Goal: Information Seeking & Learning: Learn about a topic

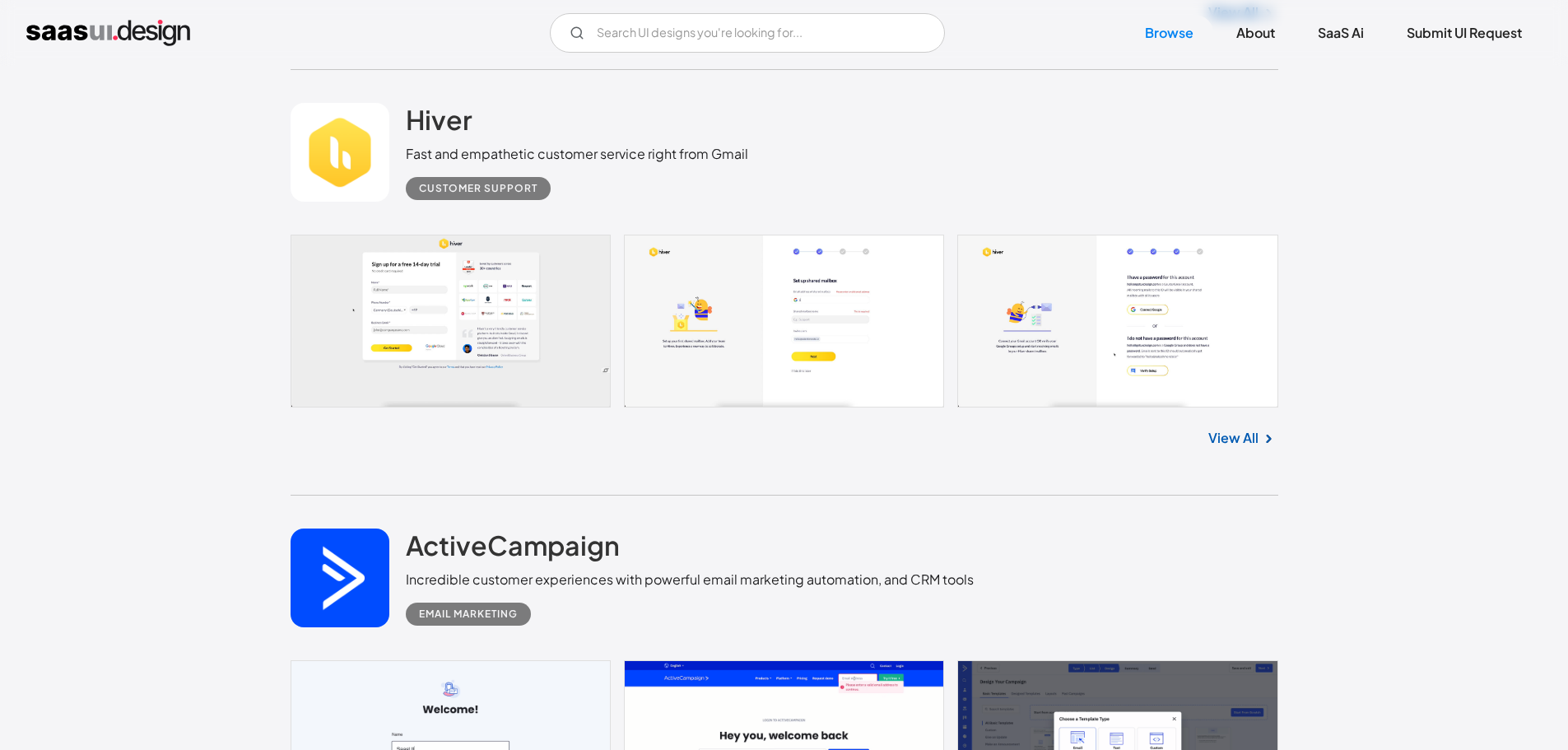
scroll to position [905, 0]
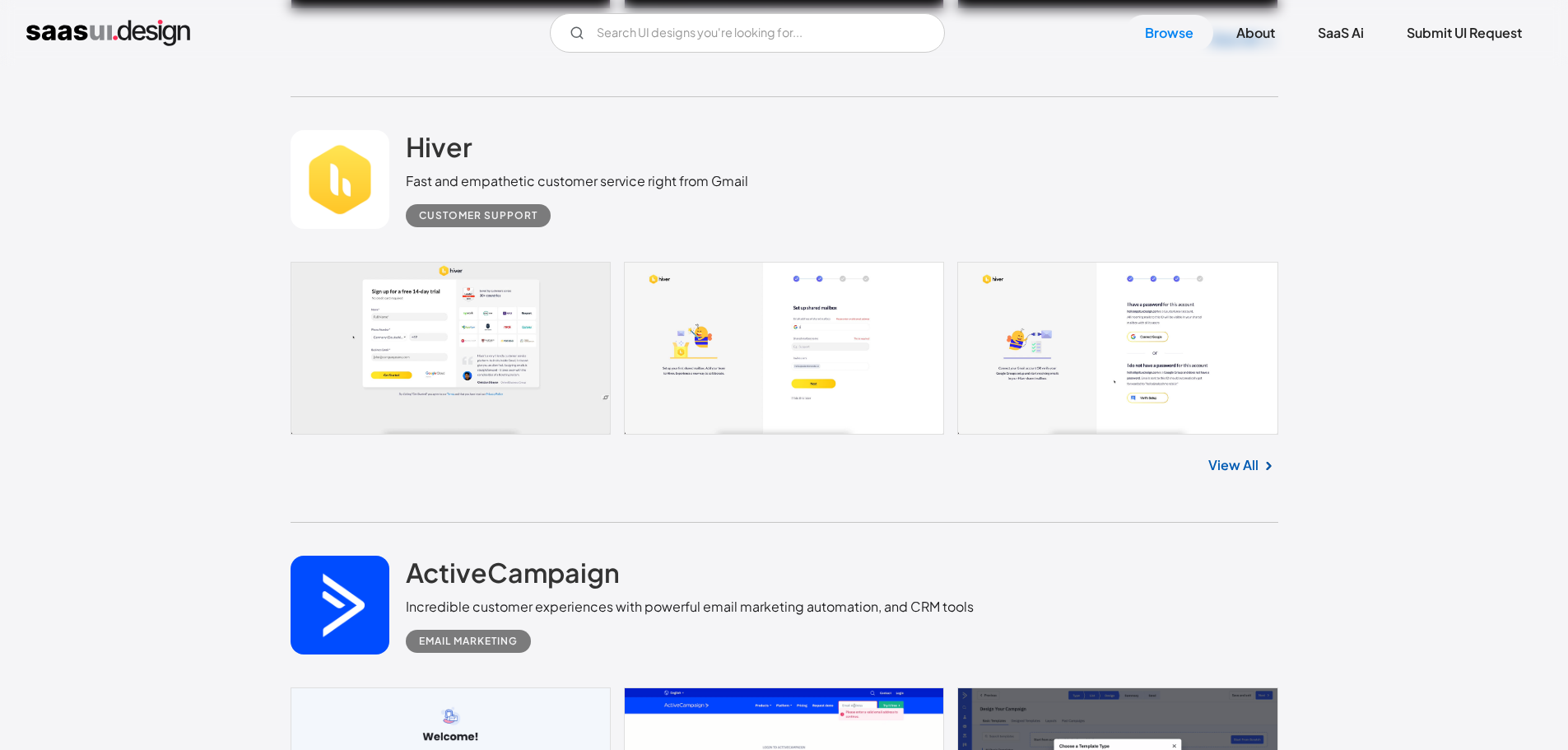
click at [1231, 463] on link "View All" at bounding box center [1233, 465] width 50 height 20
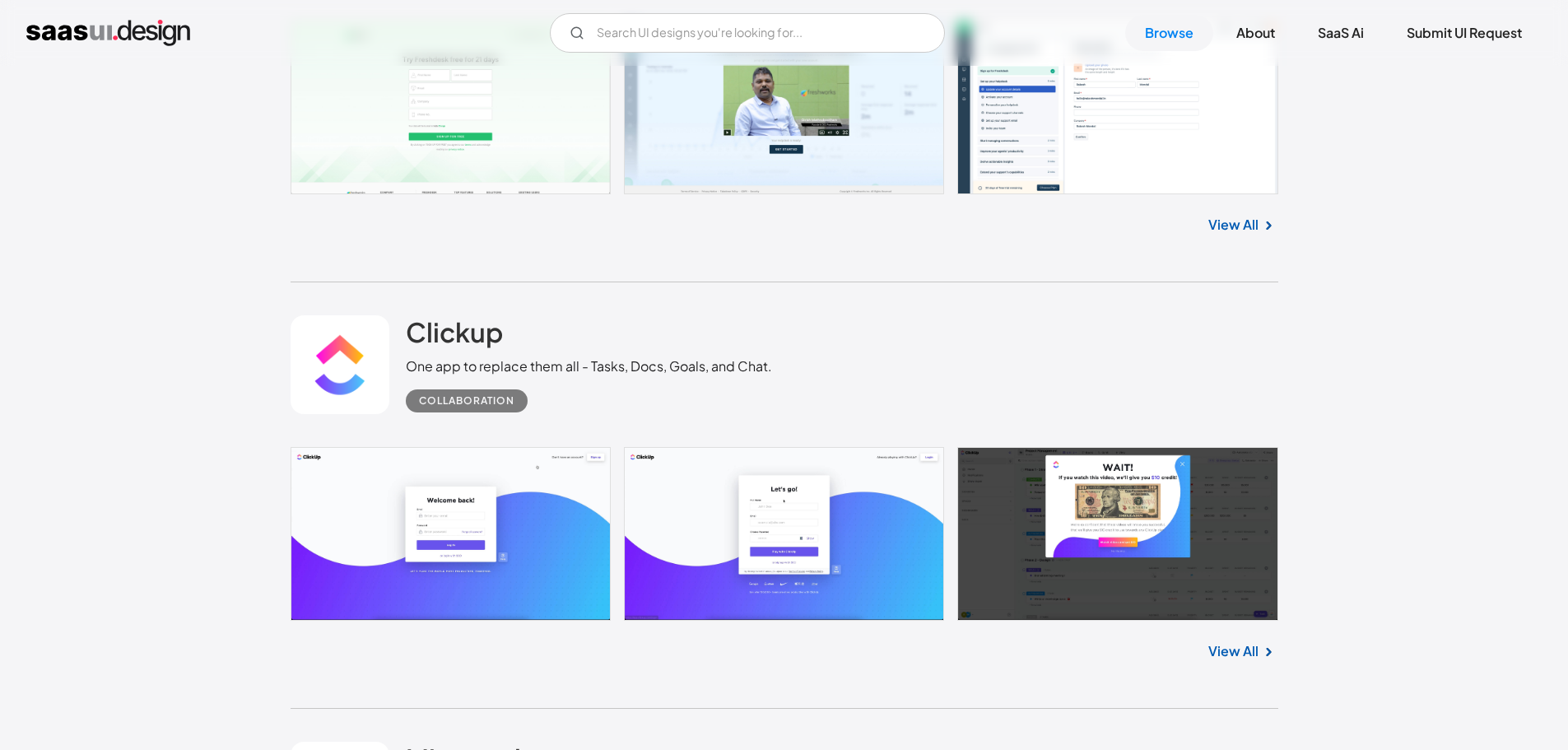
scroll to position [6584, 0]
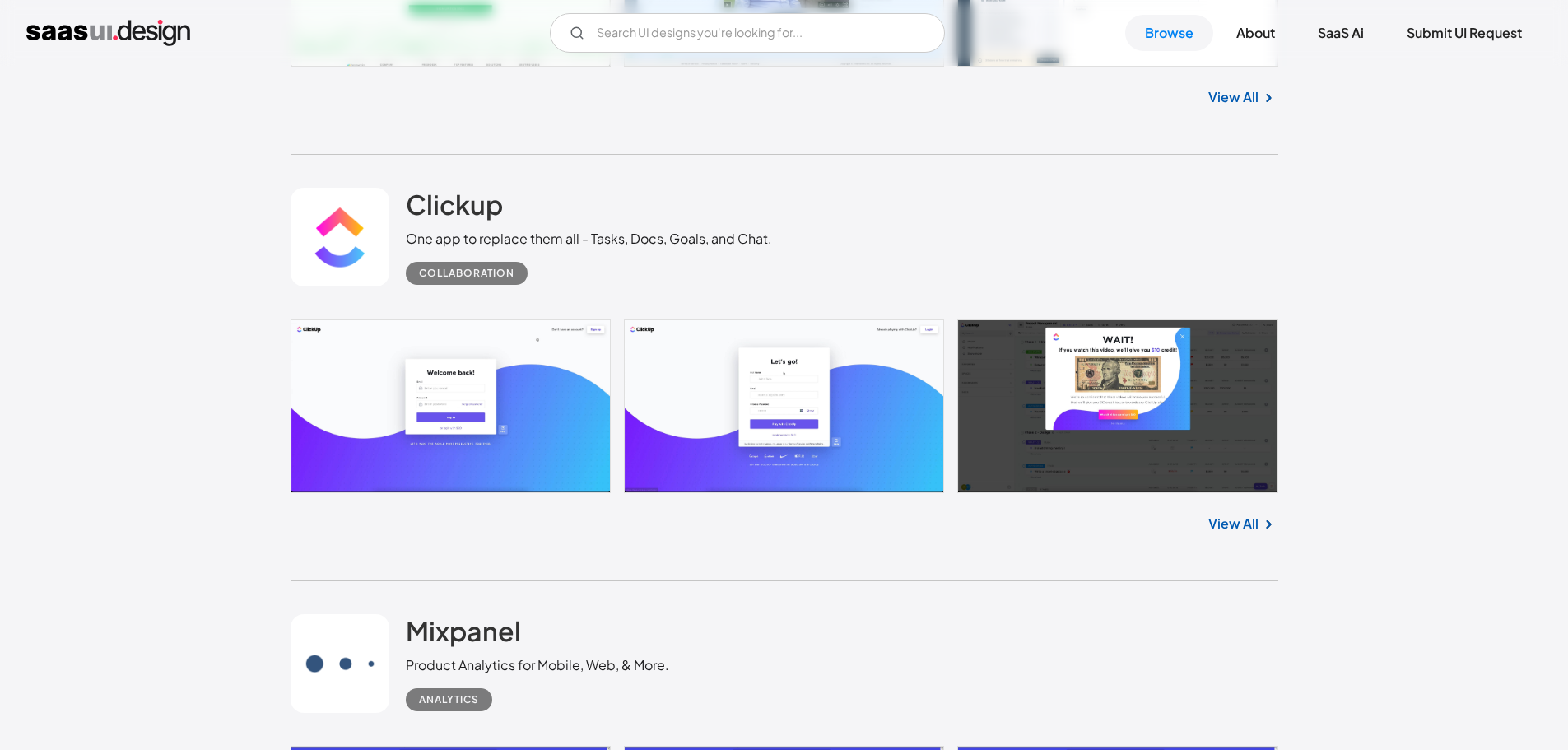
click at [1233, 525] on link "View All" at bounding box center [1233, 524] width 50 height 20
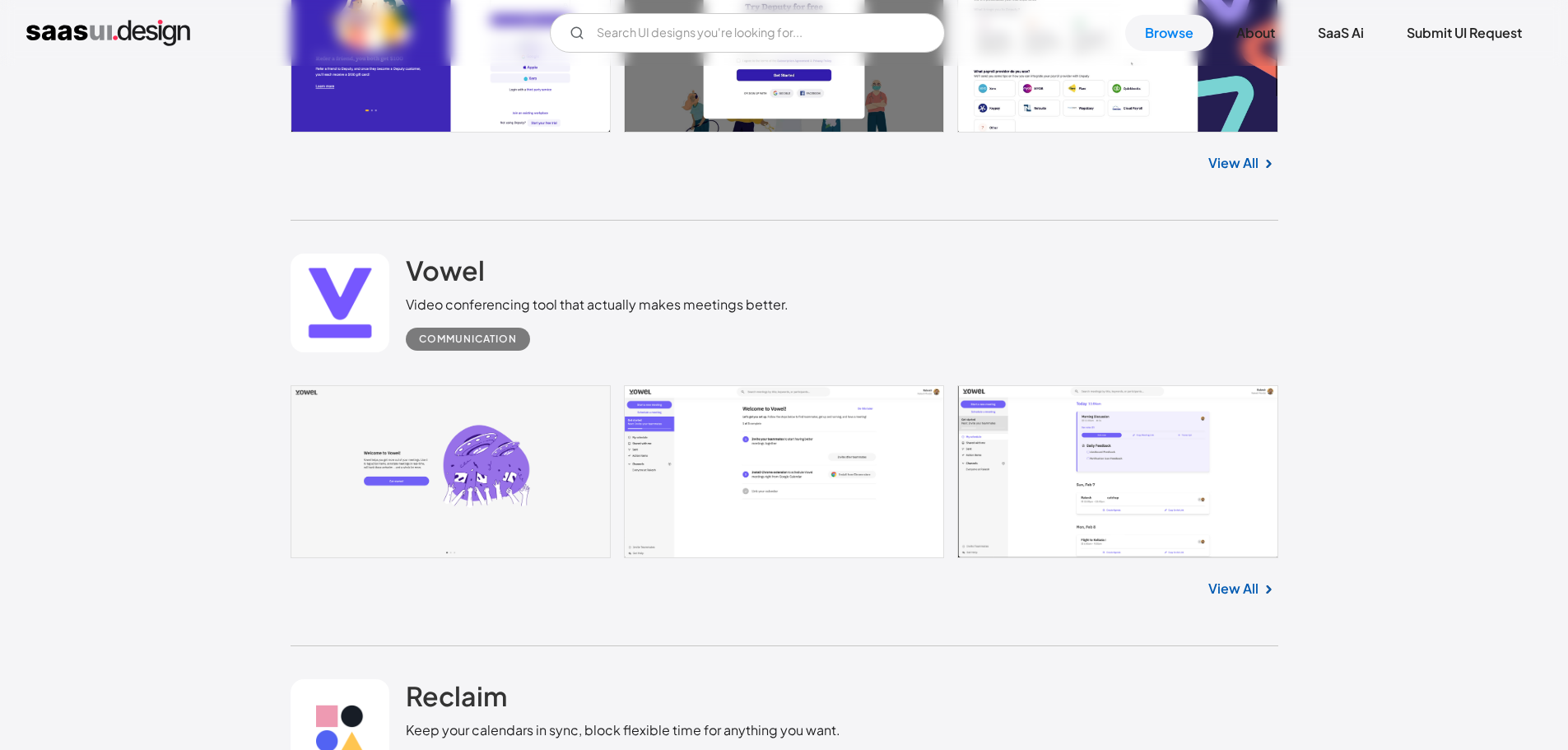
scroll to position [9135, 0]
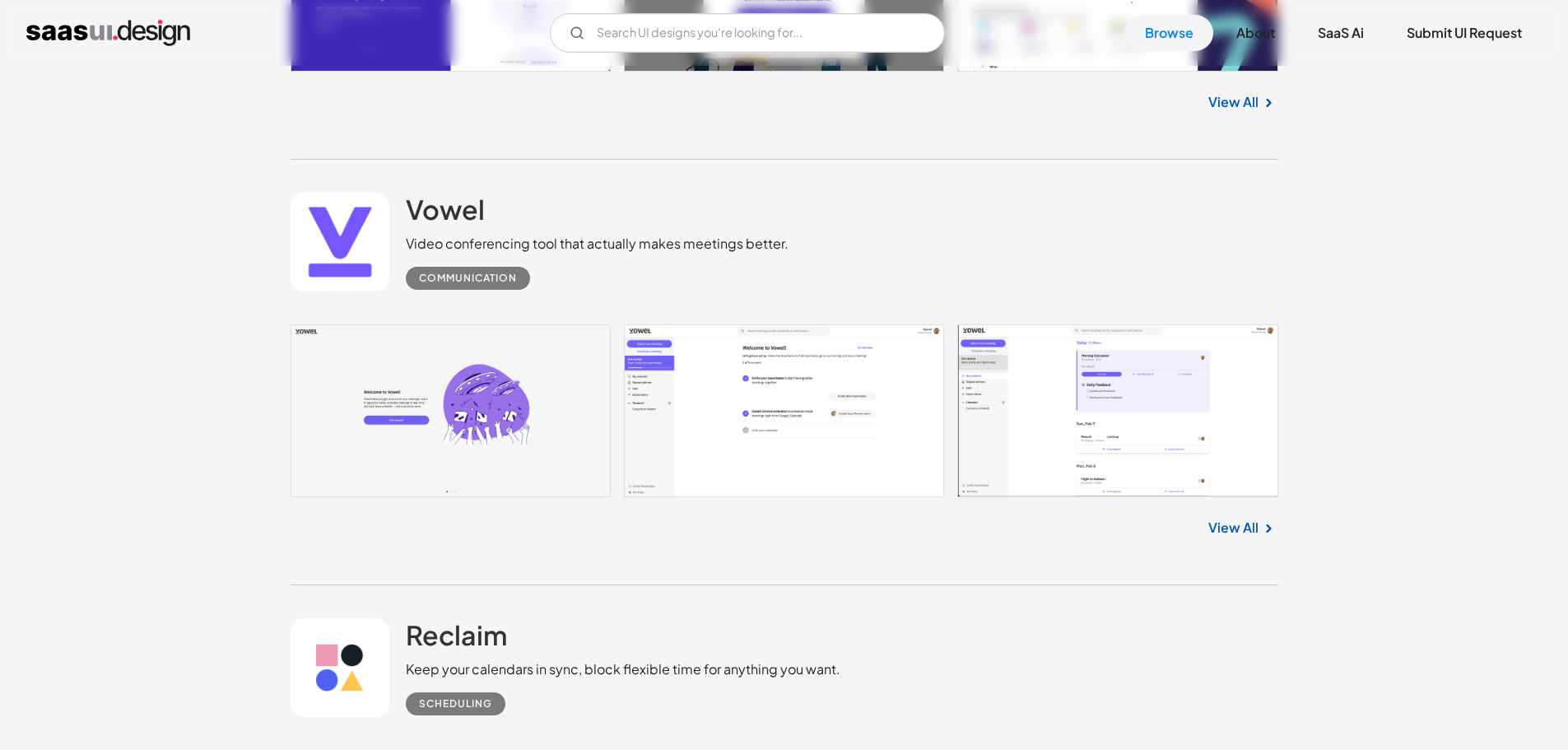
click at [1236, 529] on link "View All" at bounding box center [1233, 528] width 50 height 20
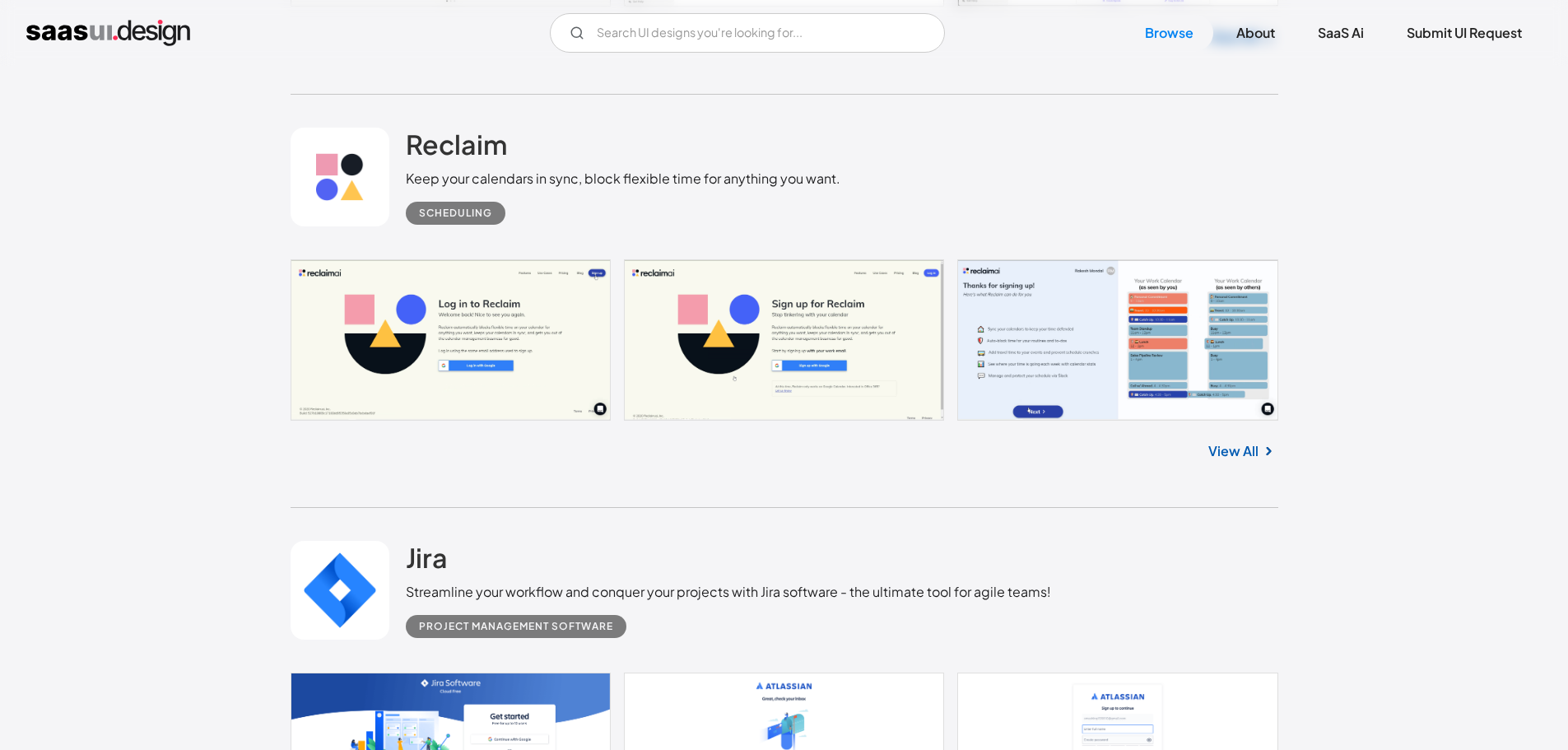
scroll to position [9629, 0]
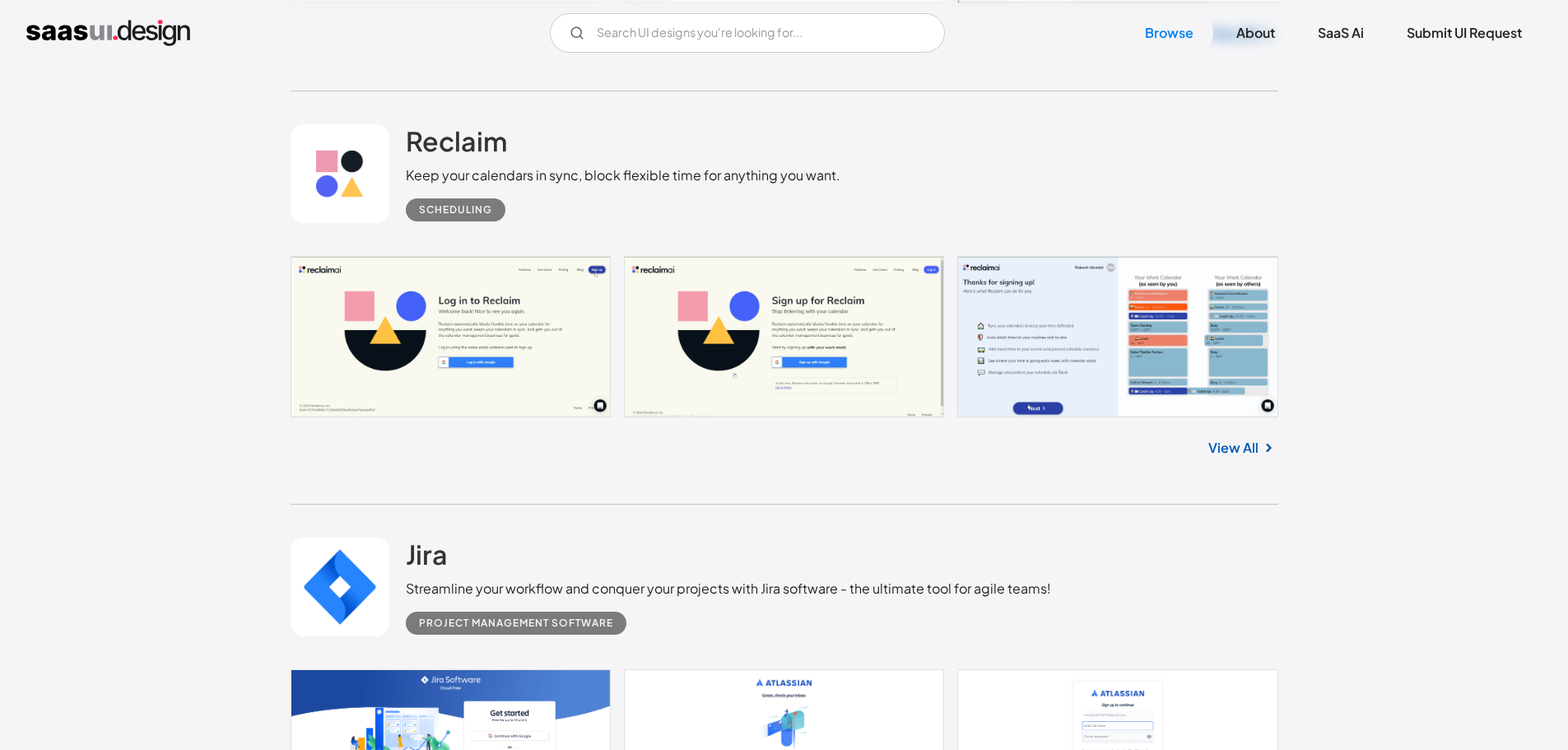
click at [1236, 452] on link "View All" at bounding box center [1233, 447] width 50 height 20
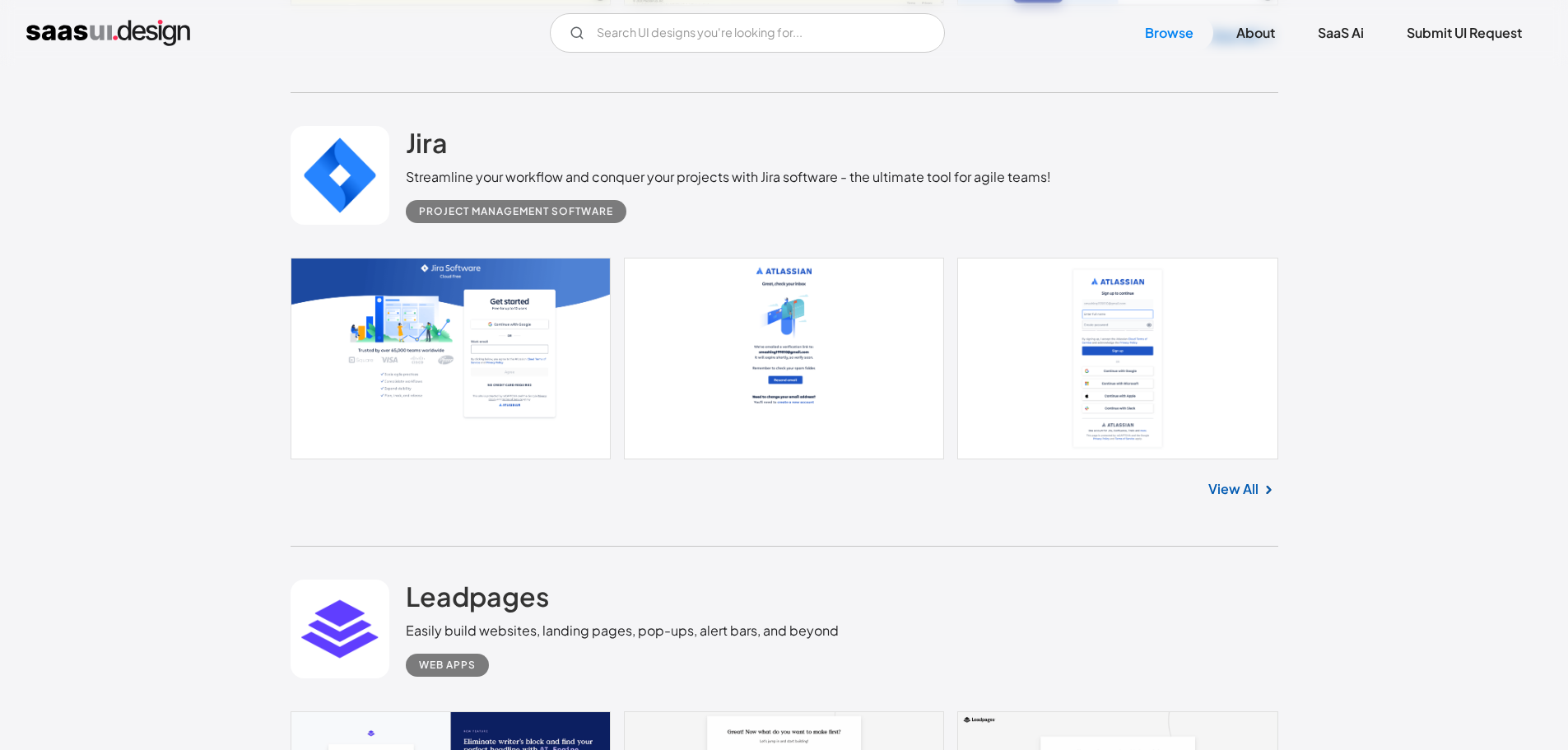
scroll to position [10205, 0]
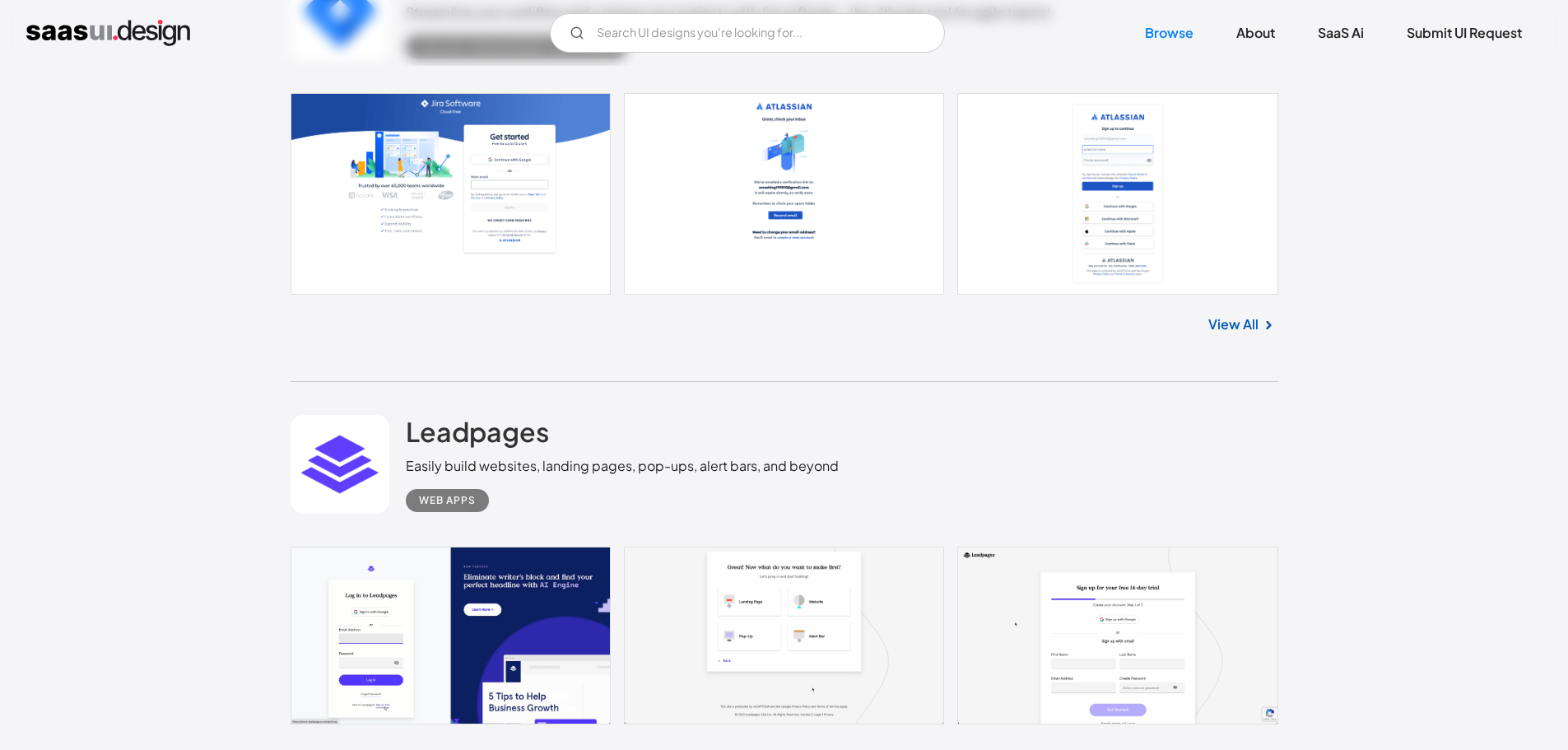
click at [1224, 325] on link "View All" at bounding box center [1233, 324] width 50 height 20
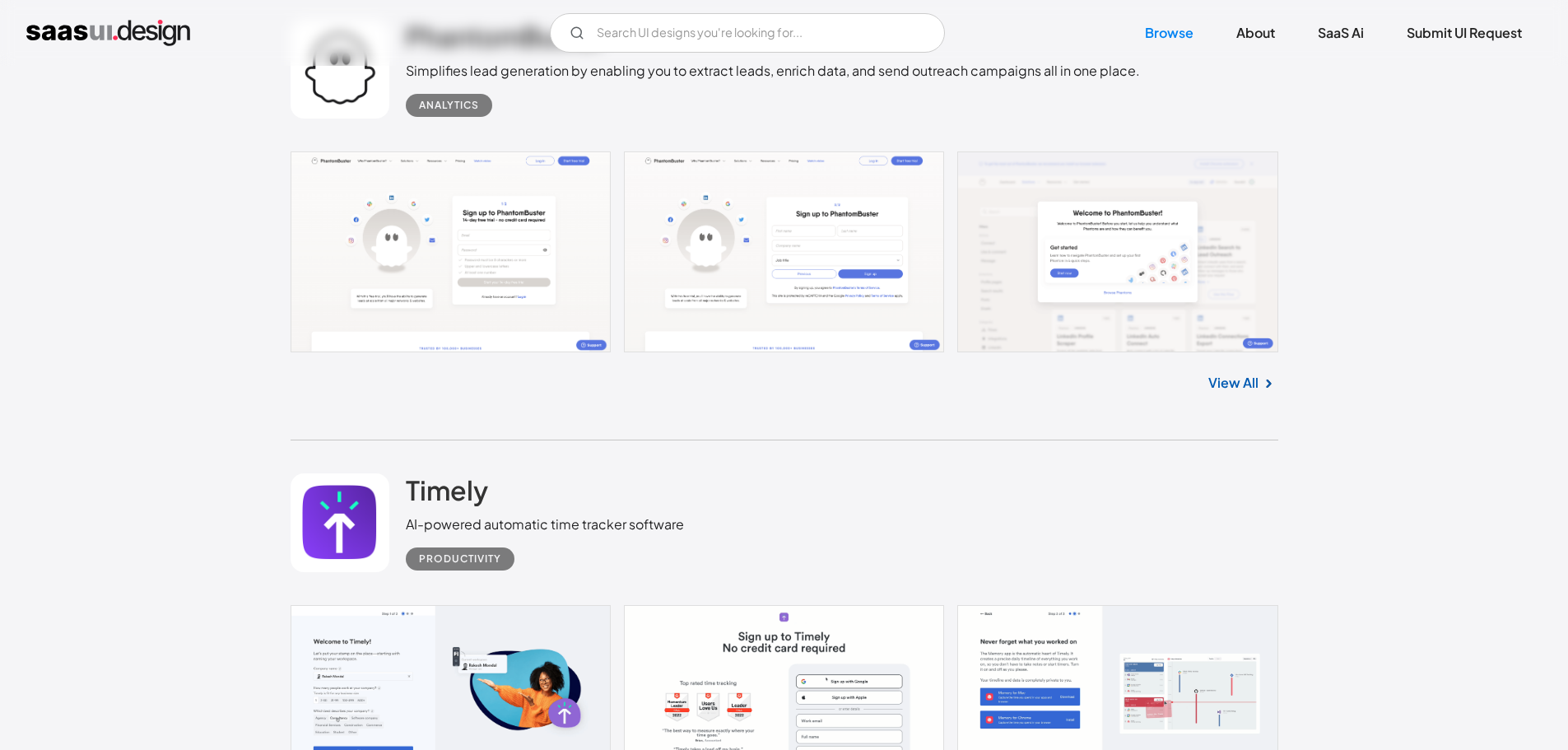
scroll to position [12838, 0]
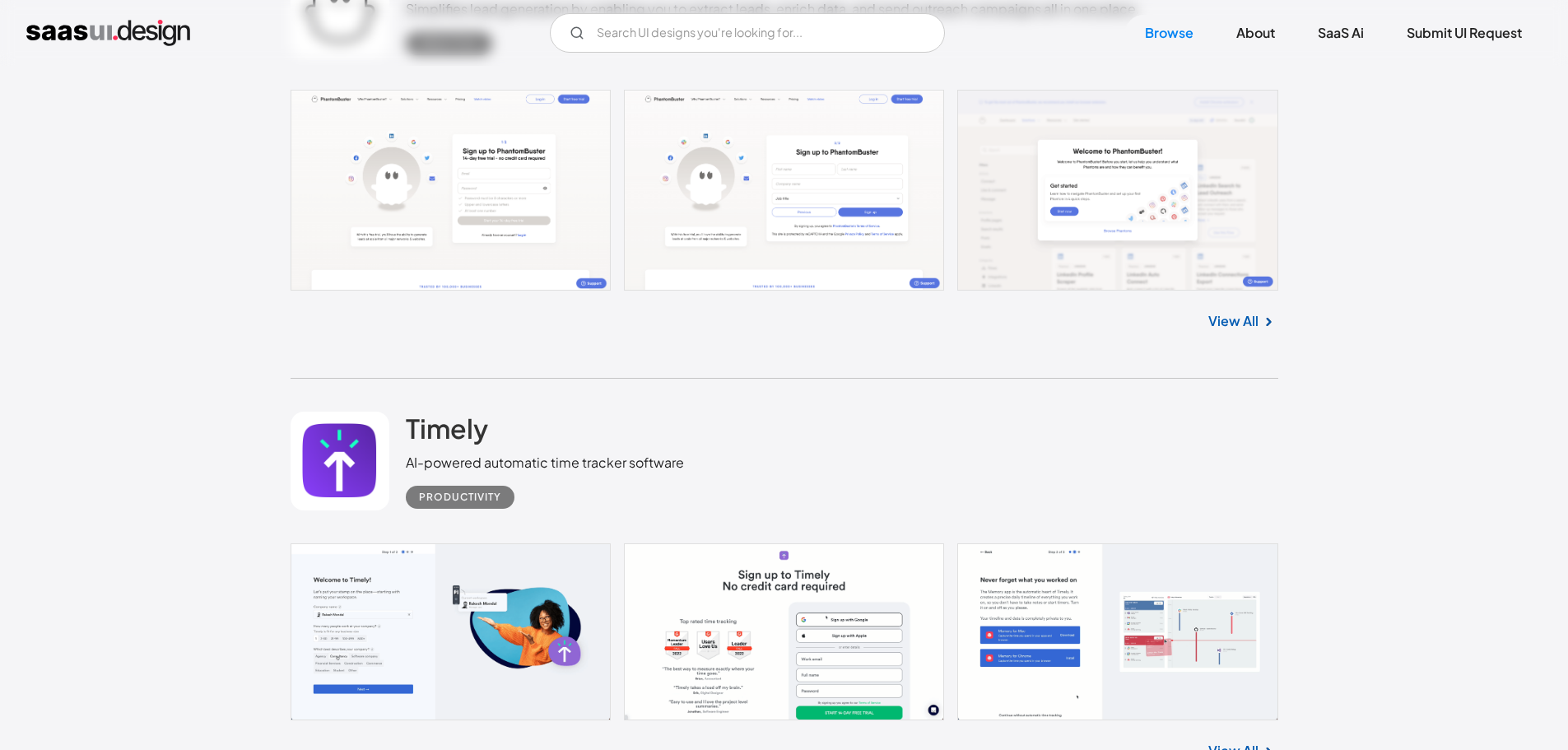
click at [493, 223] on link at bounding box center [785, 190] width 988 height 200
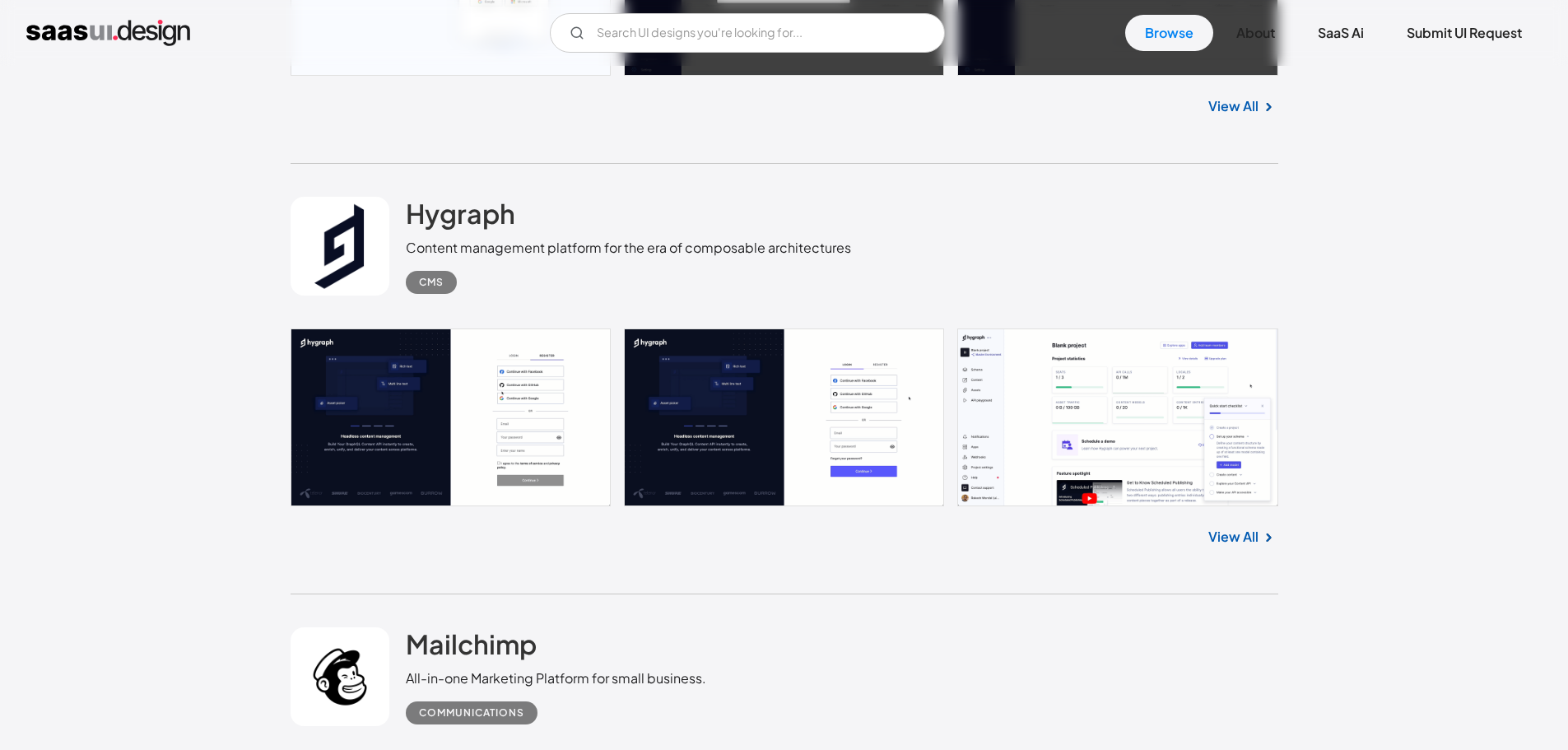
scroll to position [17036, 0]
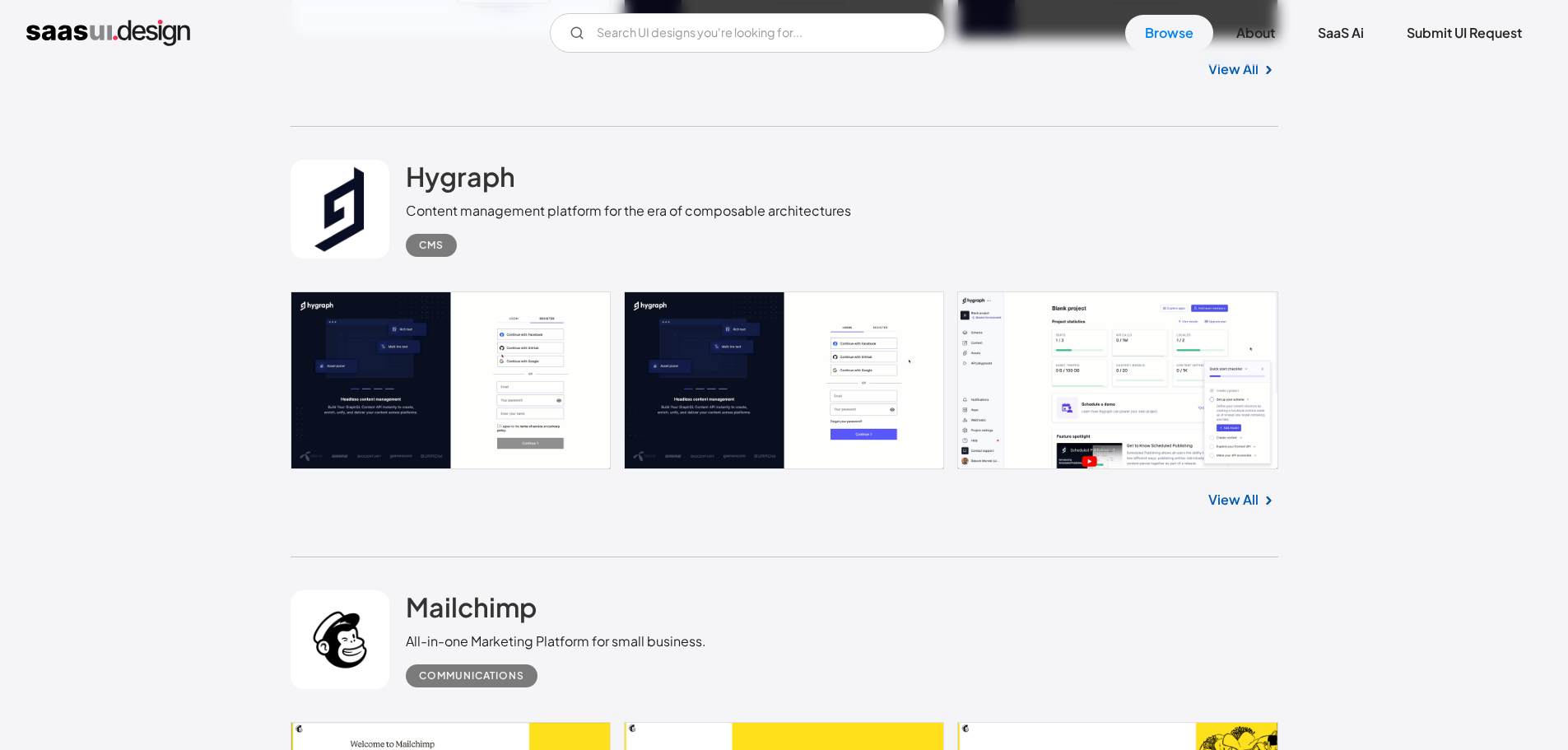
click at [392, 400] on link at bounding box center [785, 380] width 988 height 178
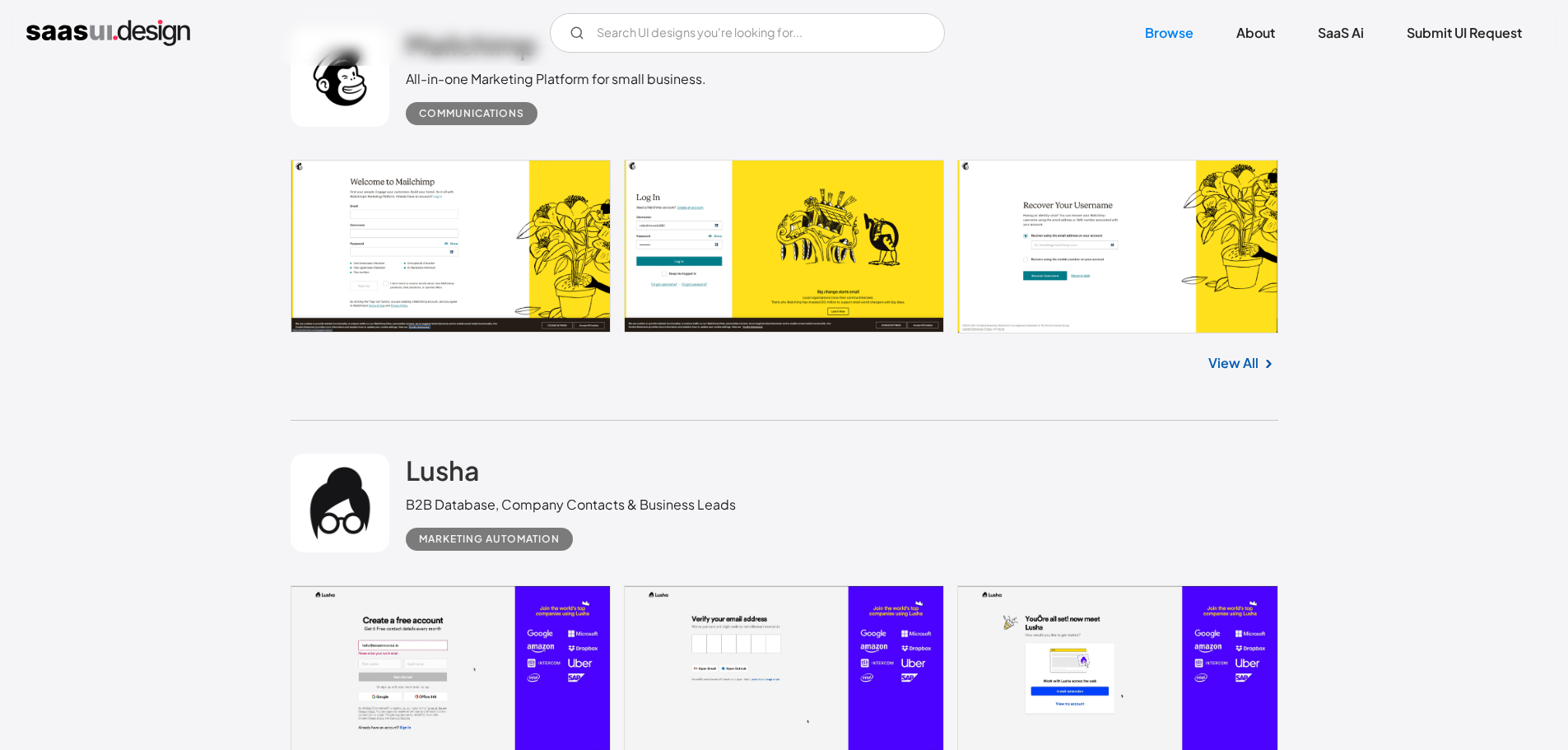
scroll to position [17612, 0]
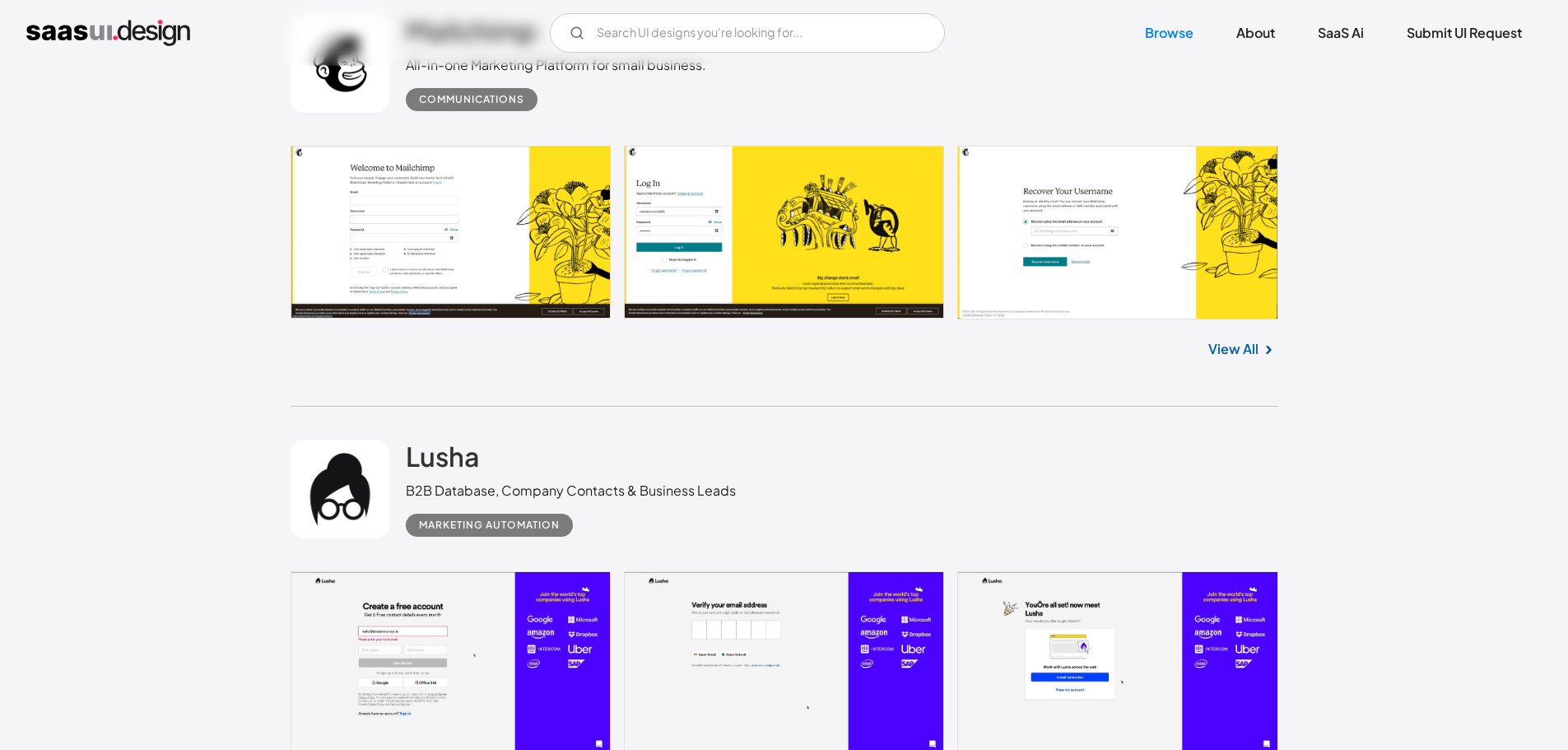
click at [519, 268] on link at bounding box center [785, 232] width 988 height 174
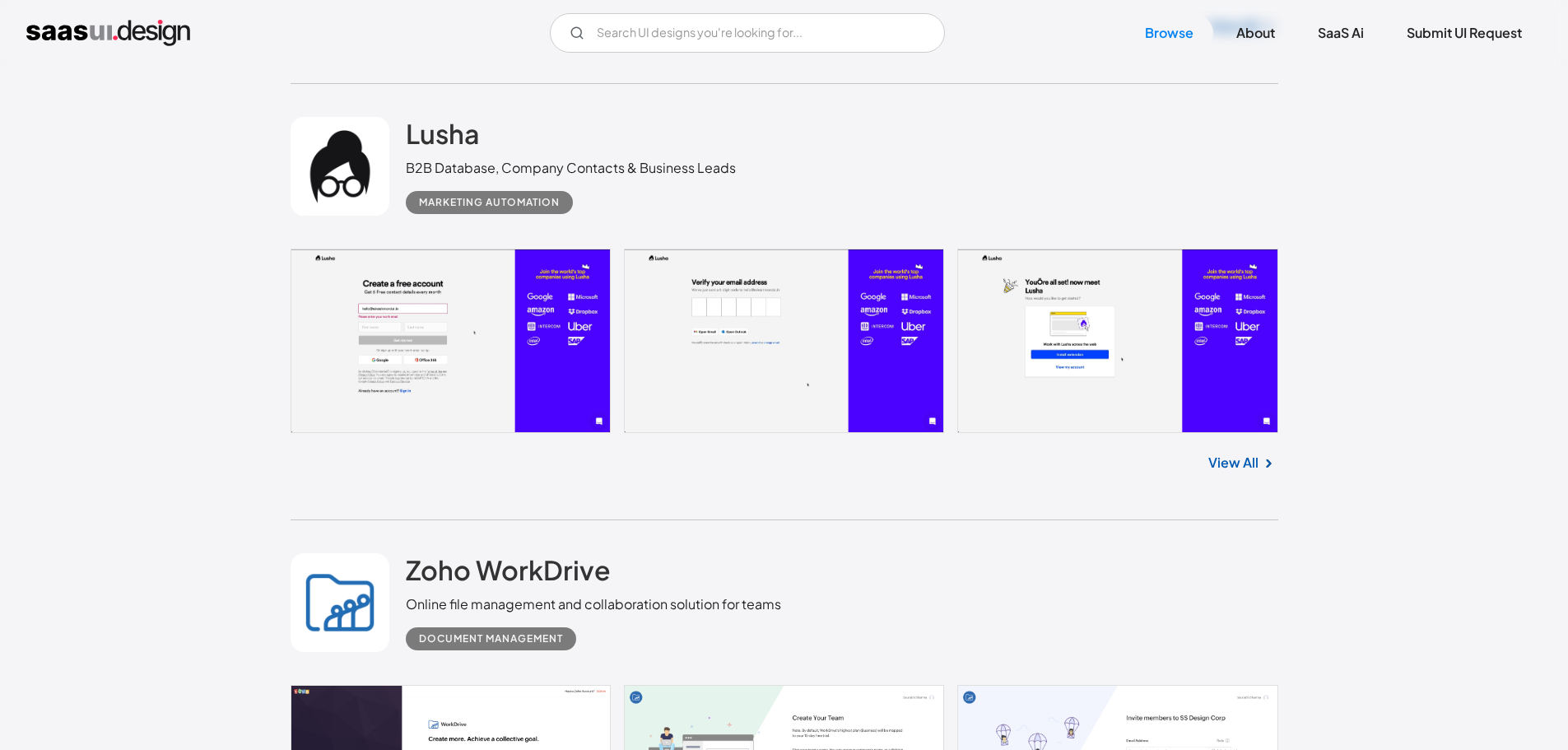
scroll to position [17941, 0]
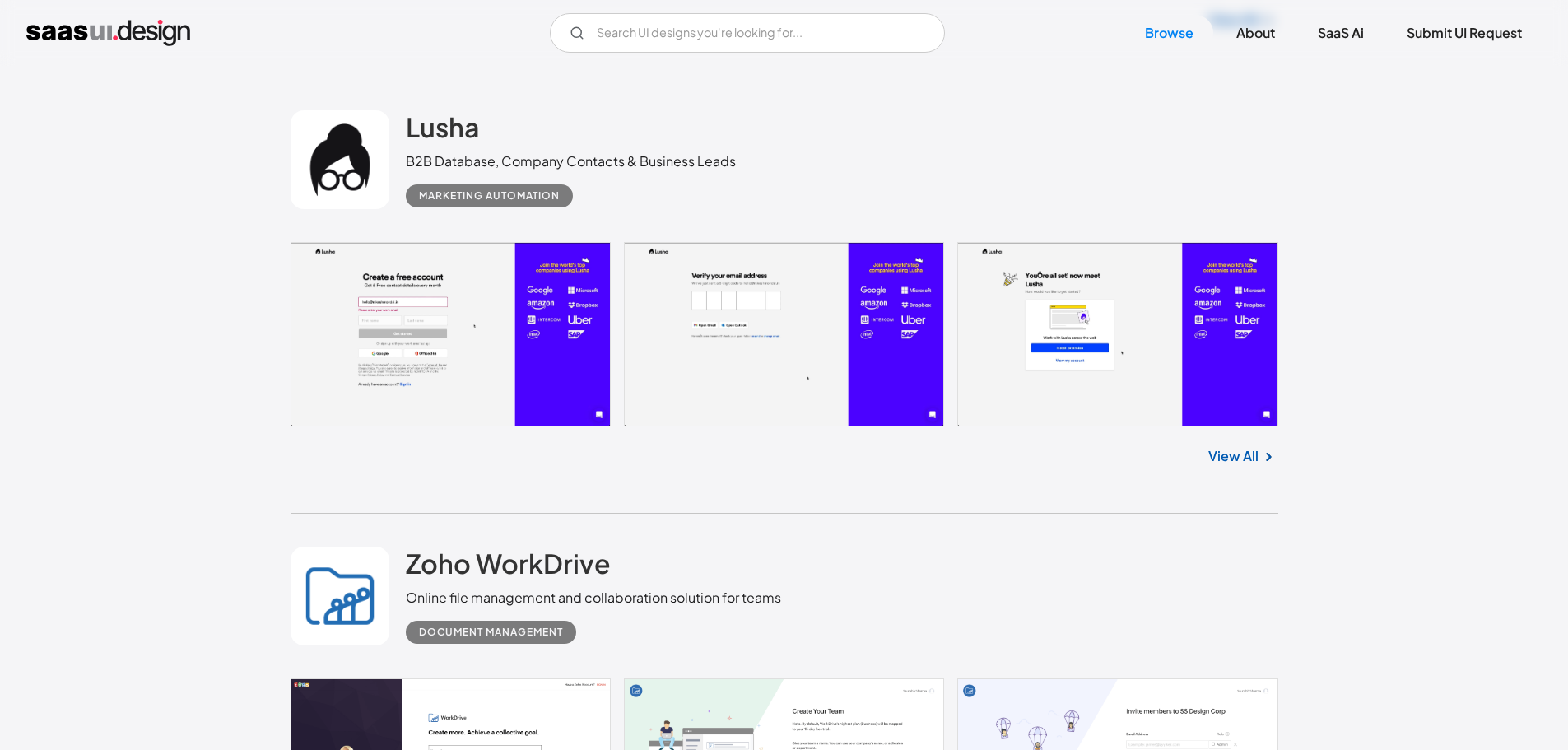
click at [498, 352] on link at bounding box center [785, 334] width 988 height 183
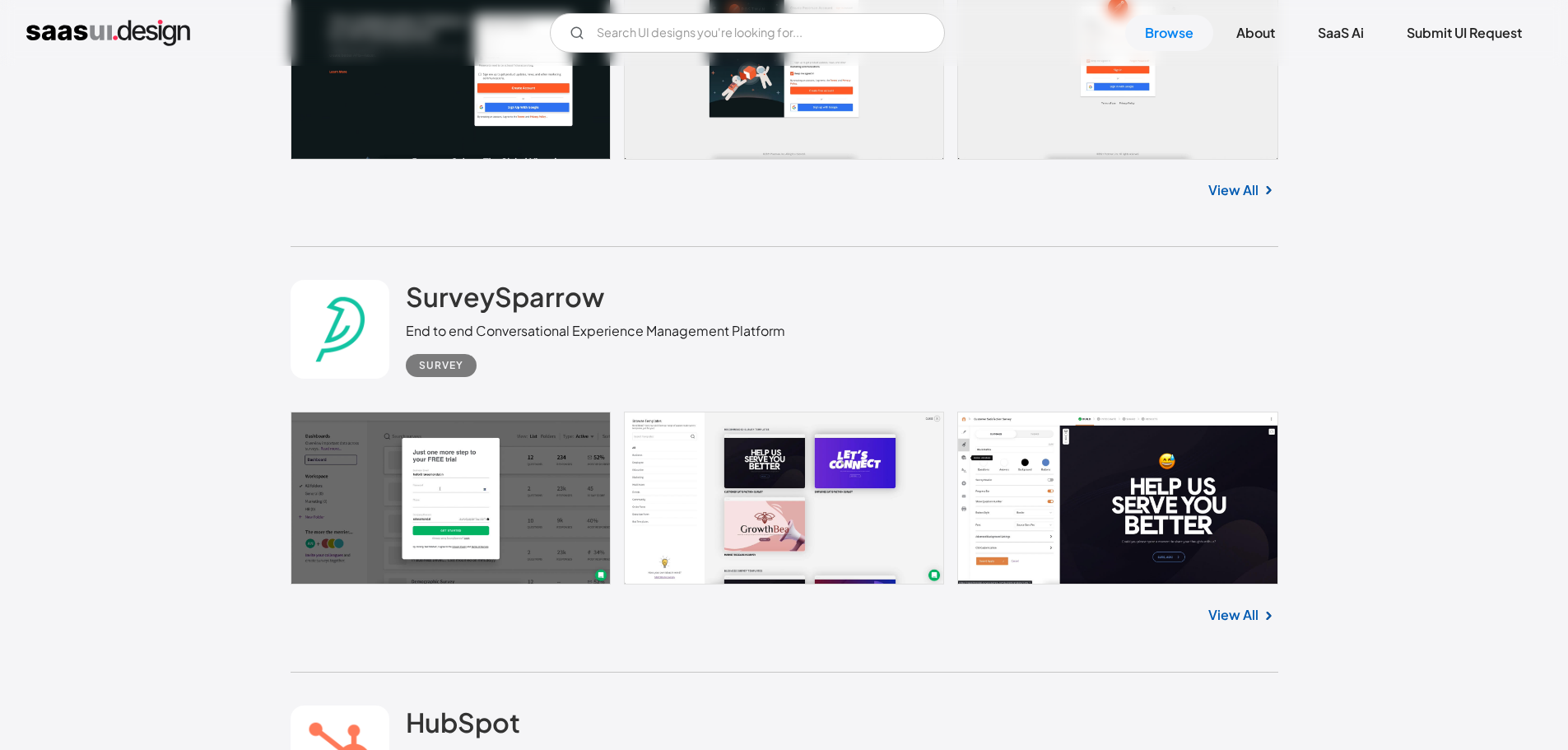
scroll to position [34072, 0]
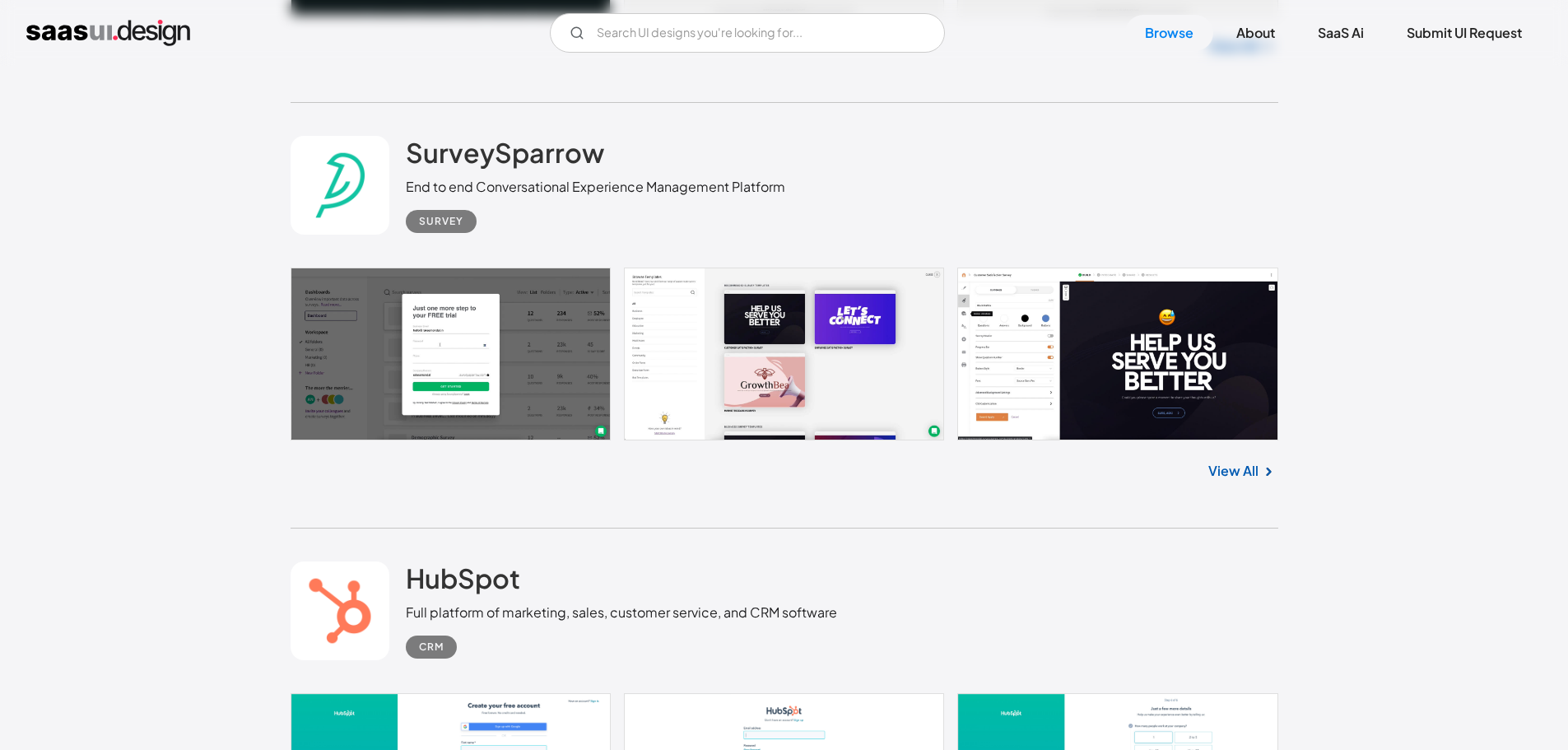
click at [870, 405] on link at bounding box center [785, 354] width 988 height 173
click at [1249, 471] on link "View All" at bounding box center [1233, 471] width 50 height 20
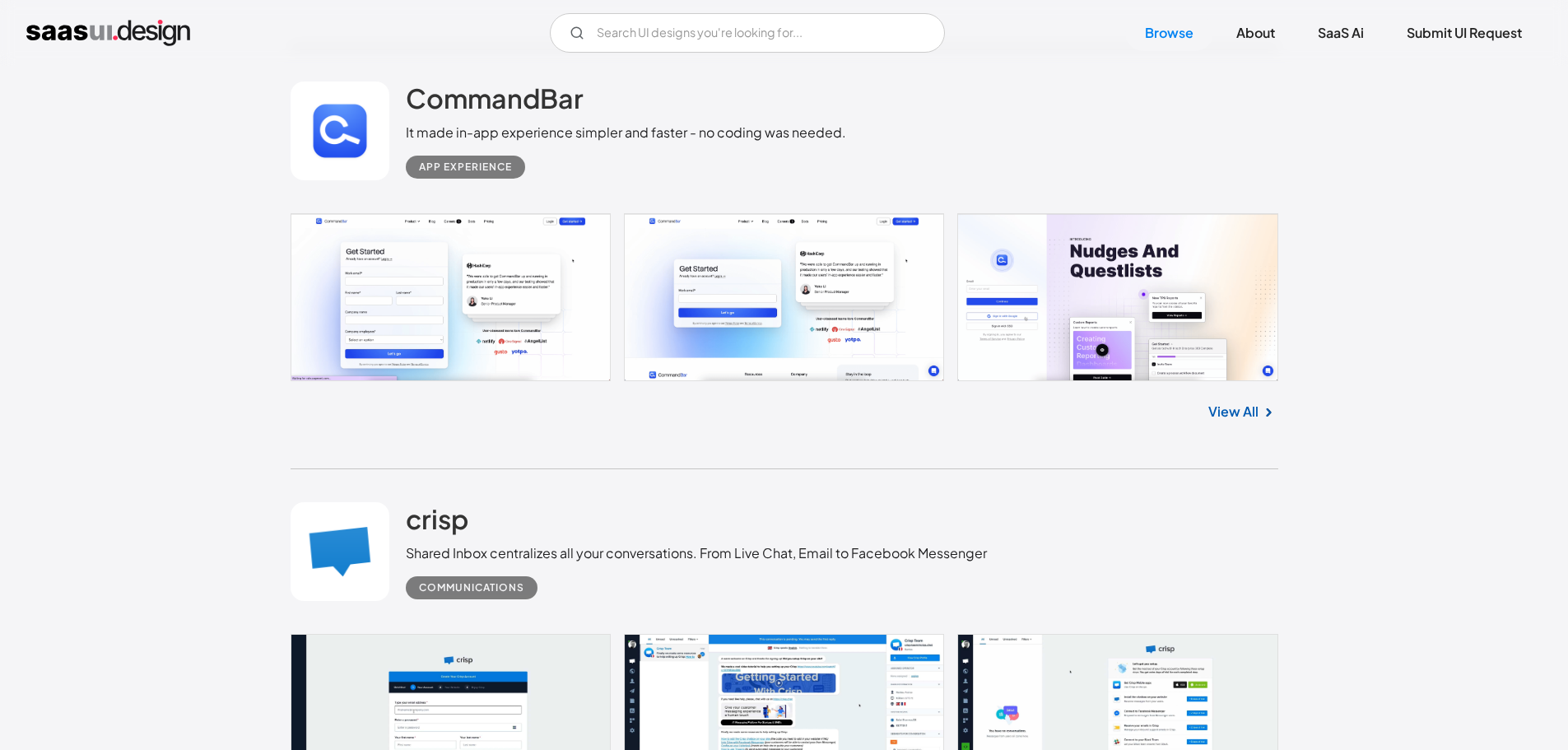
scroll to position [38927, 0]
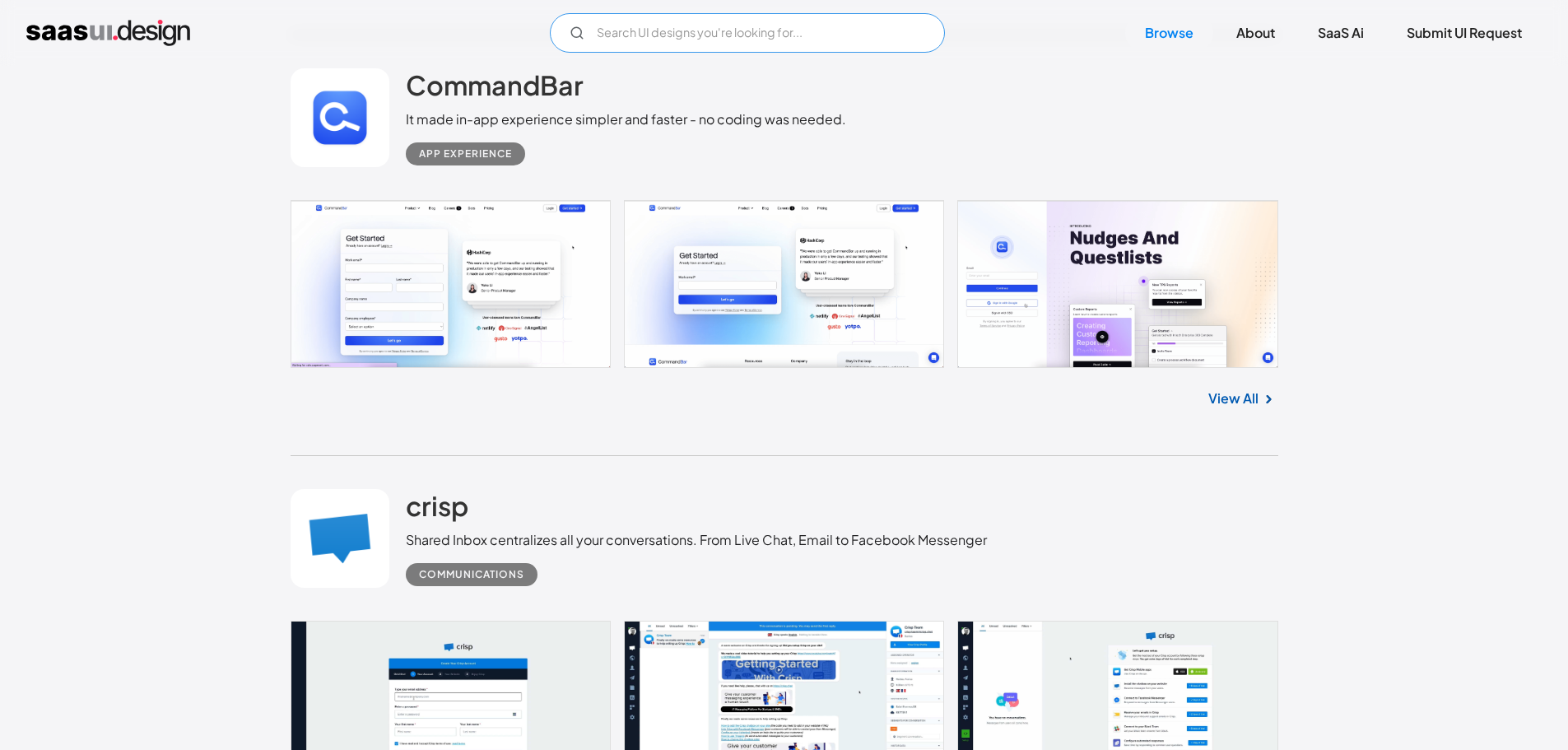
click at [793, 35] on input "Email Form" at bounding box center [747, 32] width 395 height 39
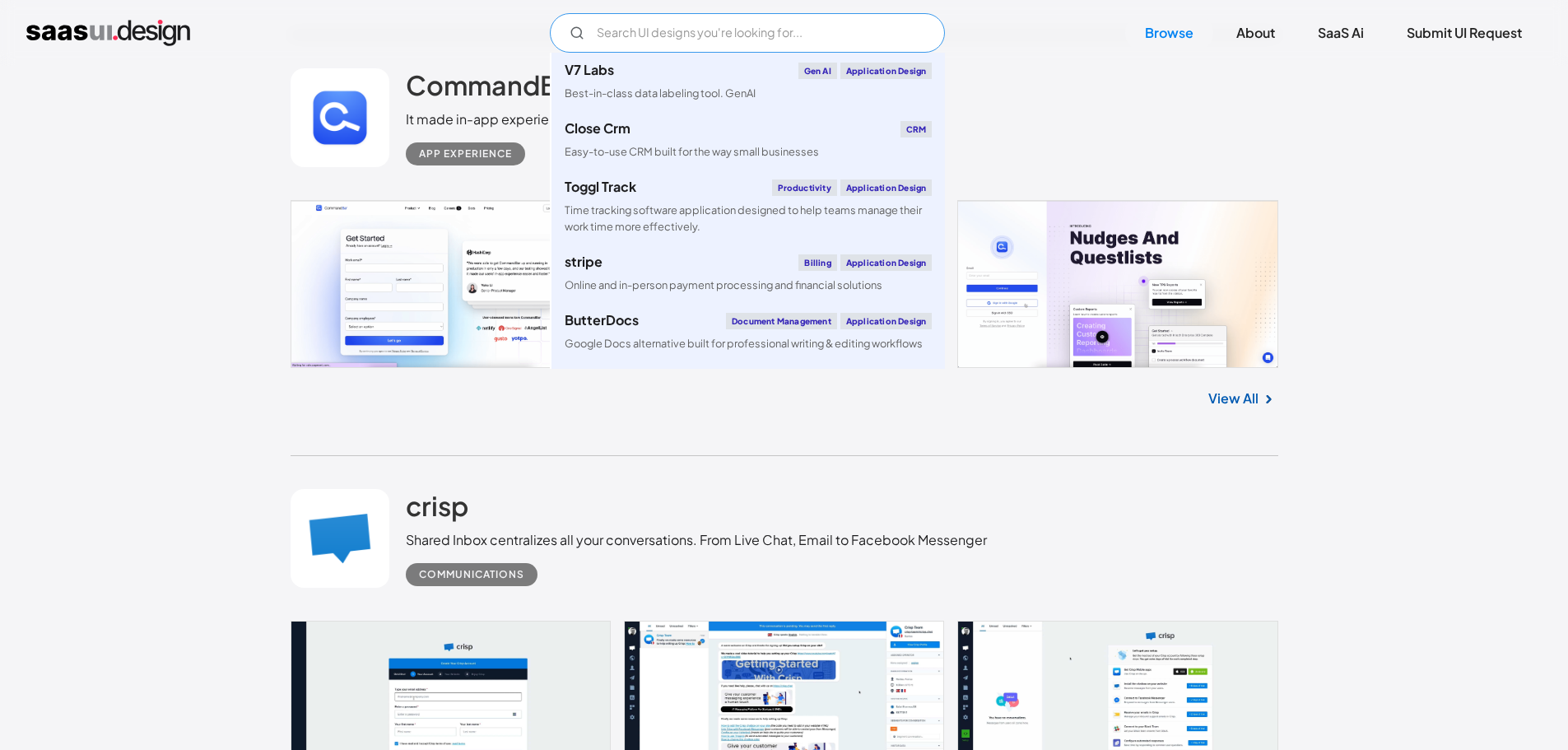
type input "p"
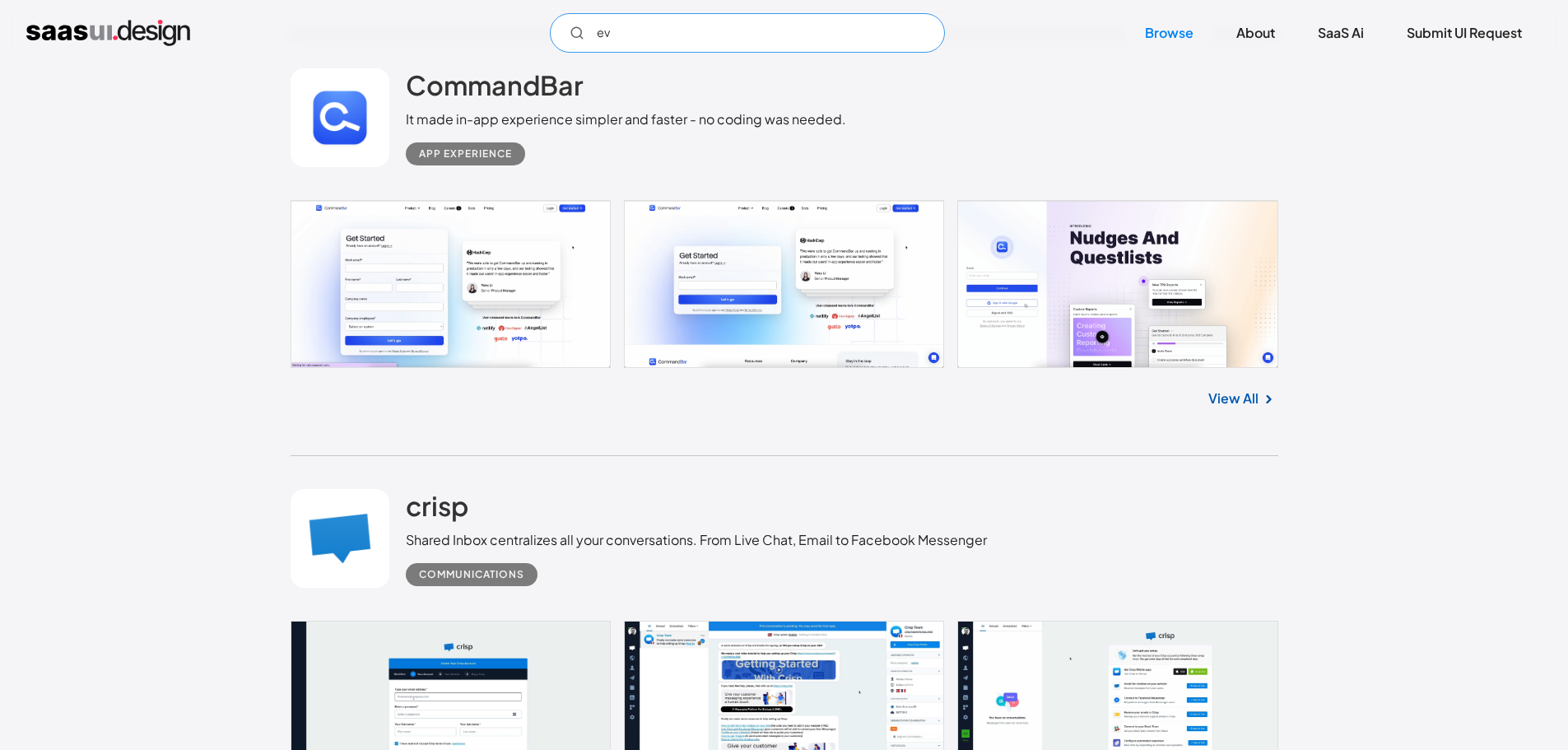
type input "e"
click at [658, 36] on input "planning" at bounding box center [747, 32] width 395 height 39
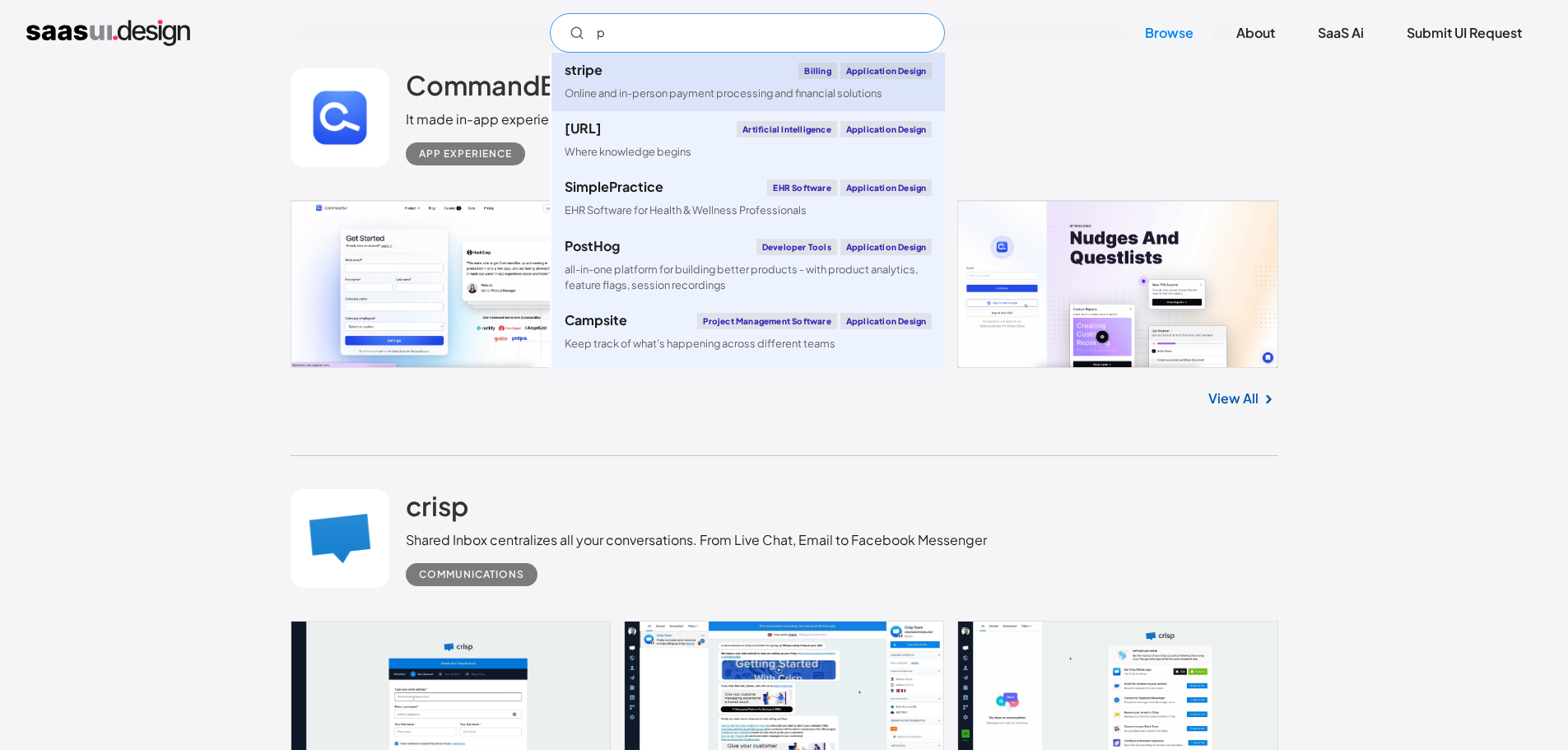
click at [871, 67] on div "Application Design" at bounding box center [886, 71] width 92 height 16
type input "p"
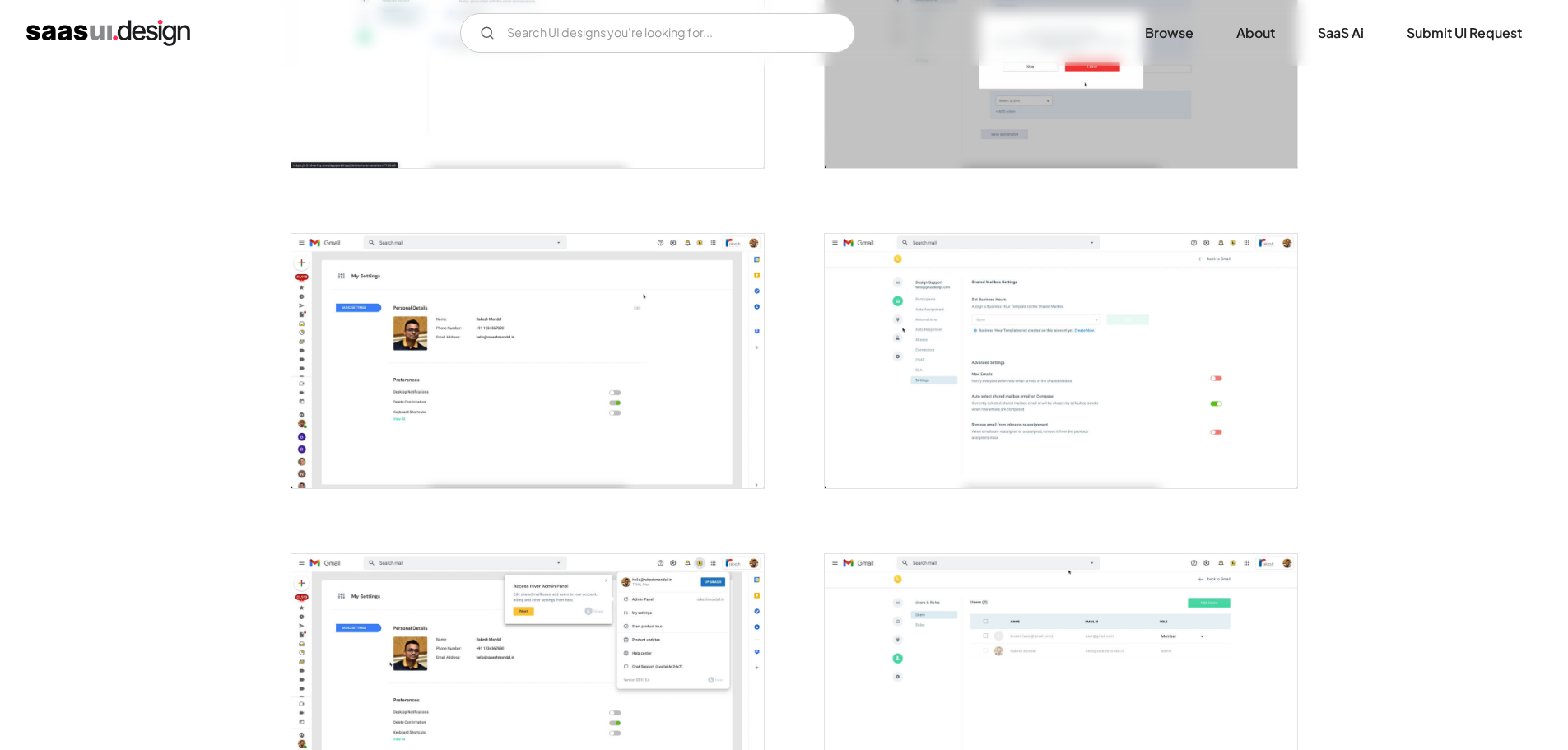
scroll to position [2799, 0]
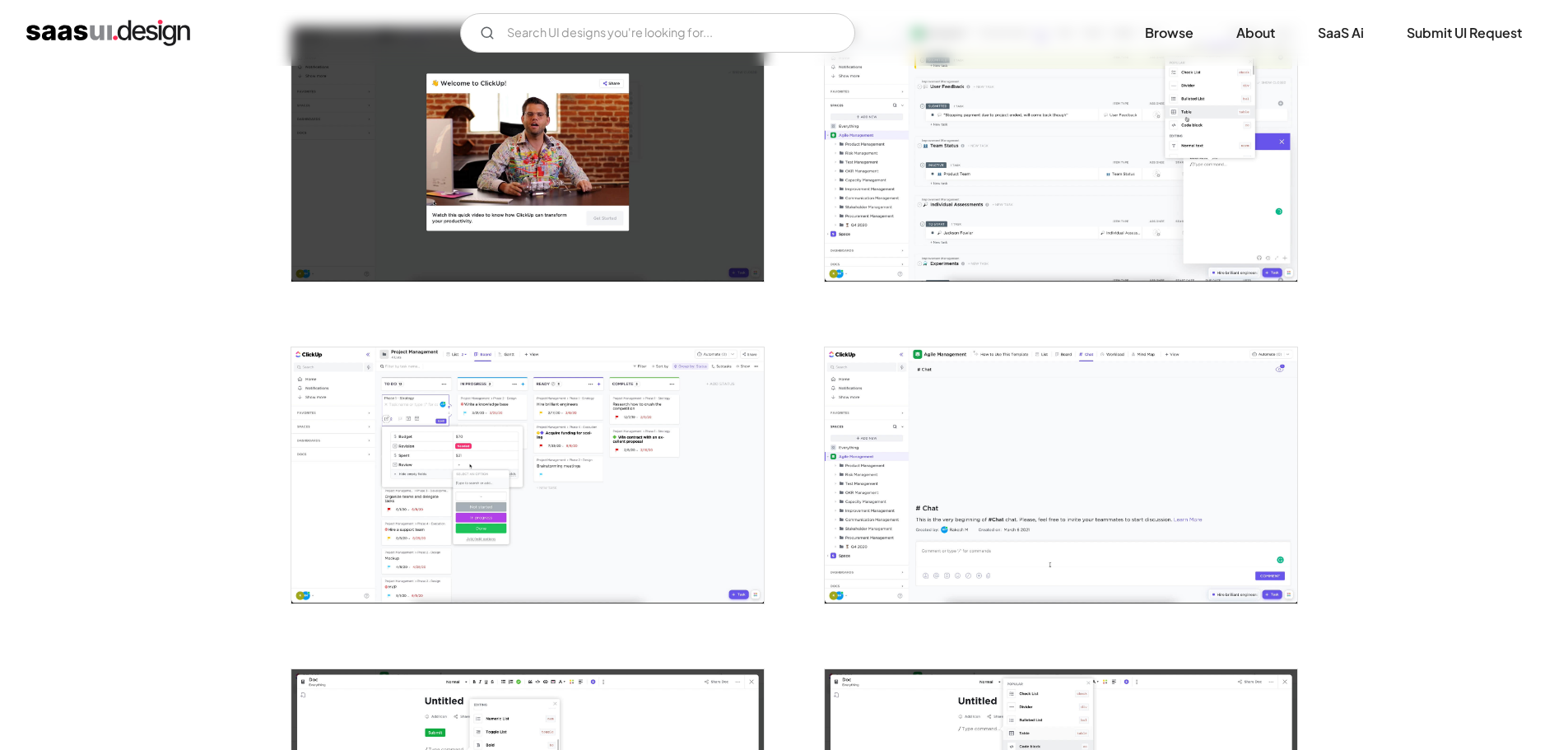
scroll to position [1564, 0]
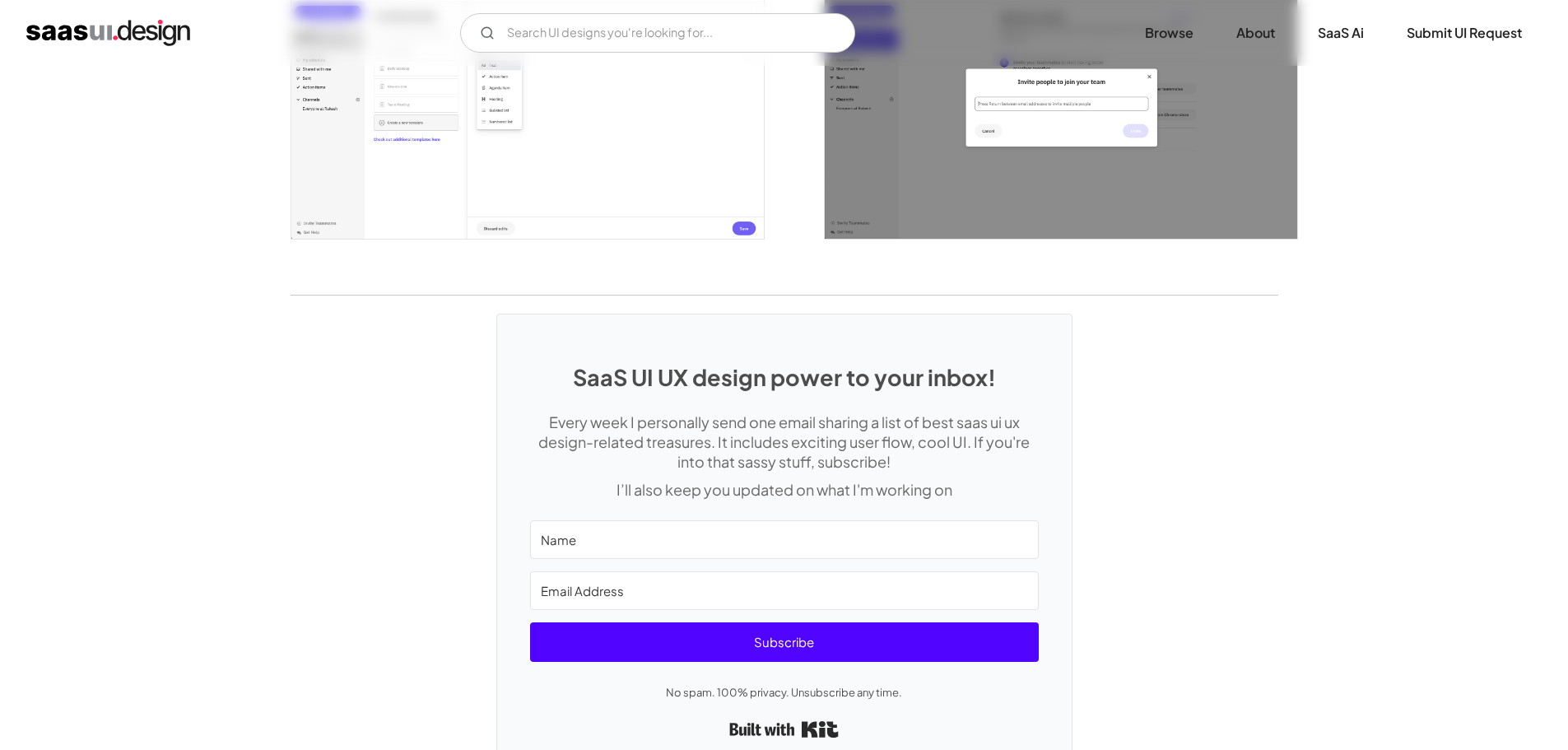
scroll to position [2730, 0]
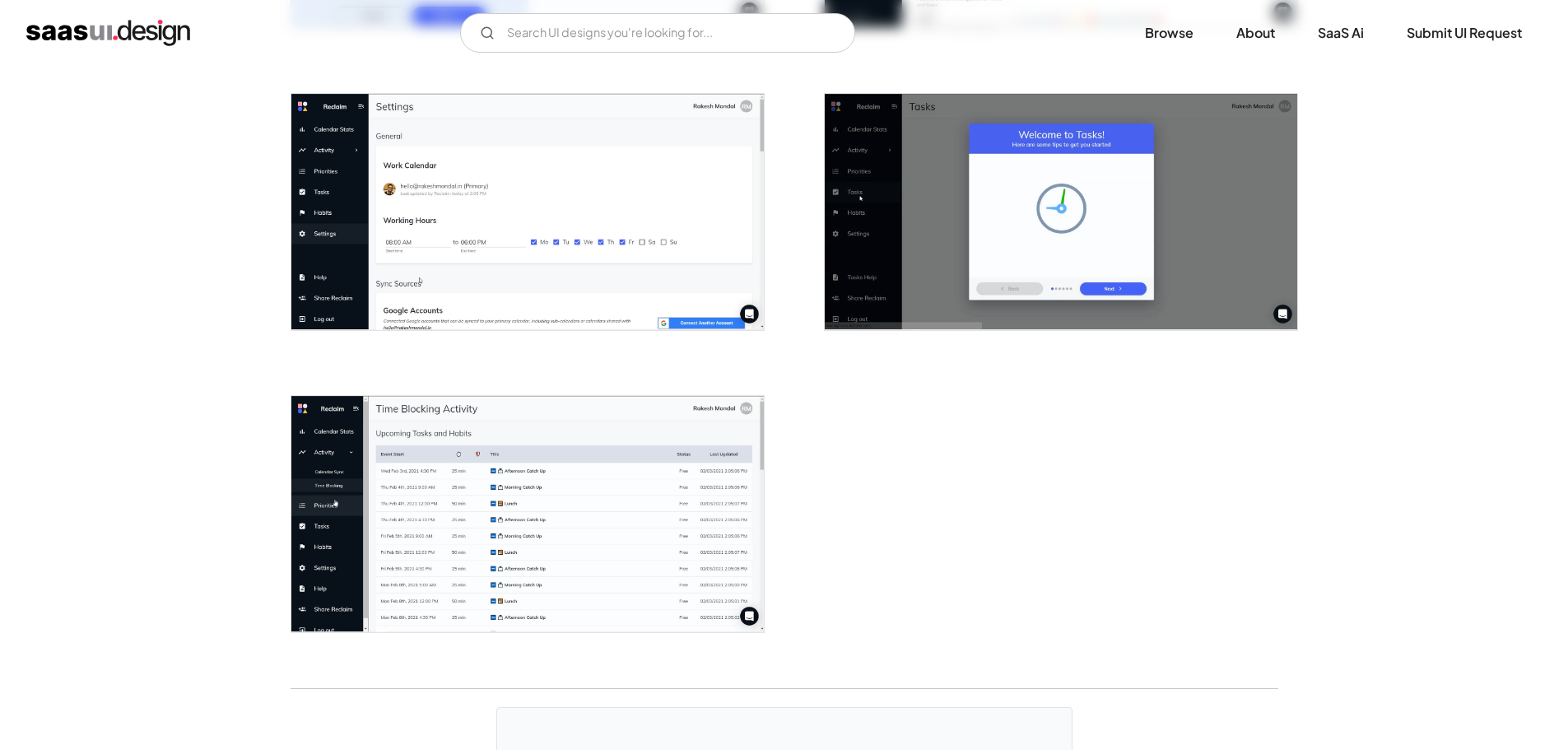
scroll to position [2469, 0]
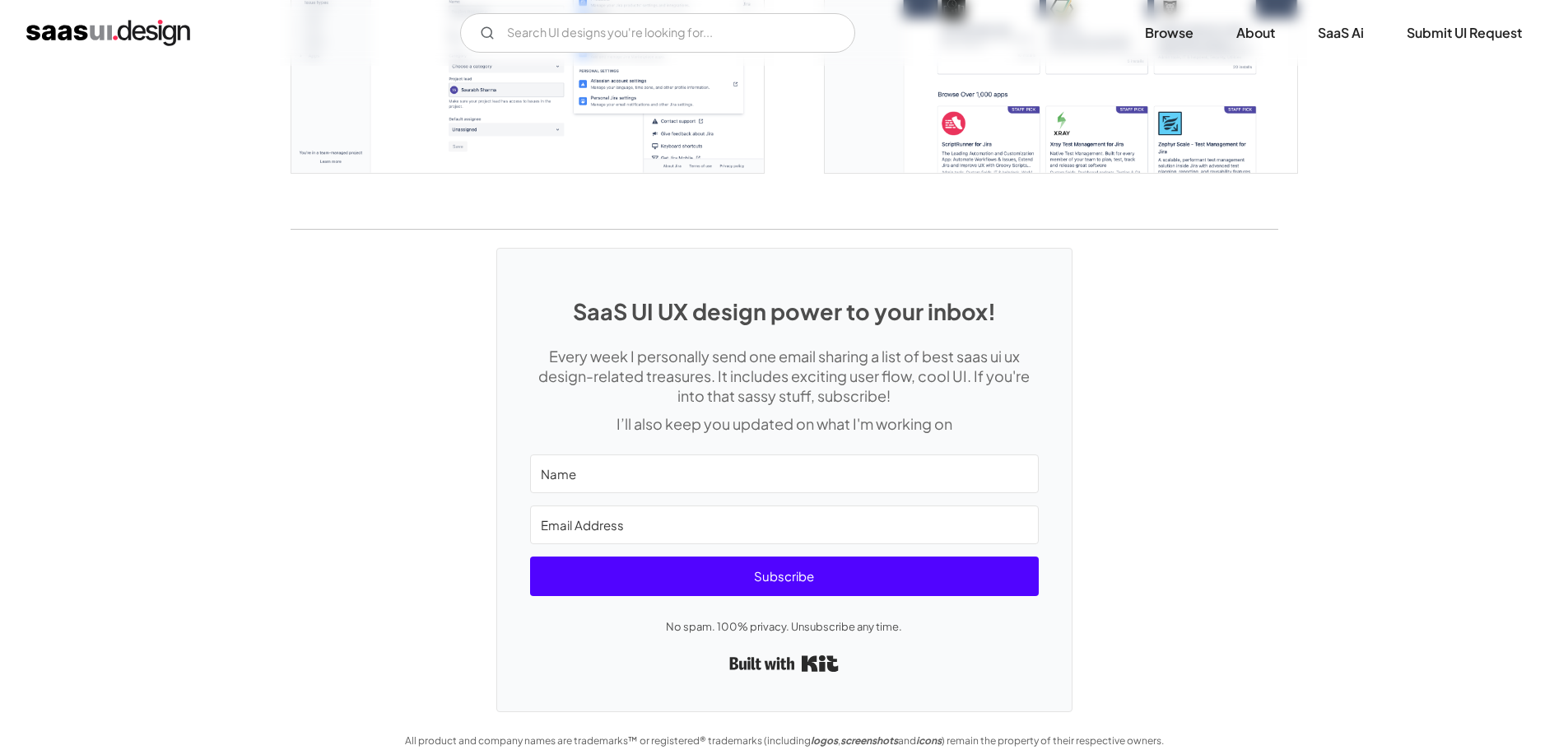
scroll to position [4501, 0]
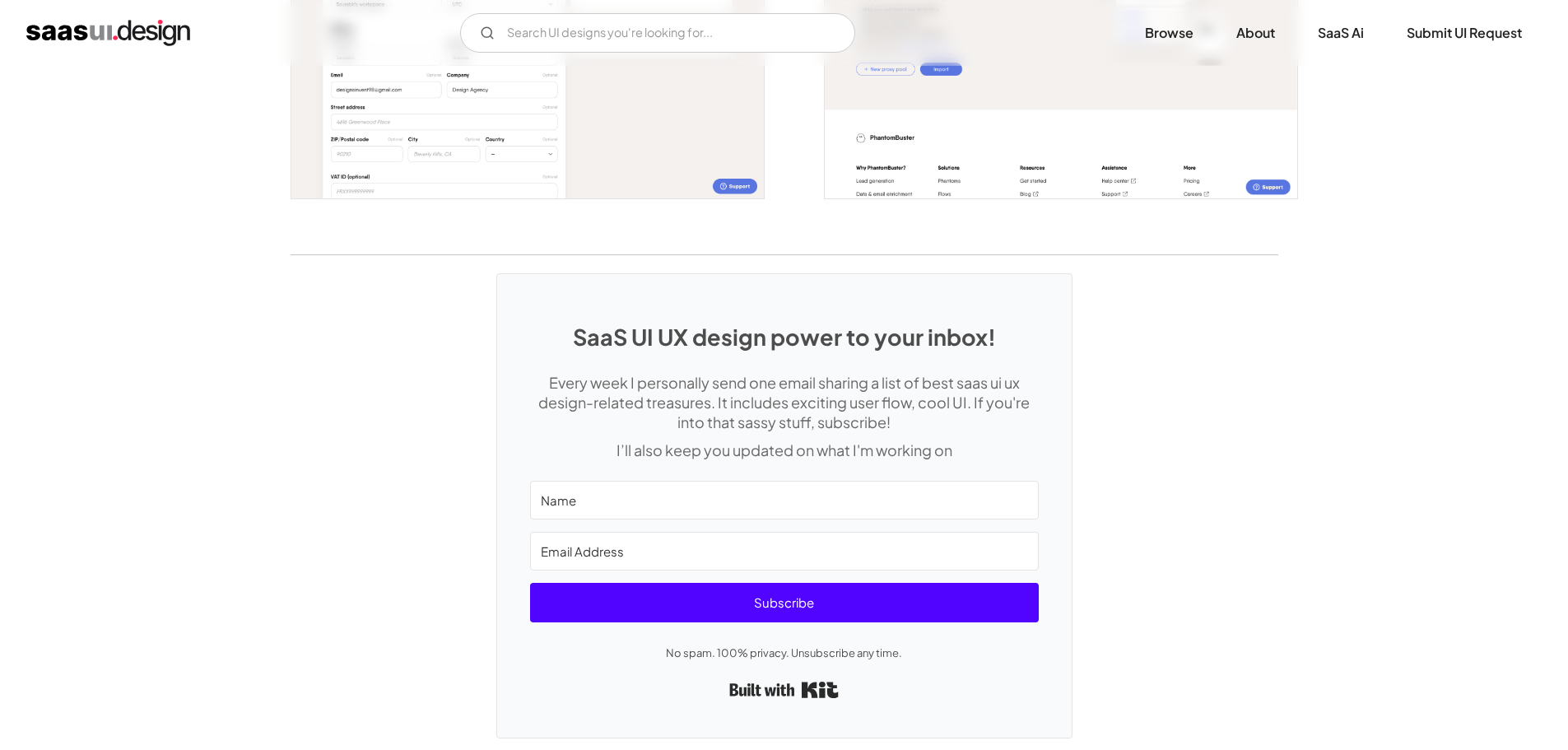
scroll to position [3375, 0]
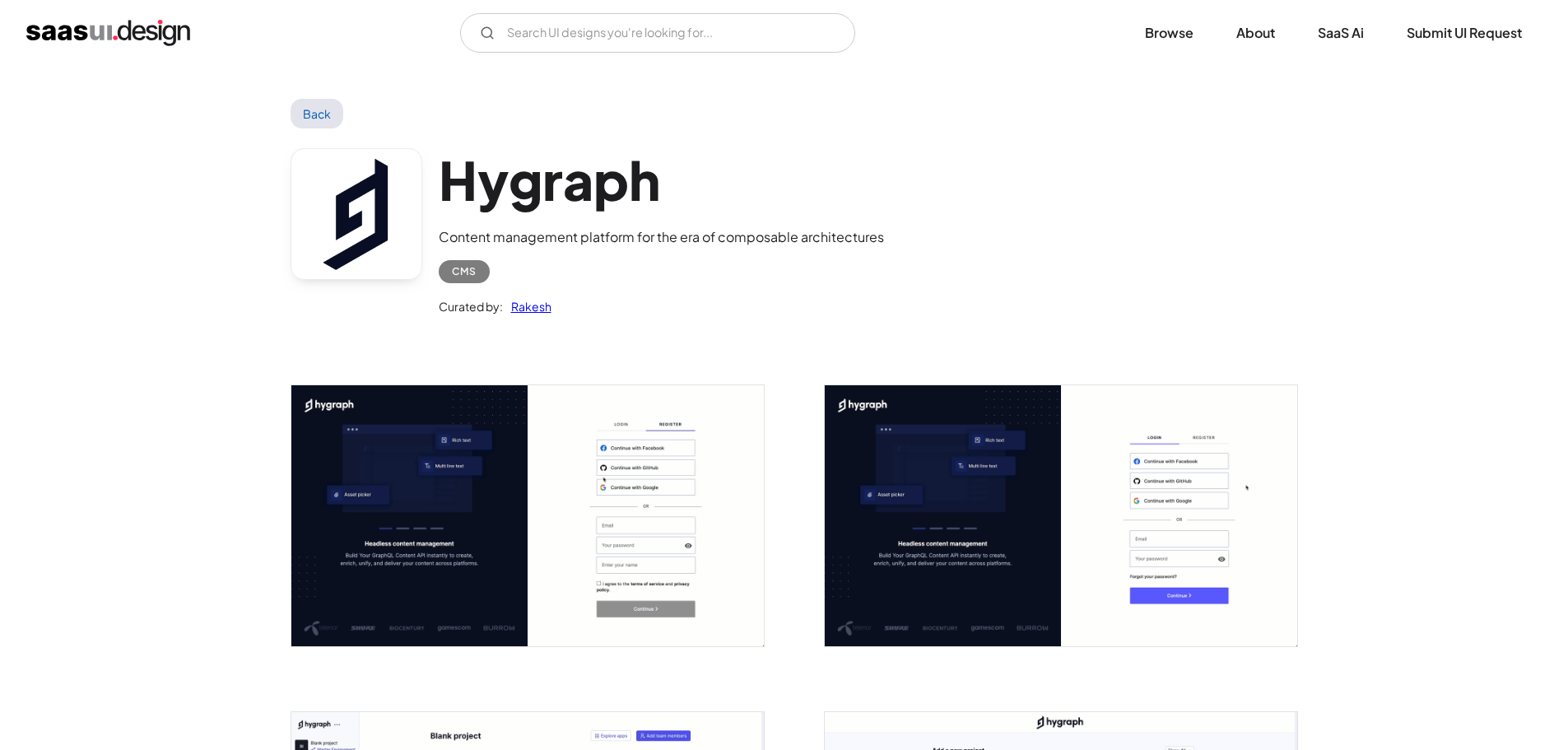
scroll to position [1077, 0]
click at [428, 510] on img "open lightbox" at bounding box center [528, 516] width 472 height 261
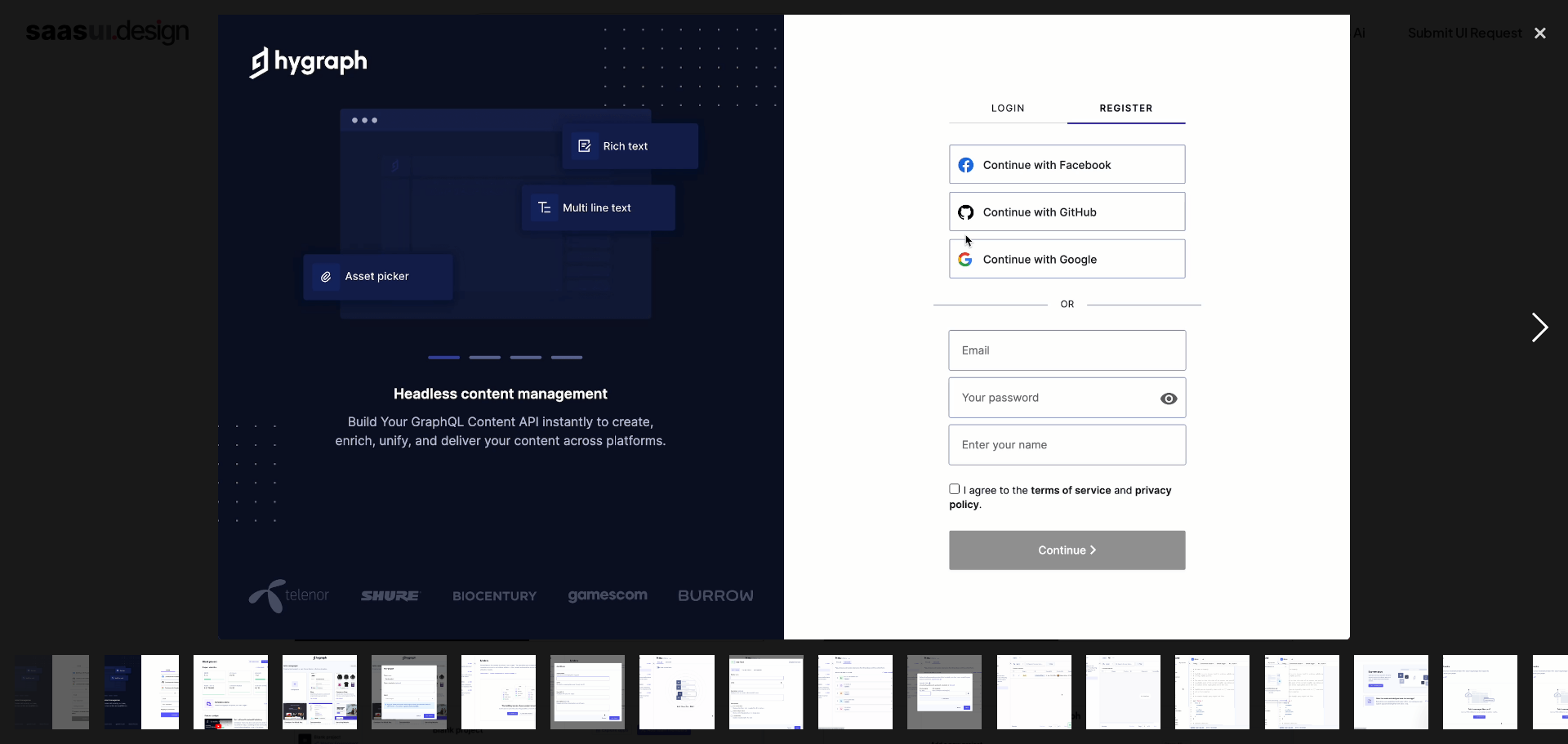
click at [1539, 333] on div "next image" at bounding box center [1540, 326] width 55 height 625
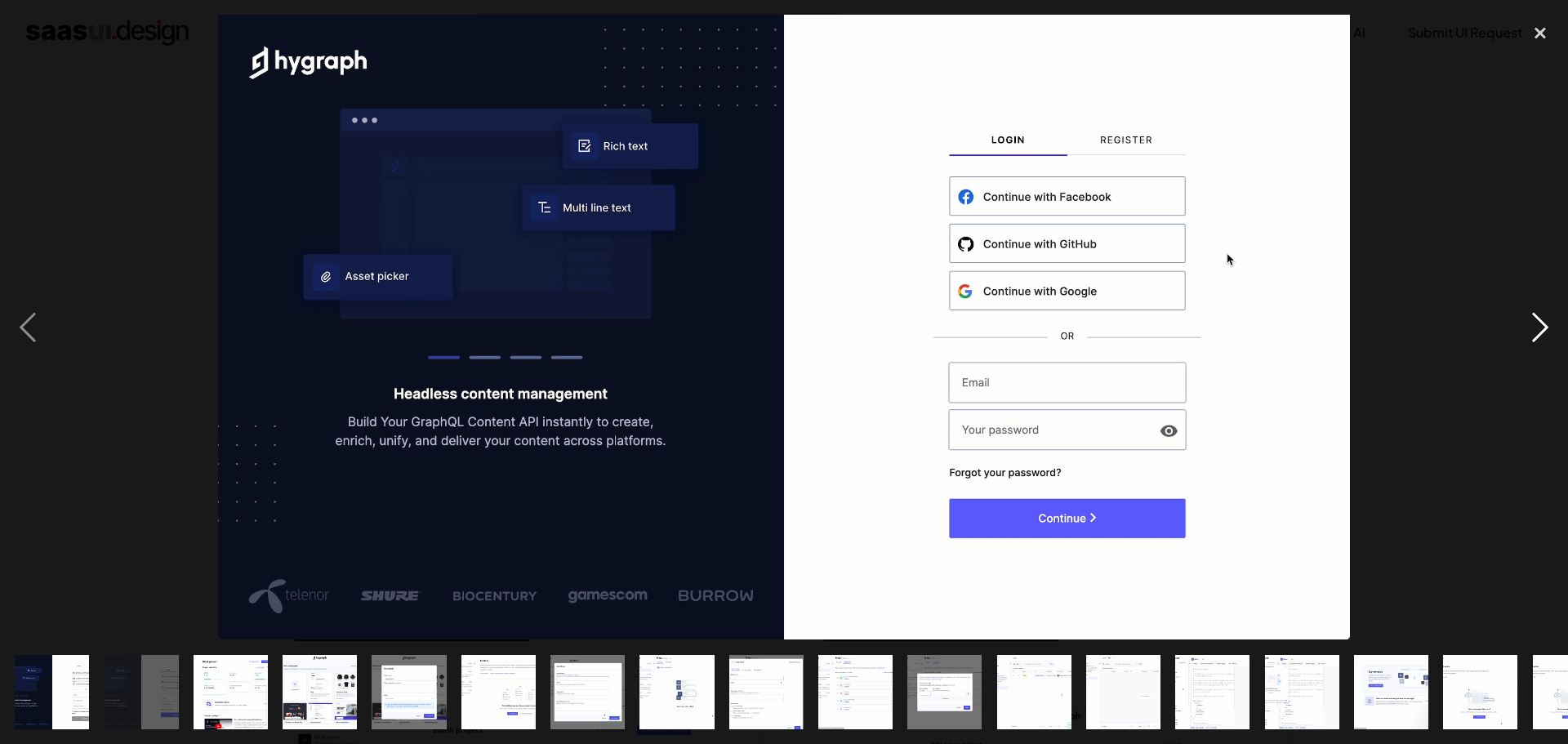
click at [1539, 333] on div "next image" at bounding box center [1540, 326] width 55 height 625
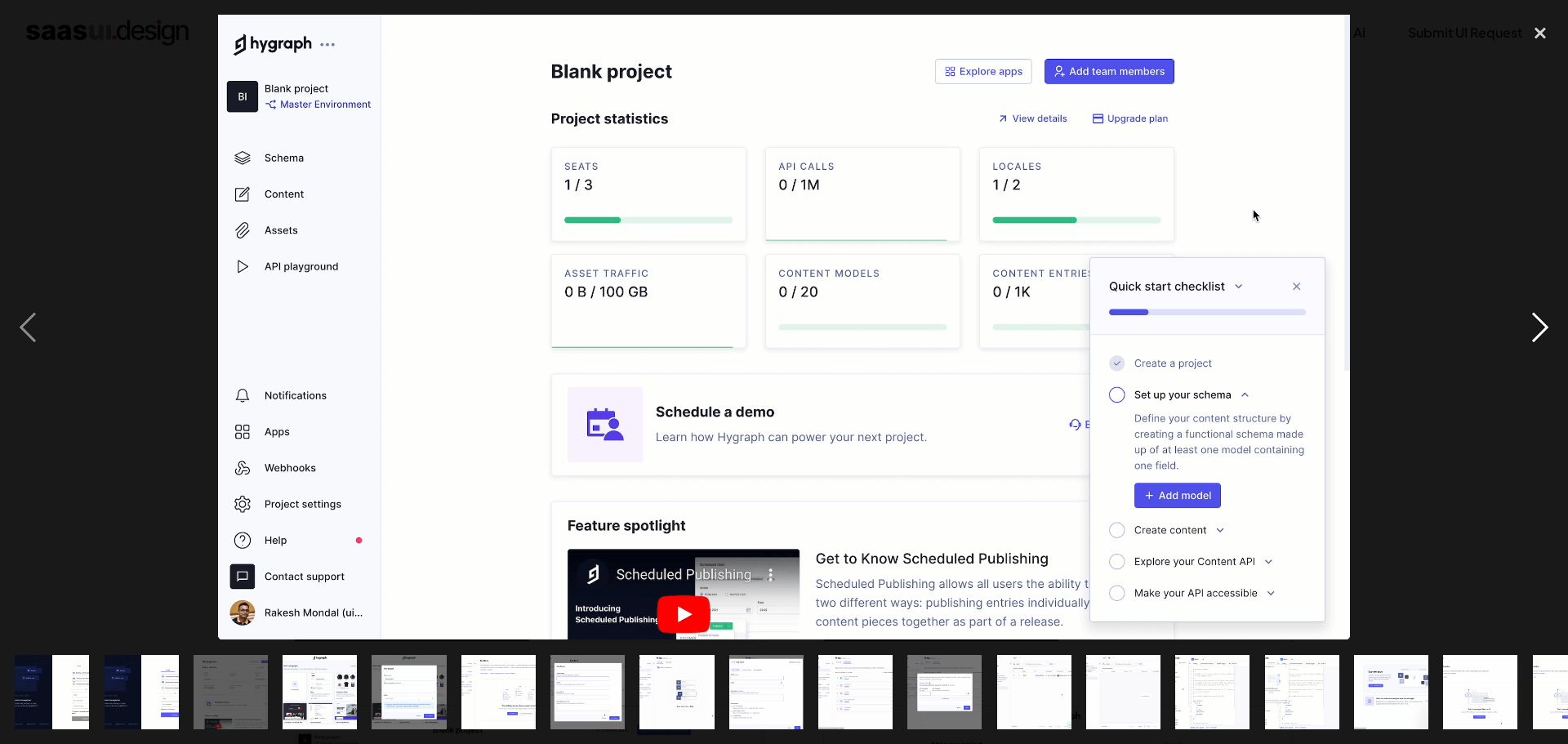
click at [1539, 333] on div "next image" at bounding box center [1540, 326] width 55 height 625
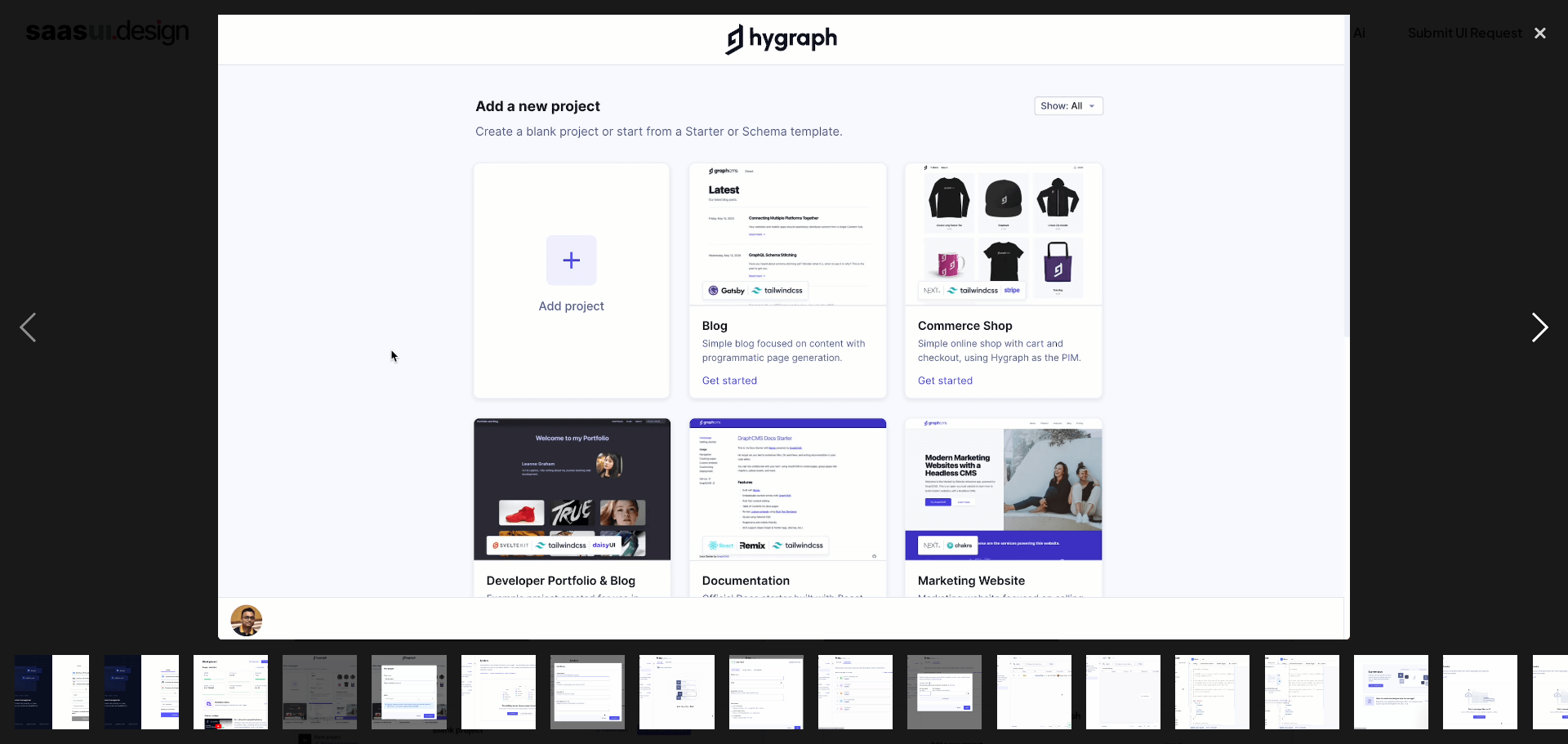
click at [1539, 333] on div "next image" at bounding box center [1540, 326] width 55 height 625
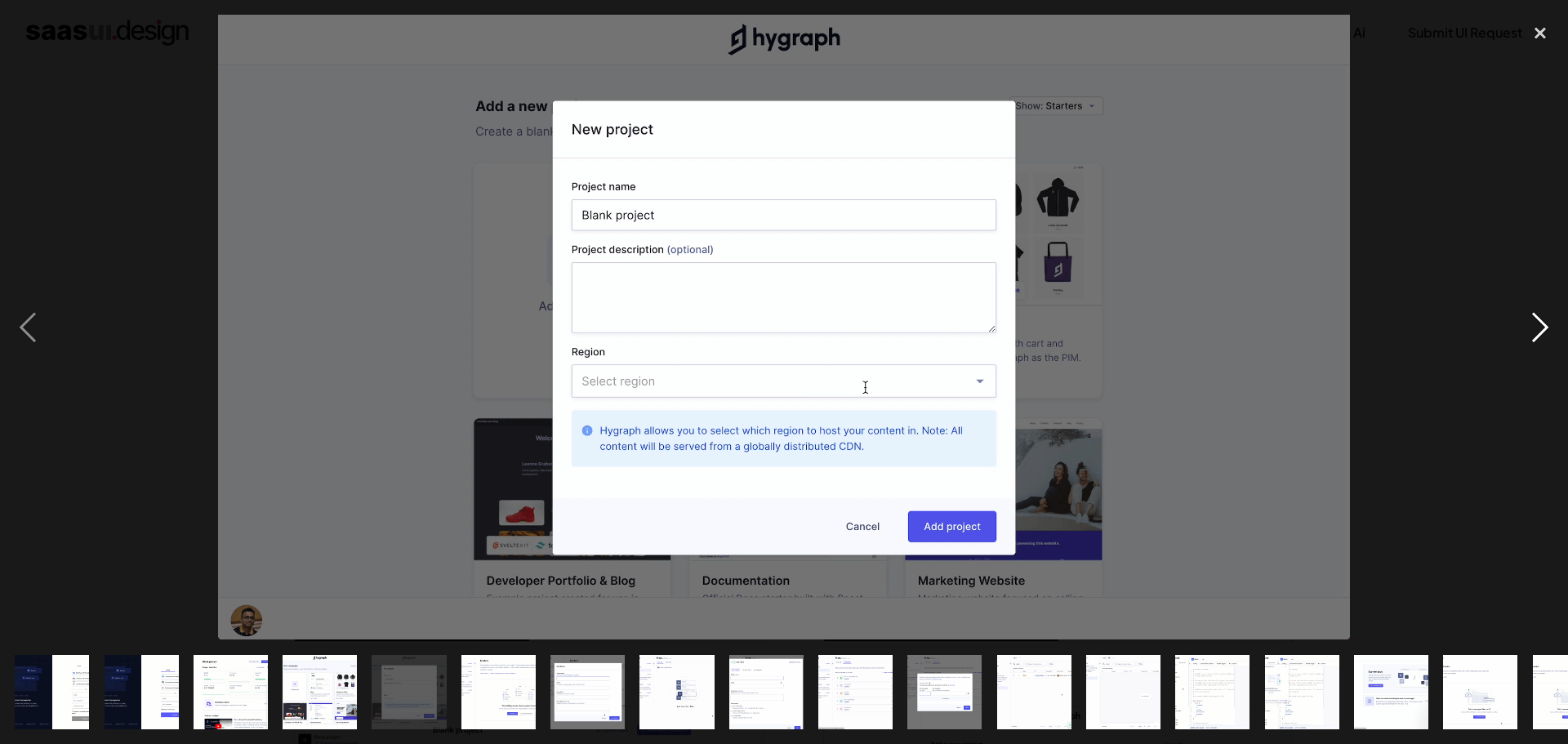
click at [1539, 333] on div "next image" at bounding box center [1540, 326] width 55 height 625
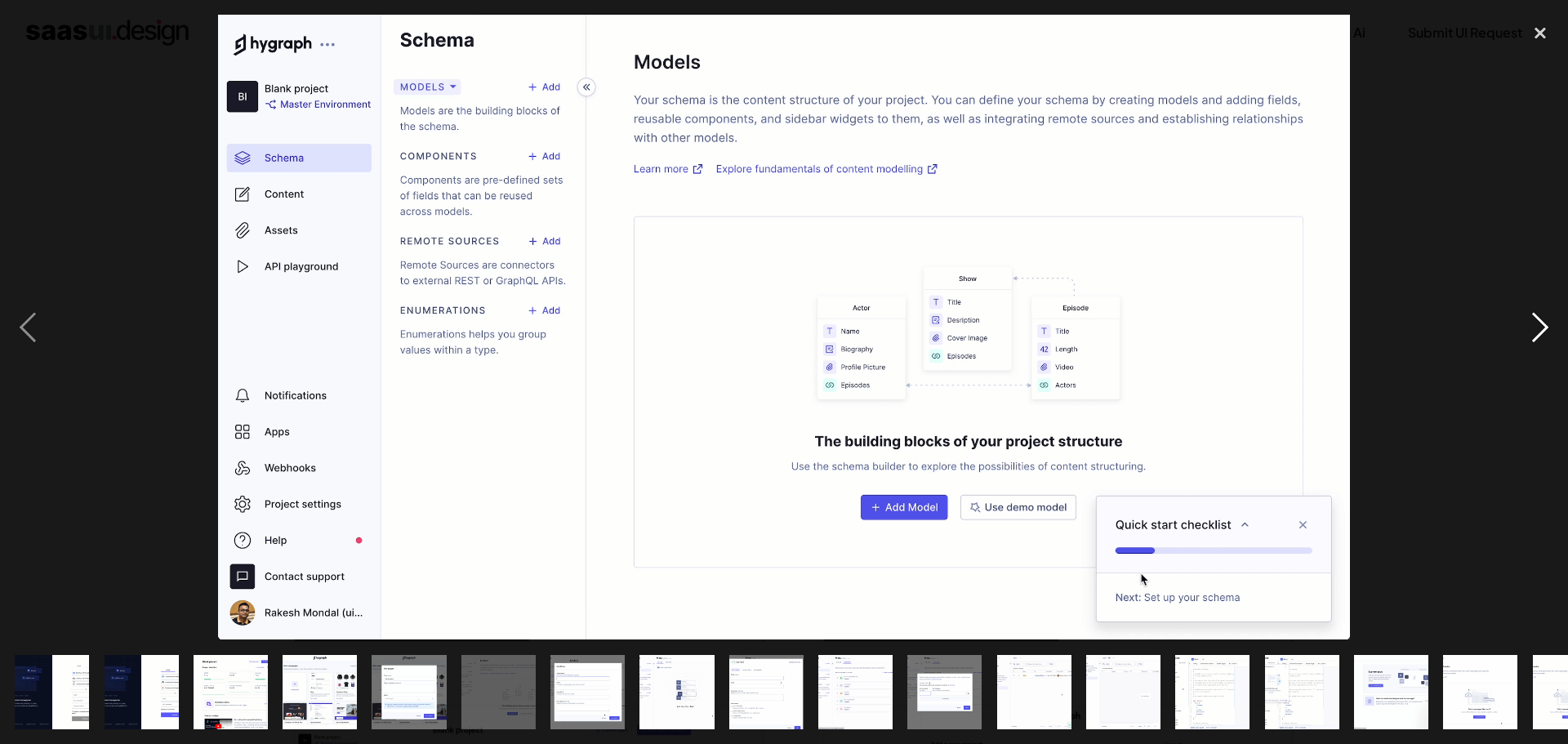
click at [1539, 333] on div "next image" at bounding box center [1540, 326] width 55 height 625
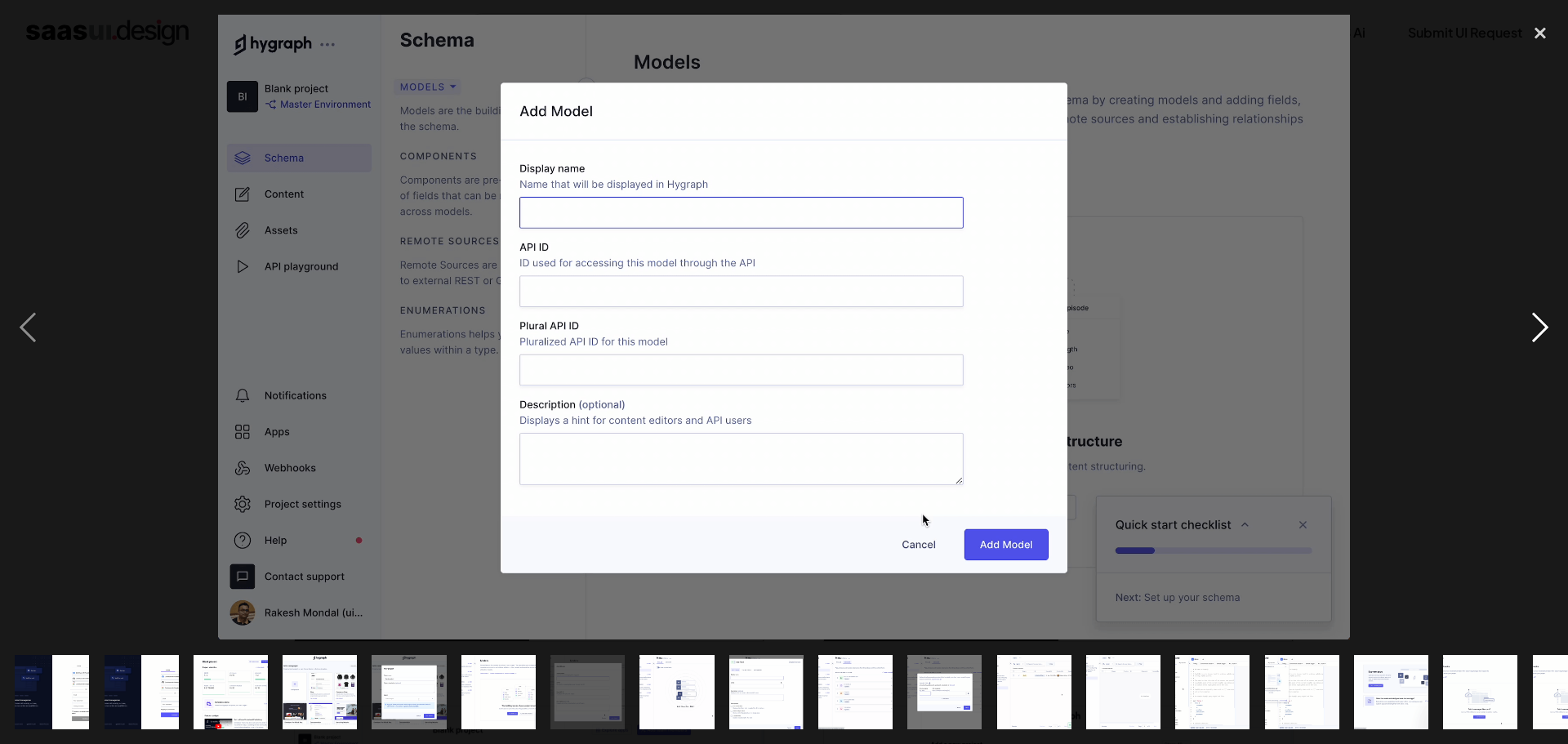
click at [1539, 333] on div "next image" at bounding box center [1540, 326] width 55 height 625
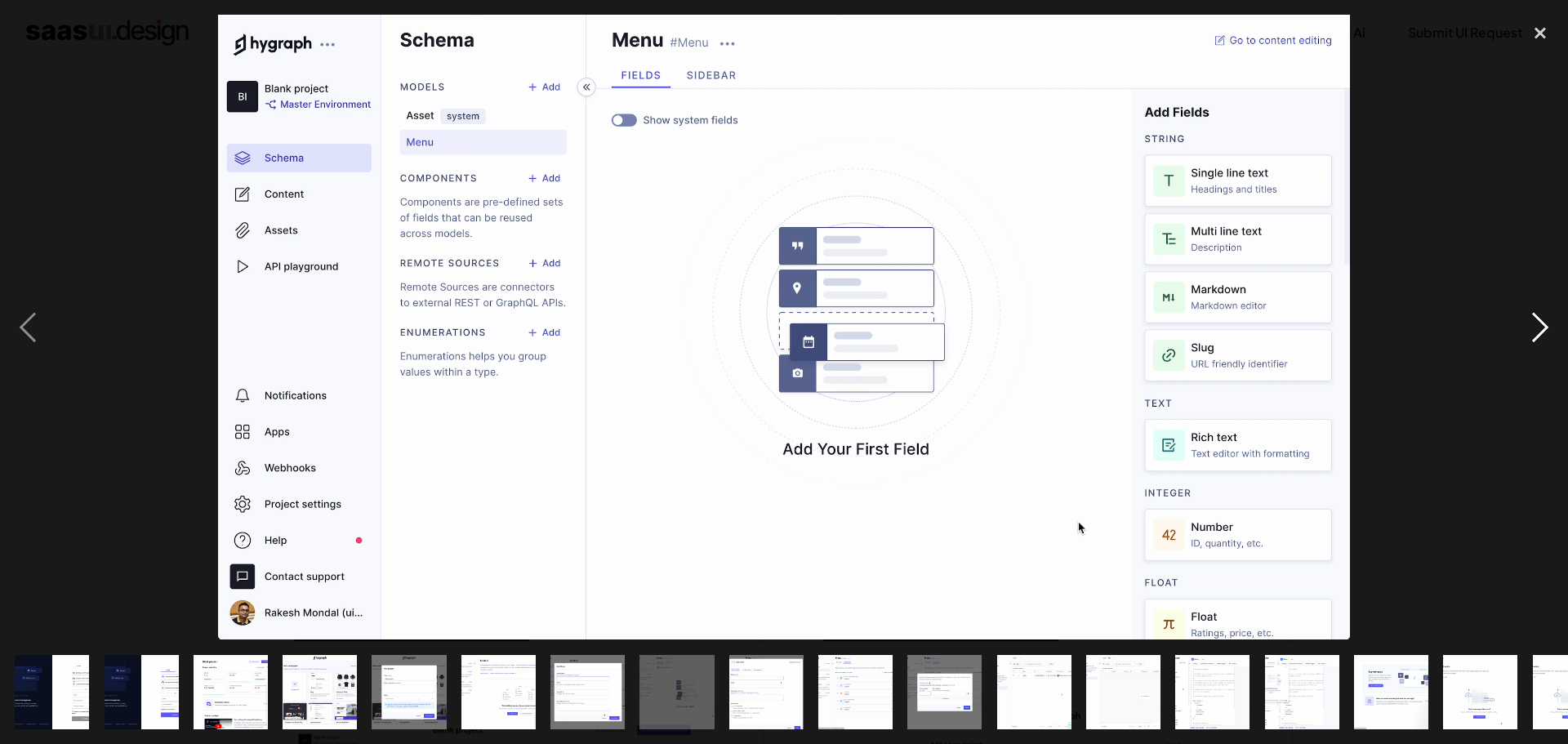
click at [1539, 333] on div "next image" at bounding box center [1540, 326] width 55 height 625
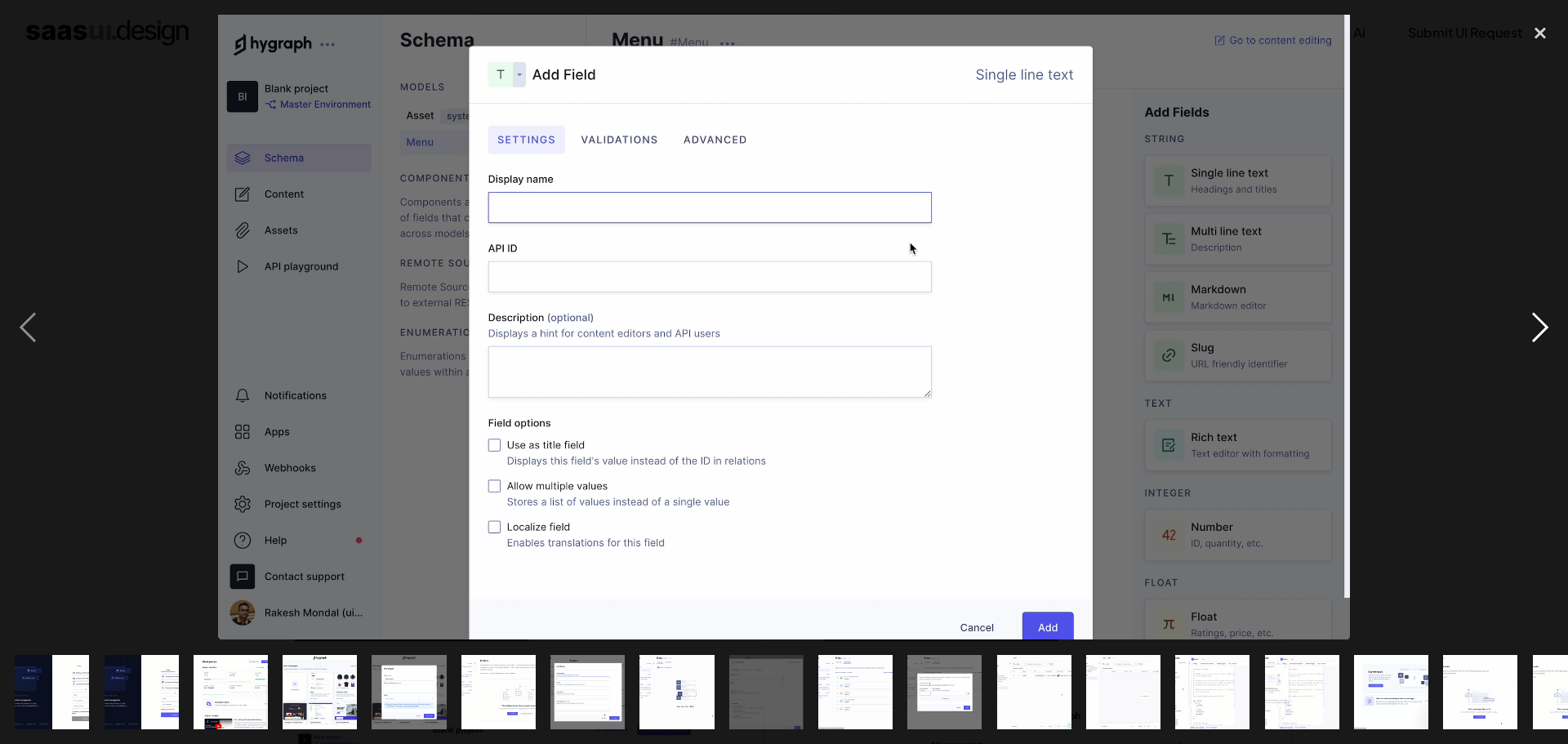
click at [1539, 333] on div "next image" at bounding box center [1540, 326] width 55 height 625
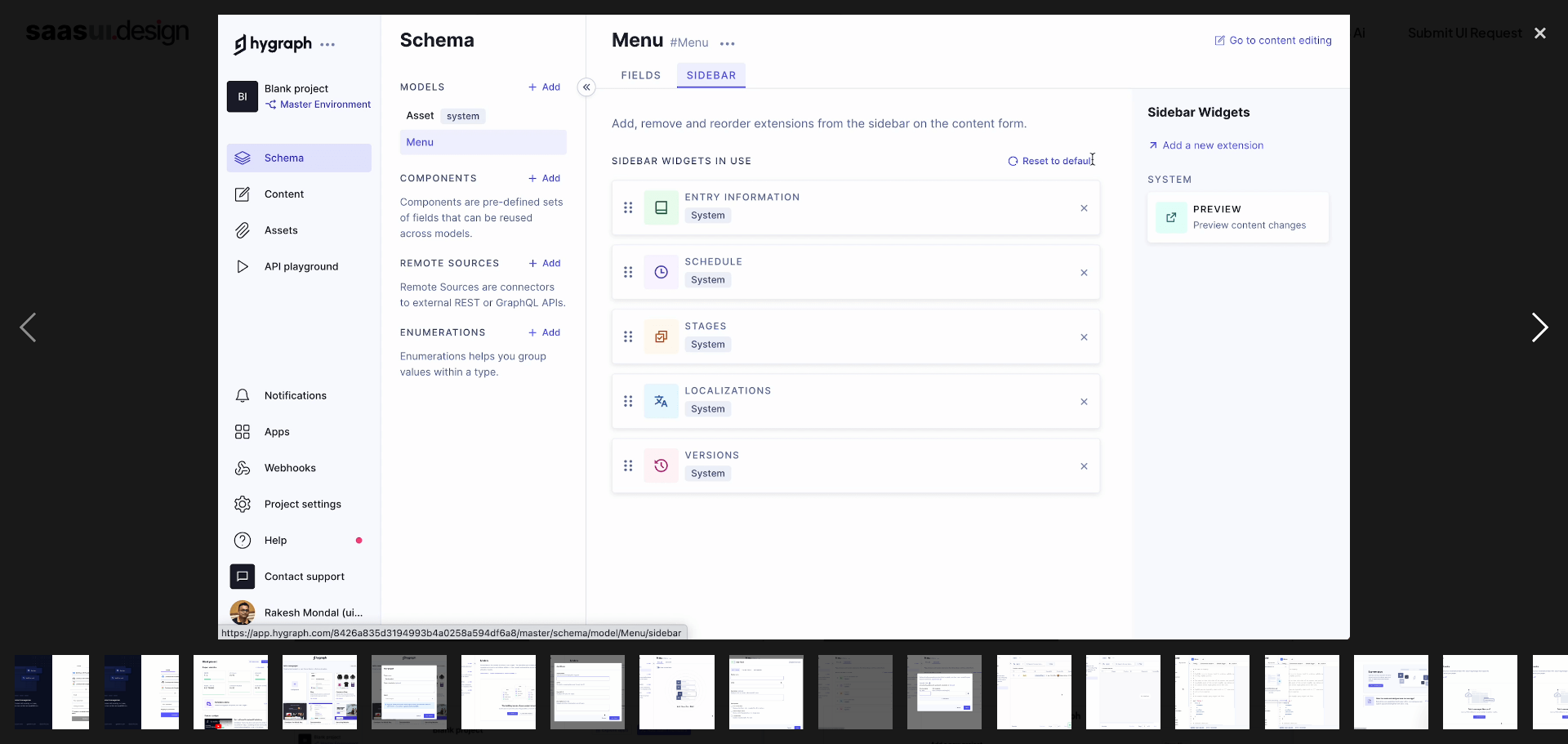
click at [1539, 333] on div "next image" at bounding box center [1540, 326] width 55 height 625
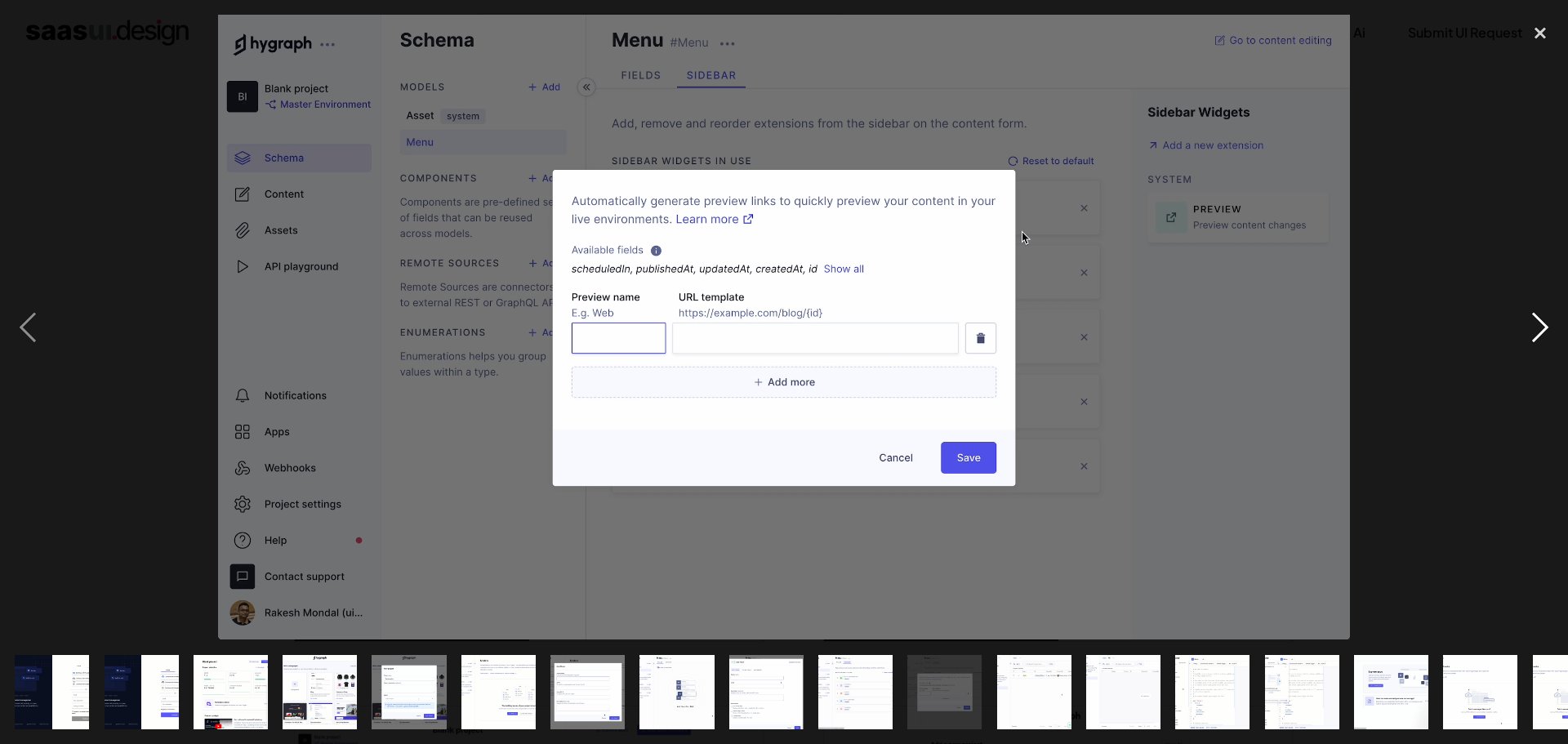
click at [1539, 333] on div "next image" at bounding box center [1540, 326] width 55 height 625
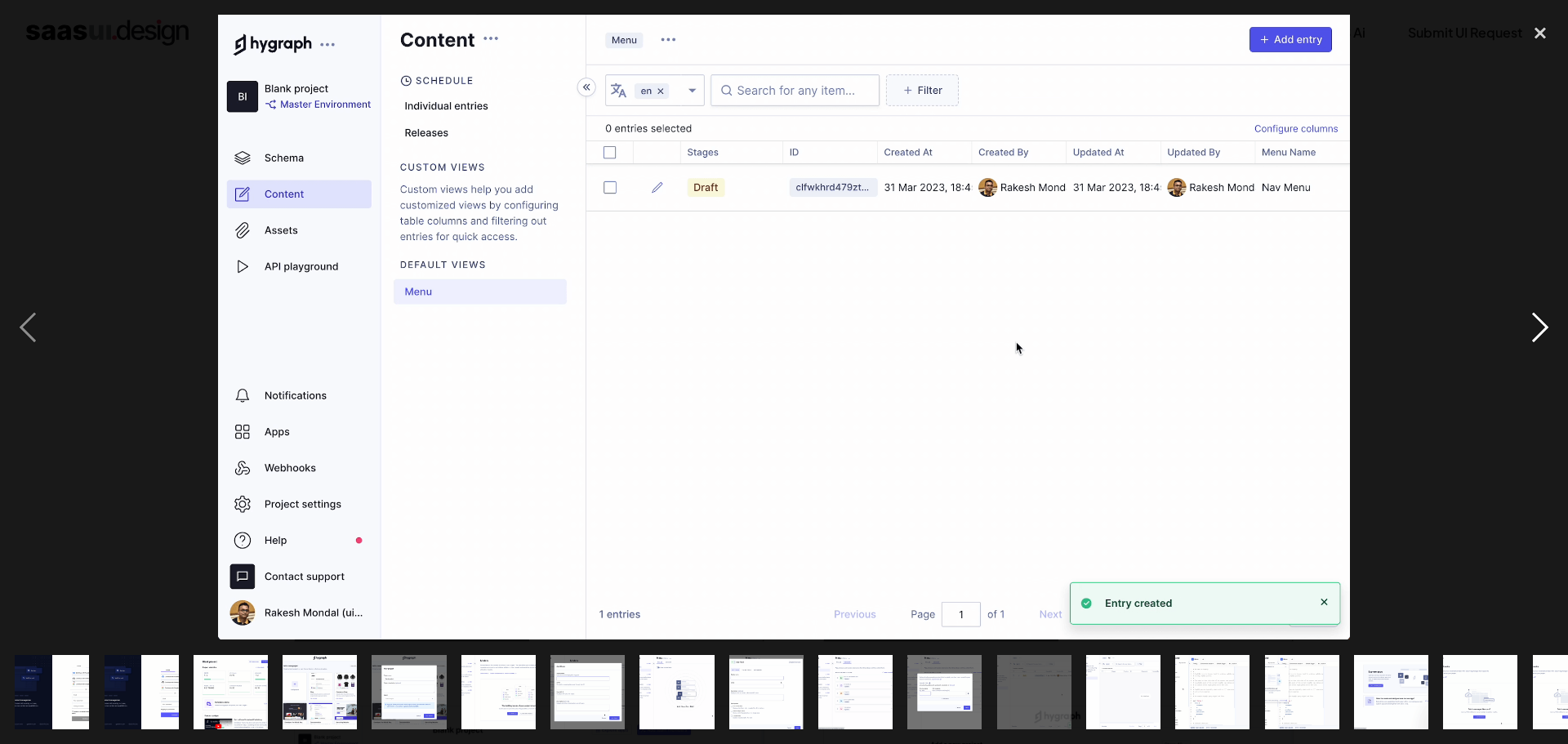
click at [1539, 333] on div "next image" at bounding box center [1540, 326] width 55 height 625
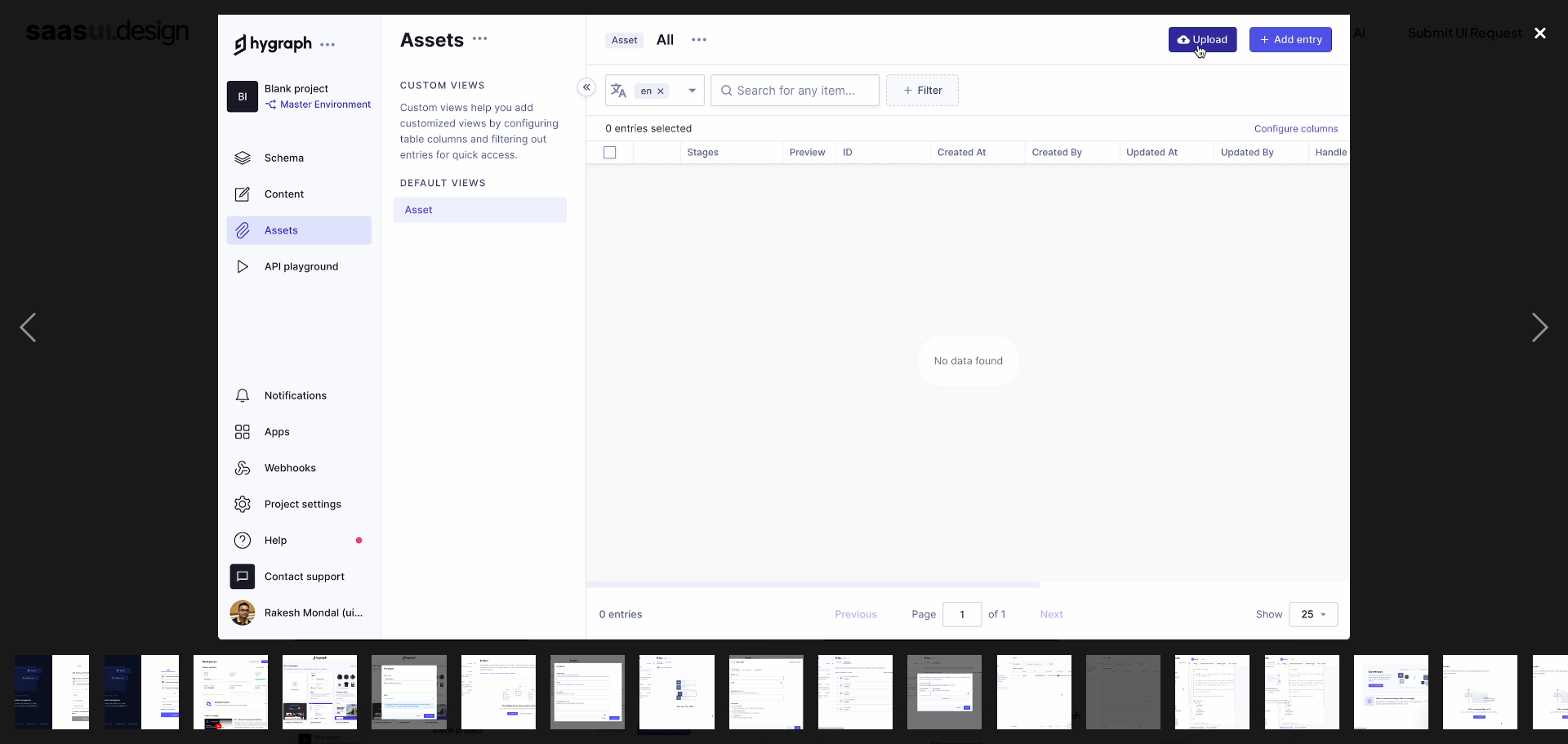
click at [1545, 31] on div "close lightbox" at bounding box center [1540, 33] width 55 height 36
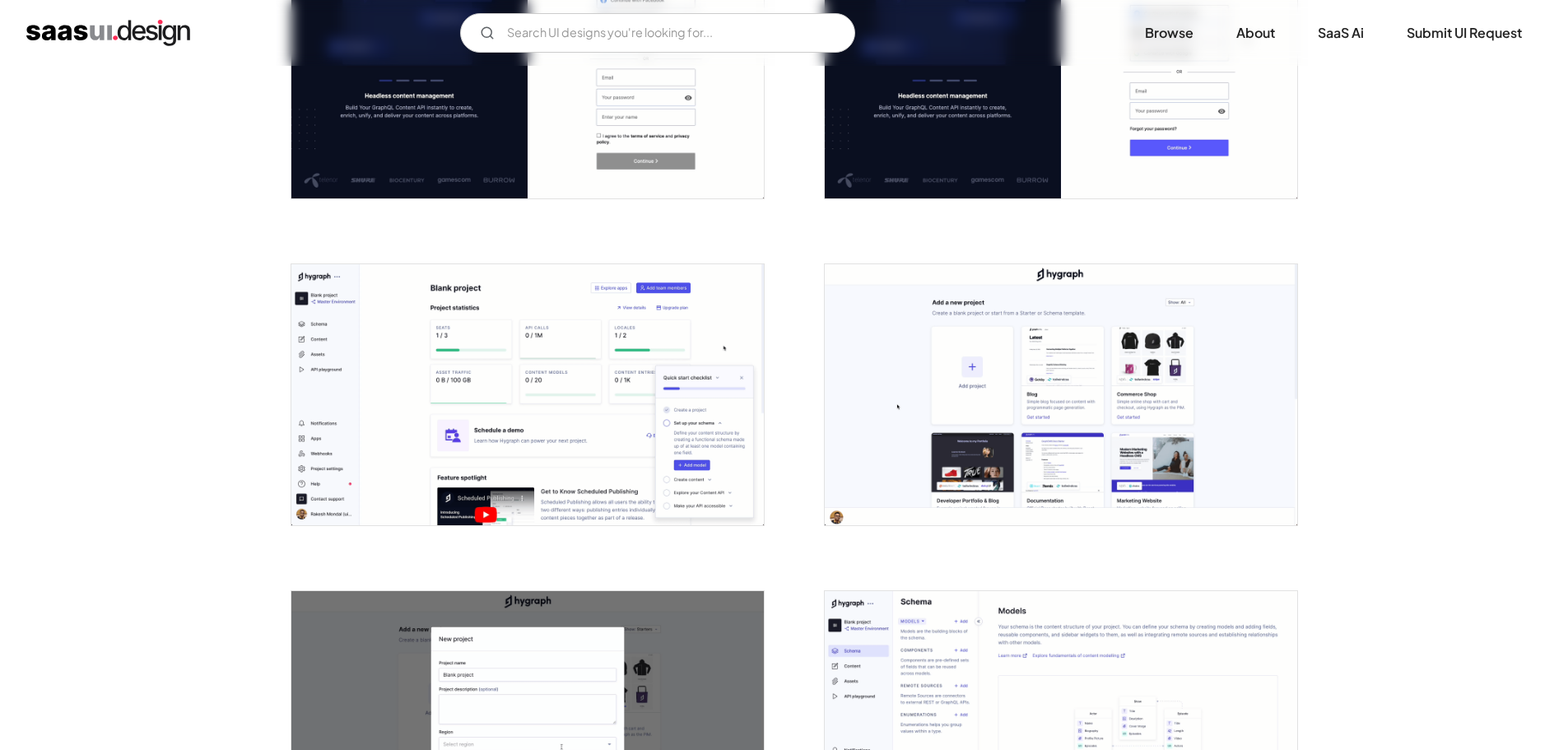
scroll to position [494, 0]
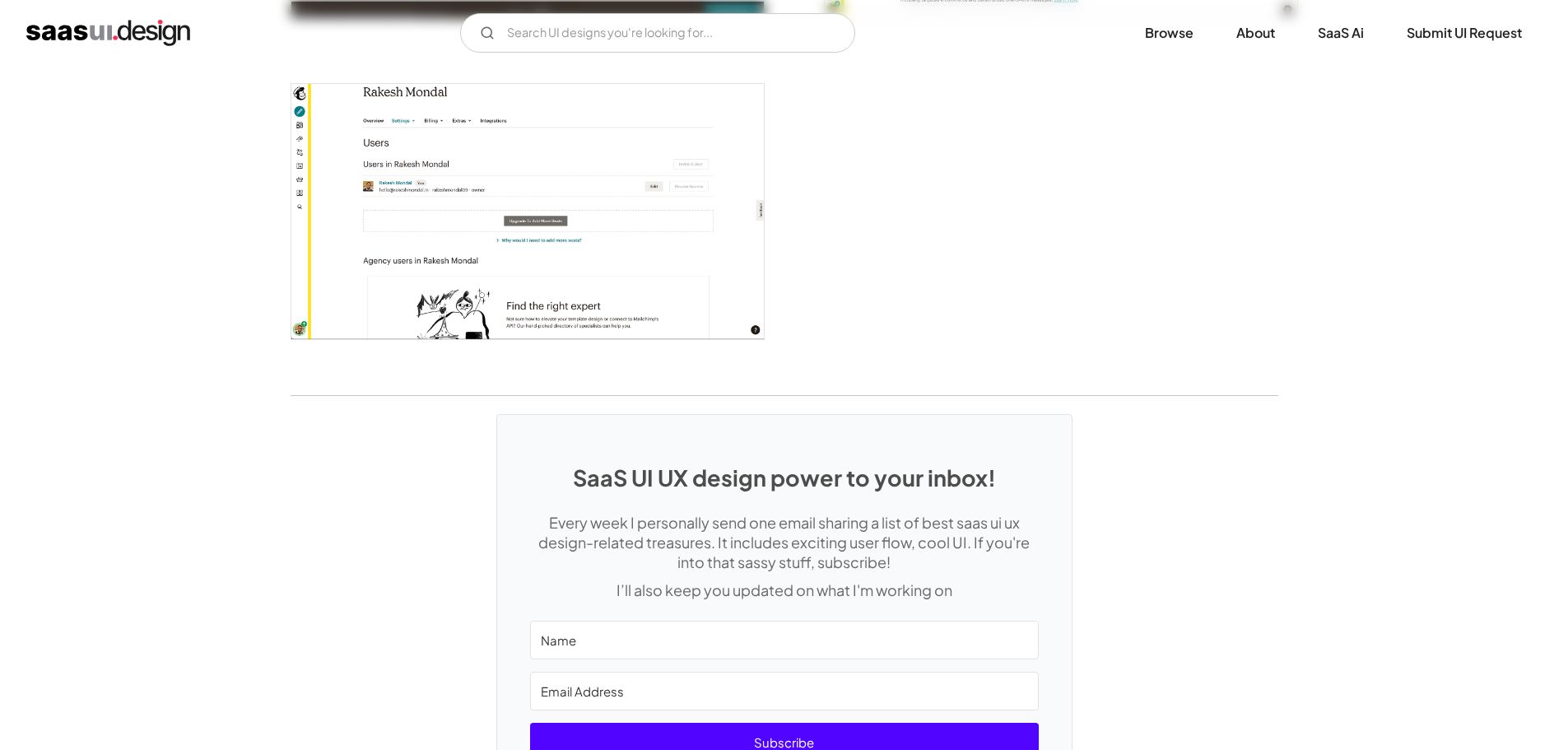
scroll to position [4197, 0]
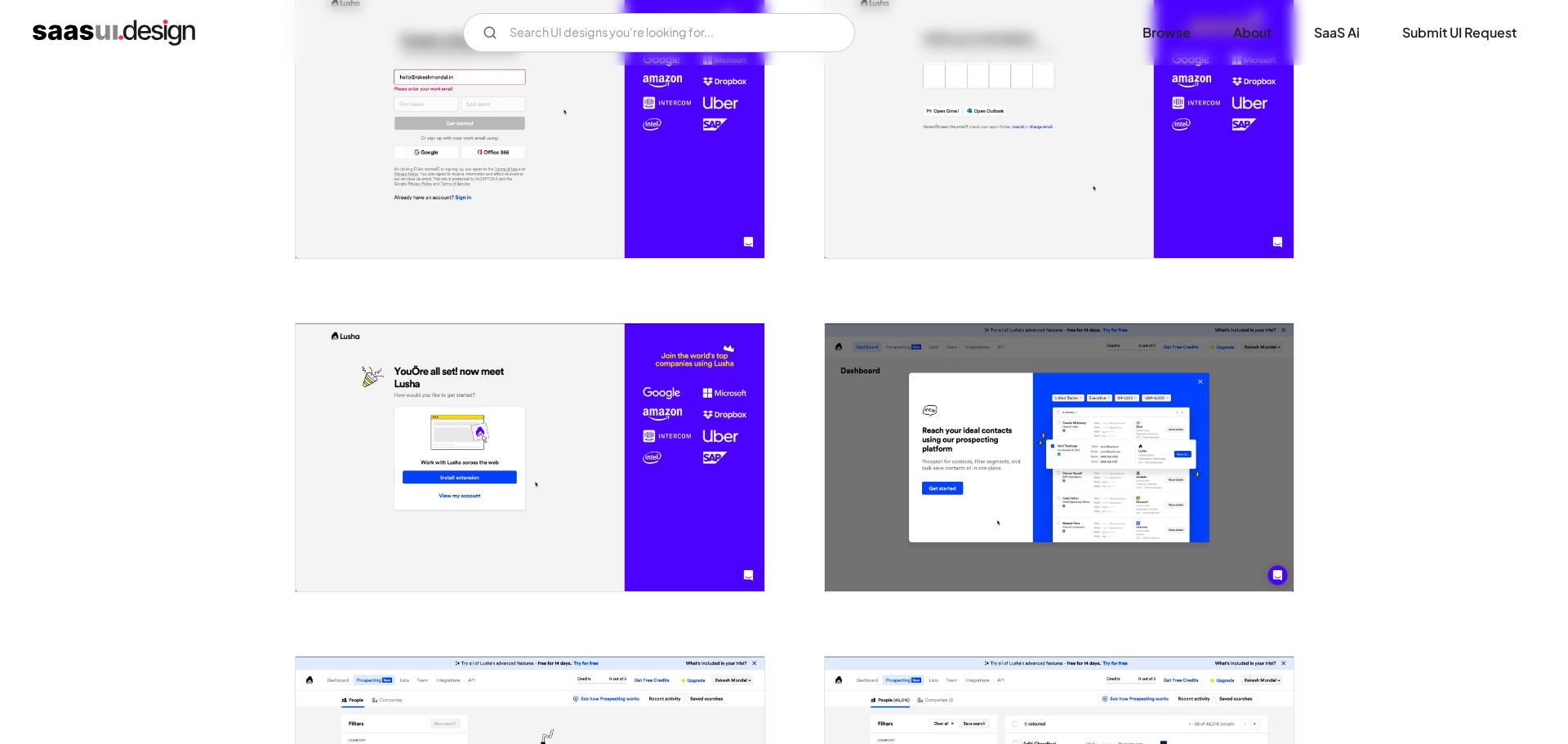
scroll to position [409, 0]
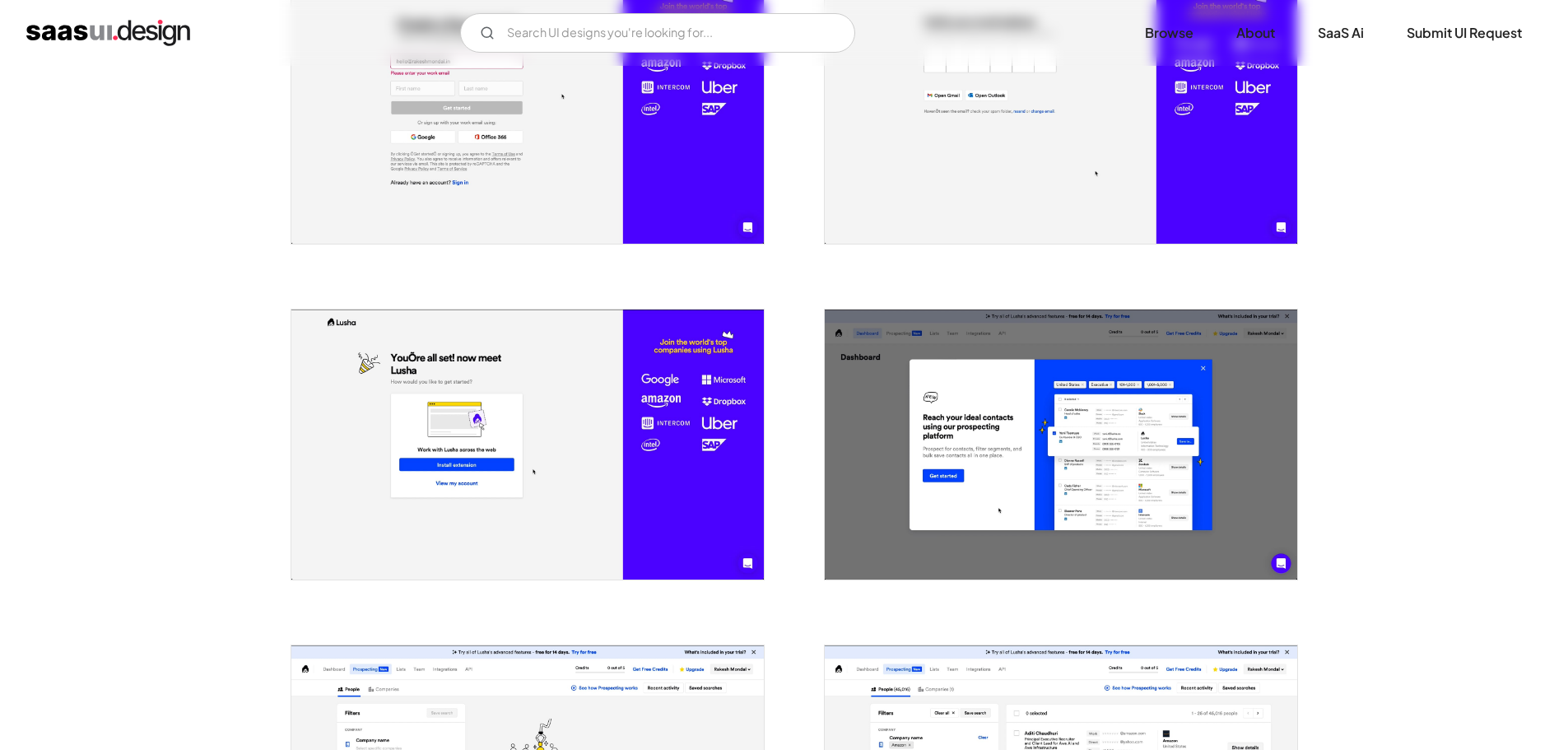
click at [990, 462] on img "open lightbox" at bounding box center [1061, 445] width 472 height 270
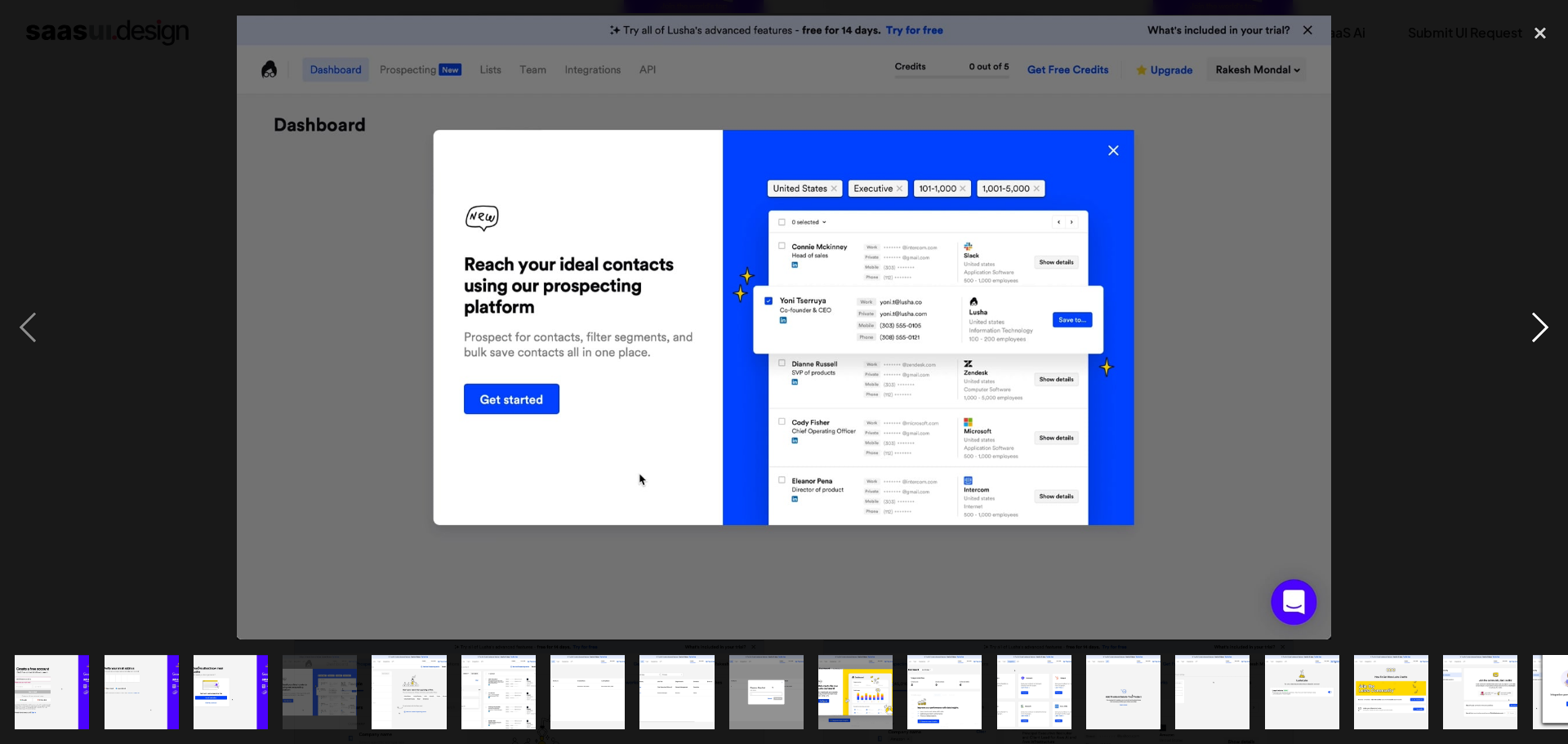
click at [1546, 325] on div "next image" at bounding box center [1540, 326] width 55 height 625
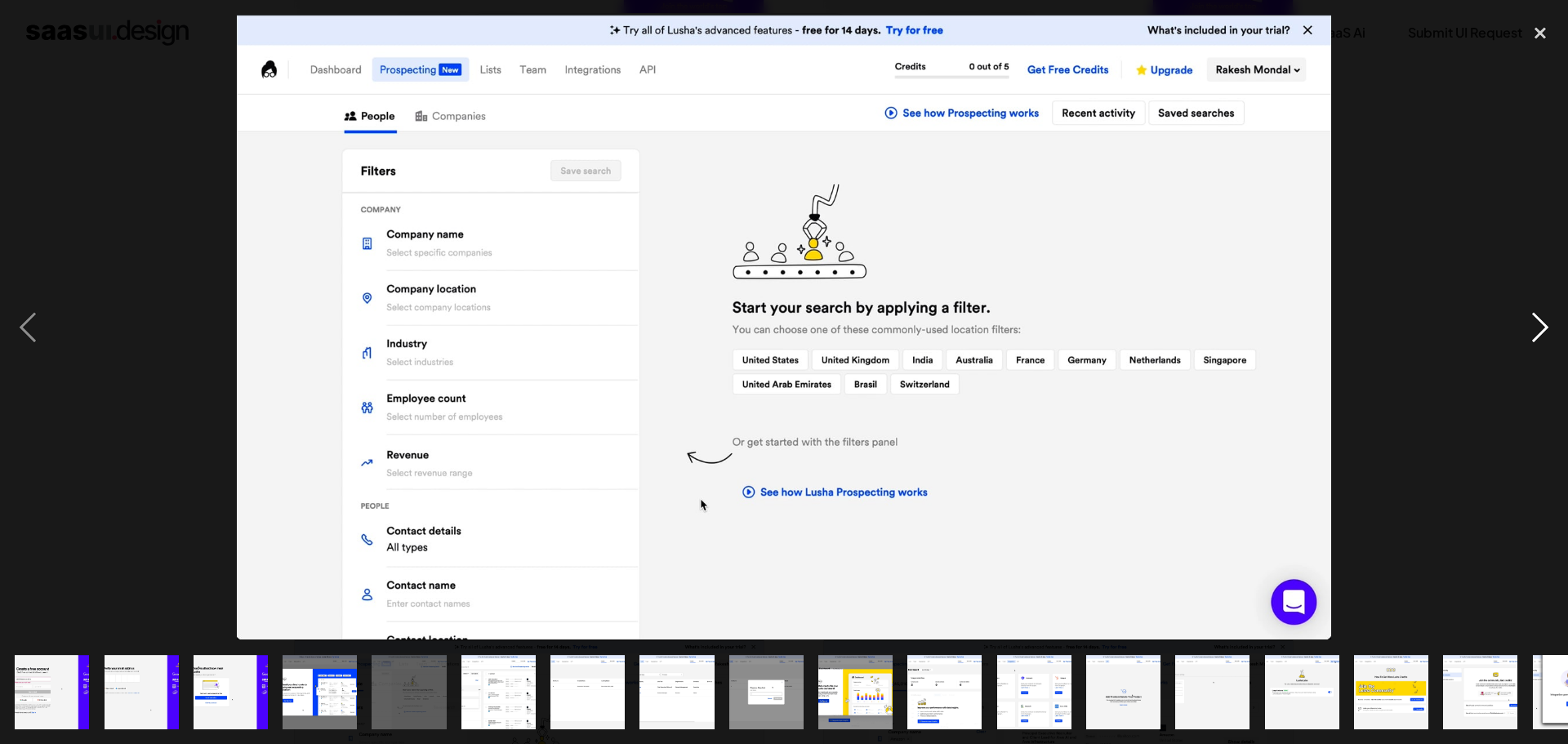
click at [1546, 325] on div "next image" at bounding box center [1540, 326] width 55 height 625
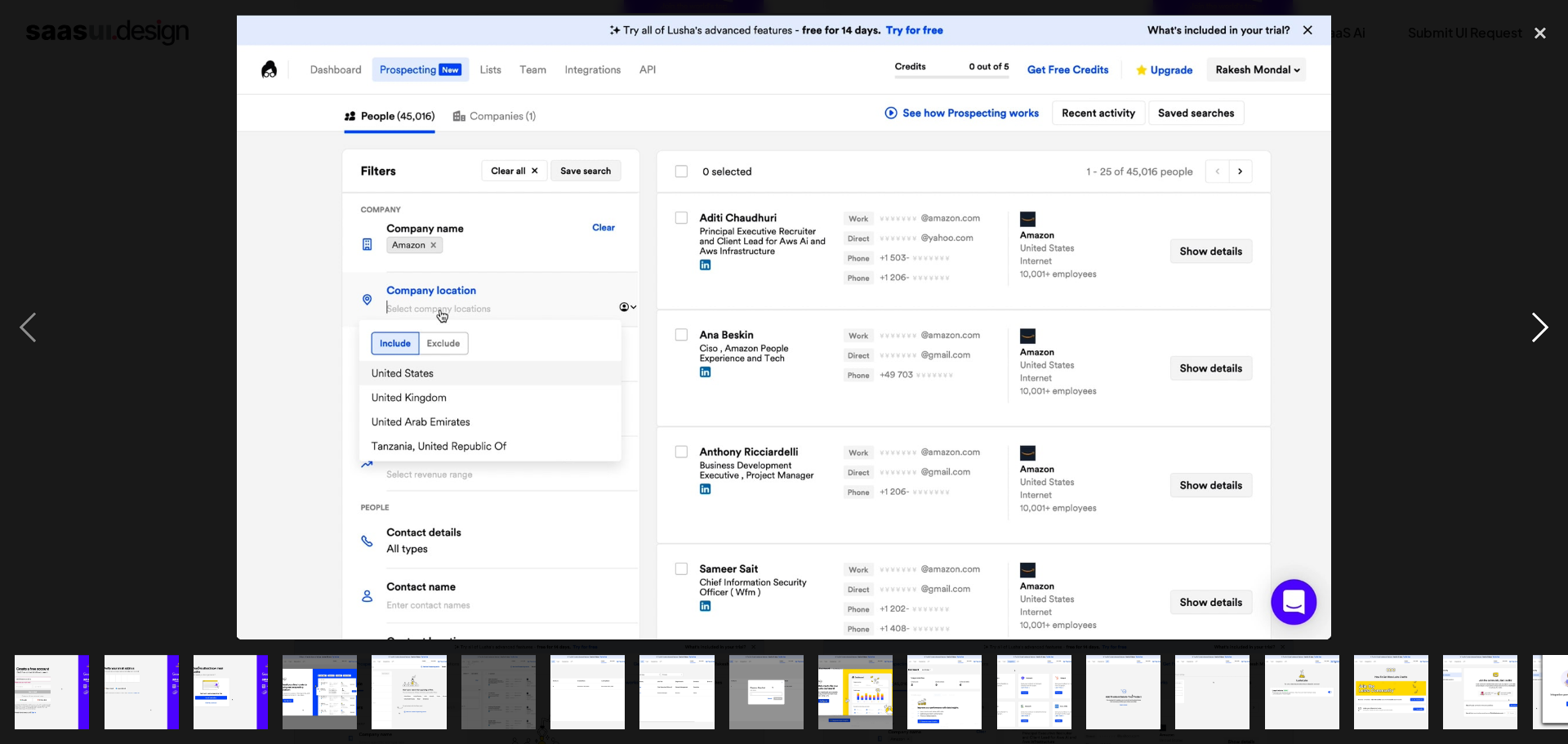
click at [1546, 325] on div "next image" at bounding box center [1540, 326] width 55 height 625
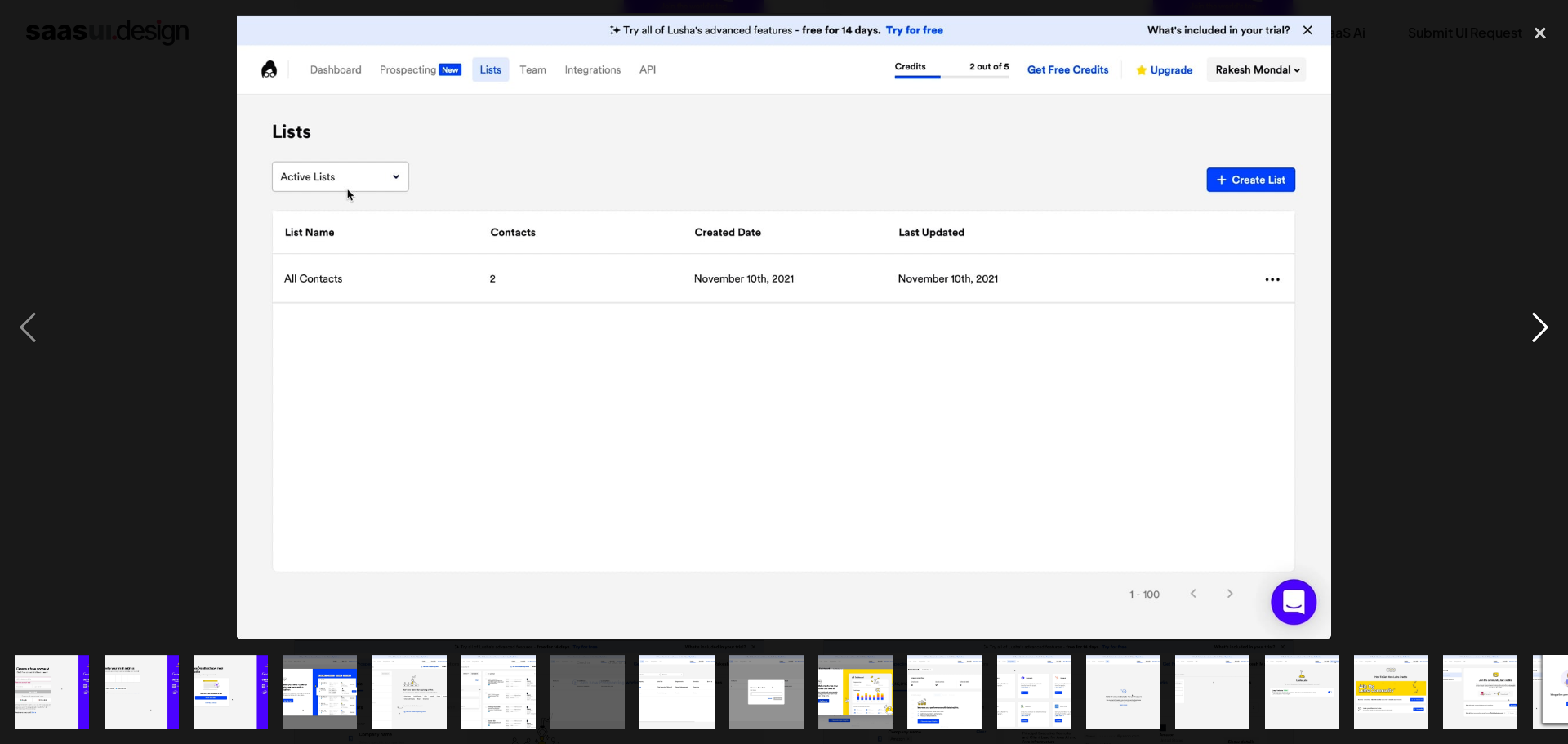
click at [1546, 325] on div "next image" at bounding box center [1540, 326] width 55 height 625
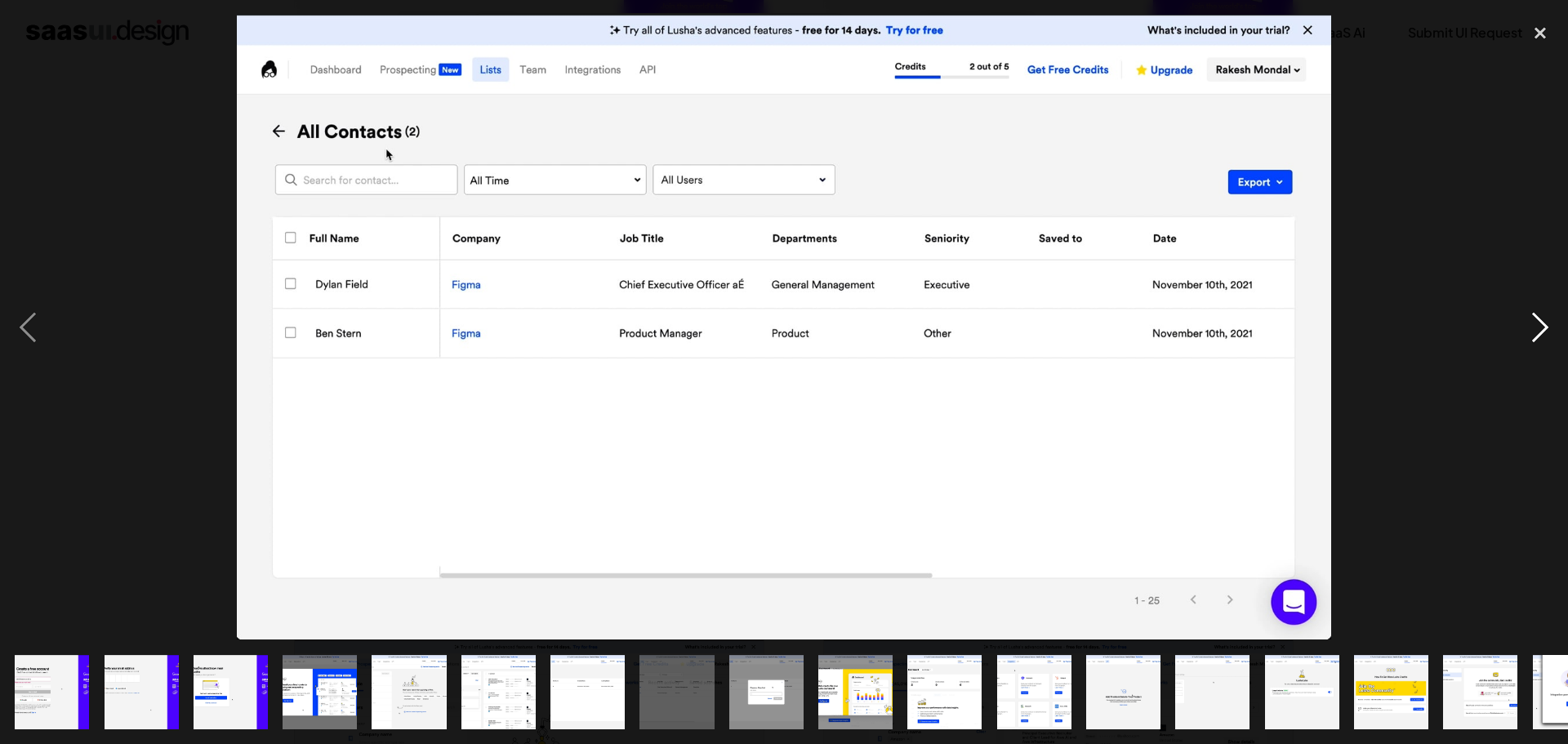
click at [1546, 325] on div "next image" at bounding box center [1540, 326] width 55 height 625
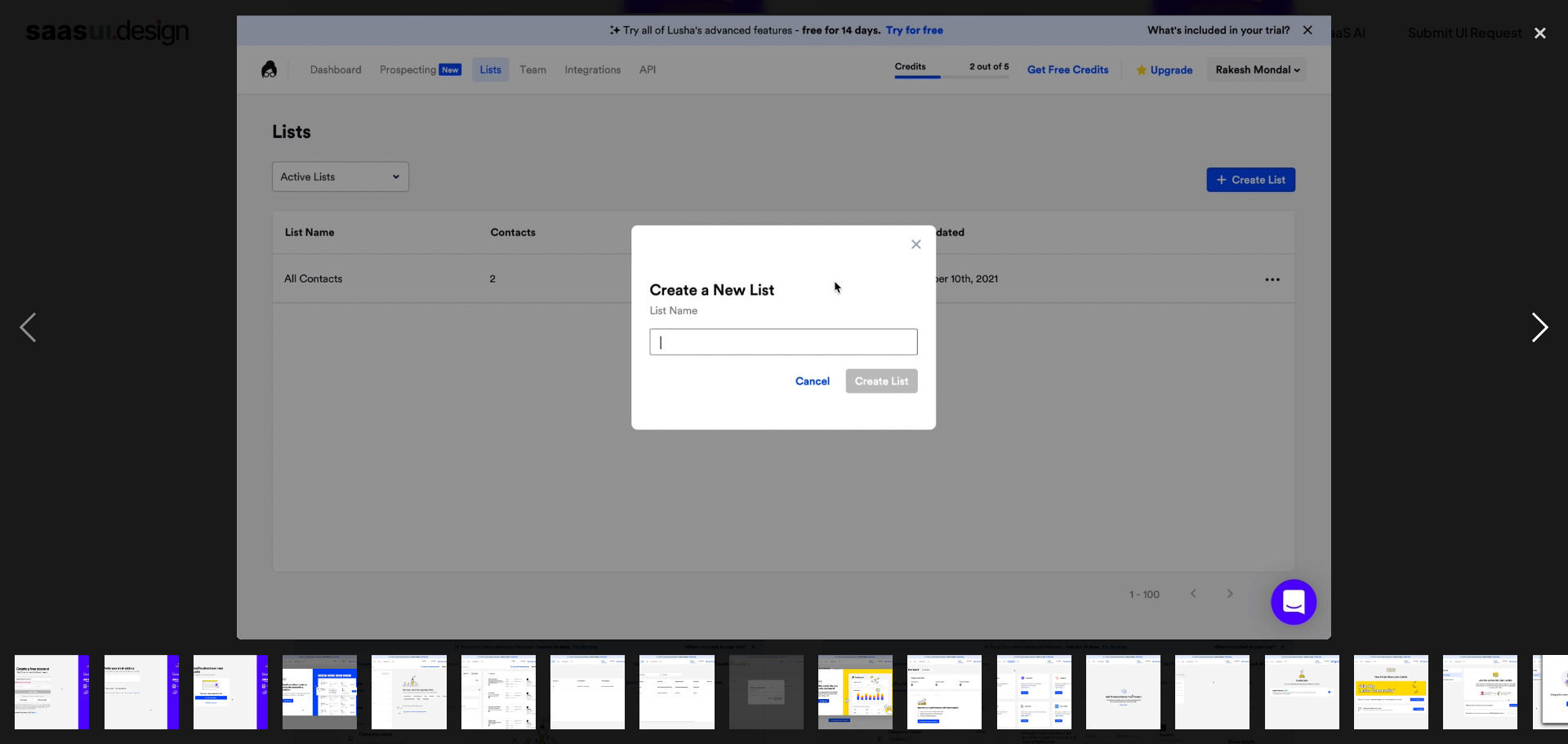
click at [1546, 325] on div "next image" at bounding box center [1540, 326] width 55 height 625
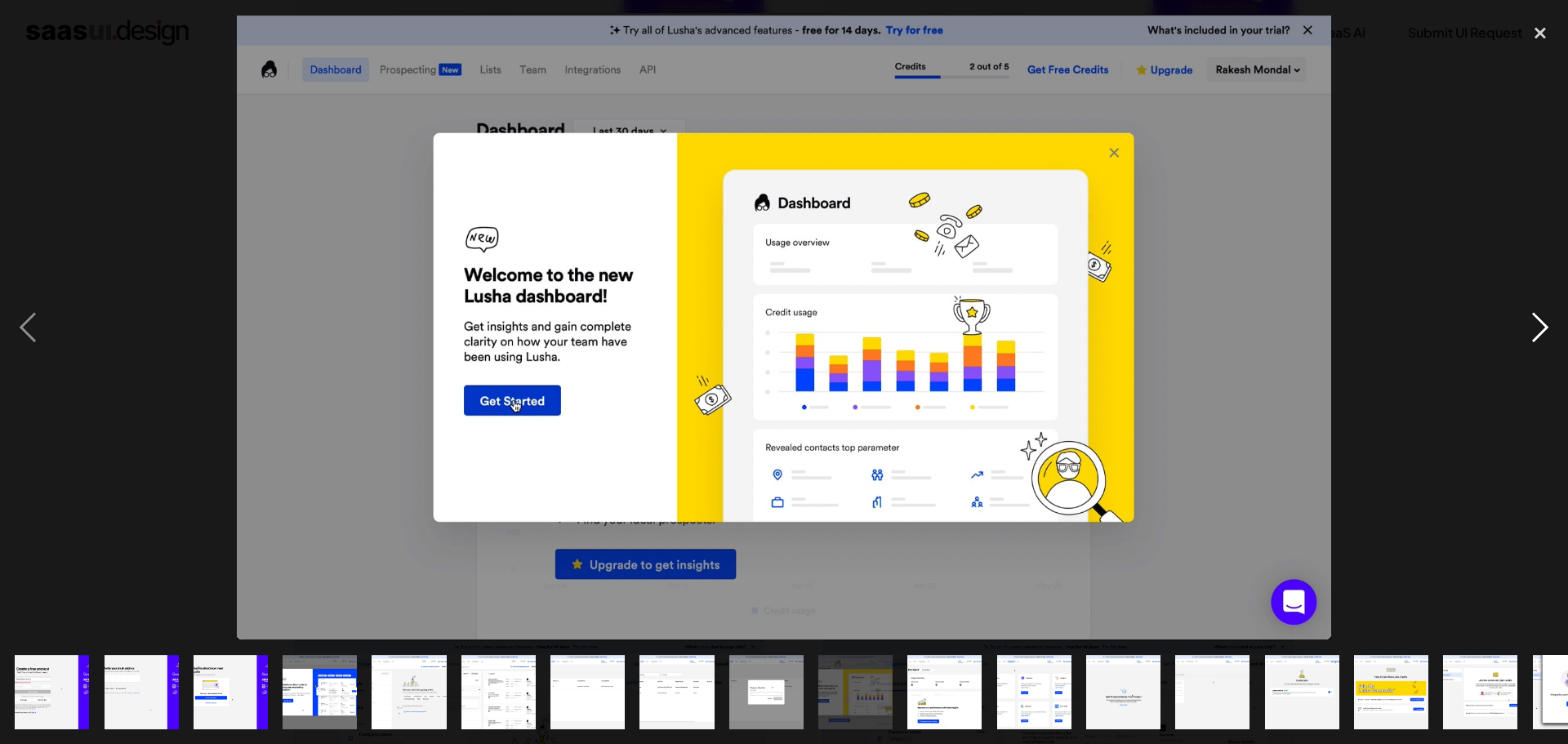
click at [1546, 325] on div "next image" at bounding box center [1540, 326] width 55 height 625
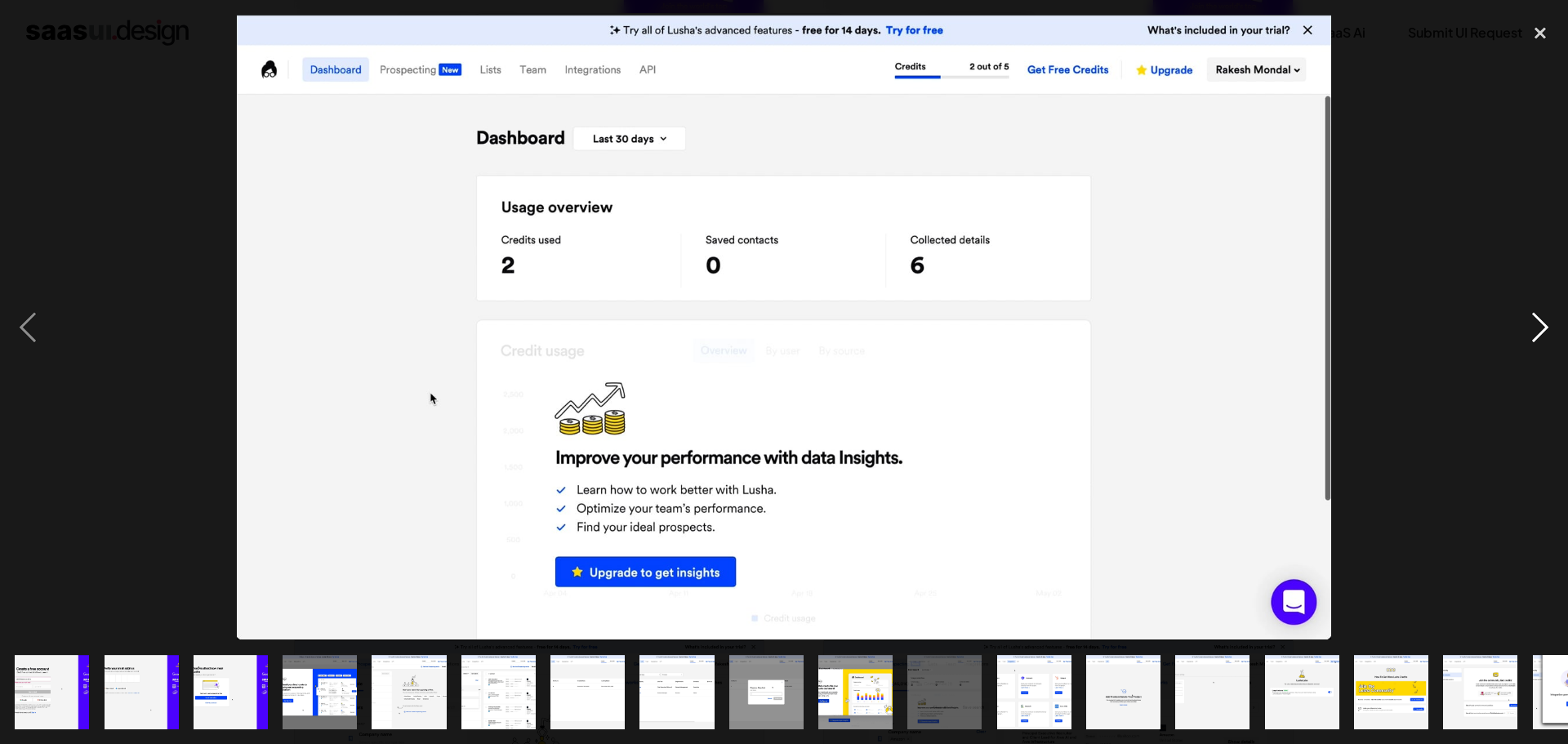
click at [1546, 325] on div "next image" at bounding box center [1540, 326] width 55 height 625
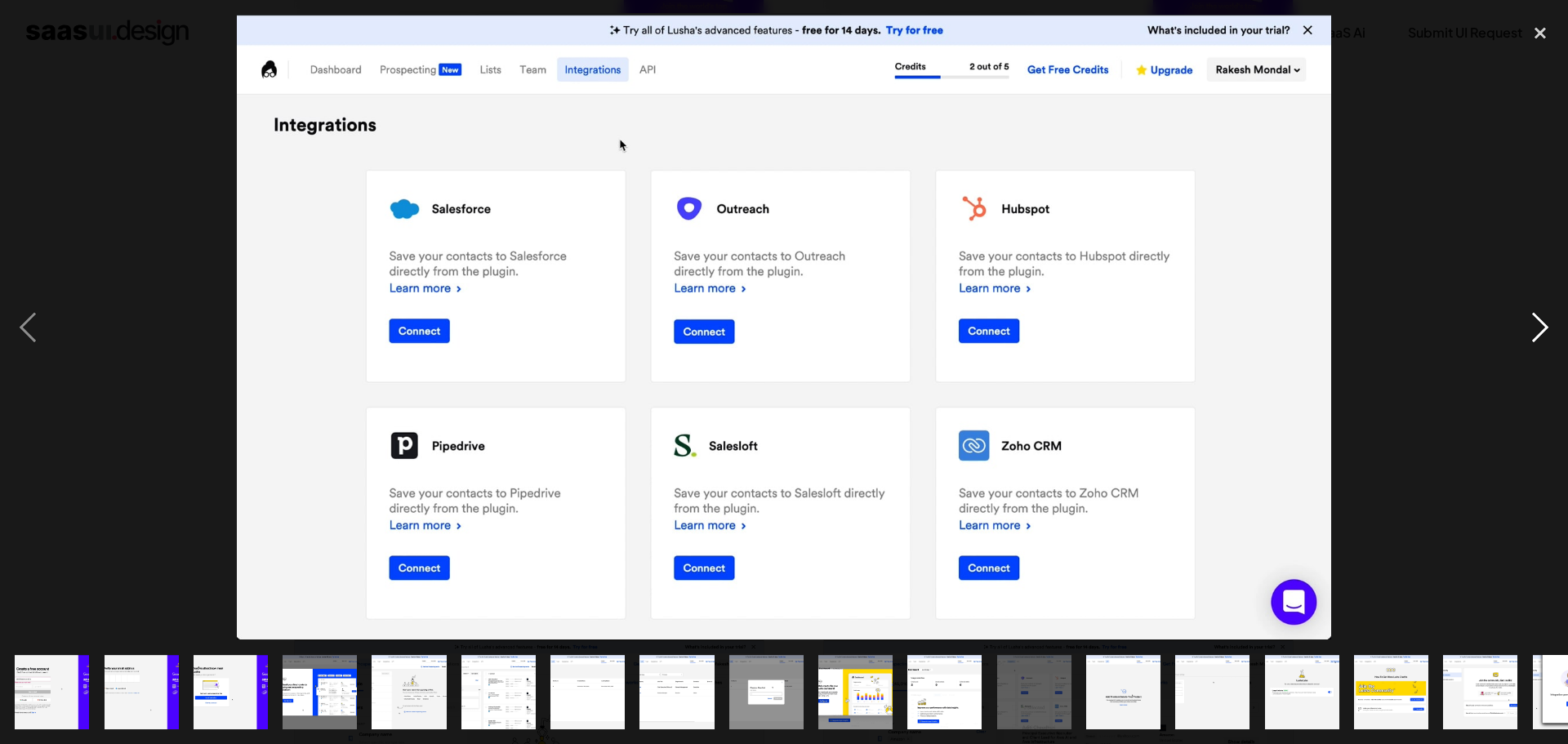
click at [1546, 325] on div "next image" at bounding box center [1540, 326] width 55 height 625
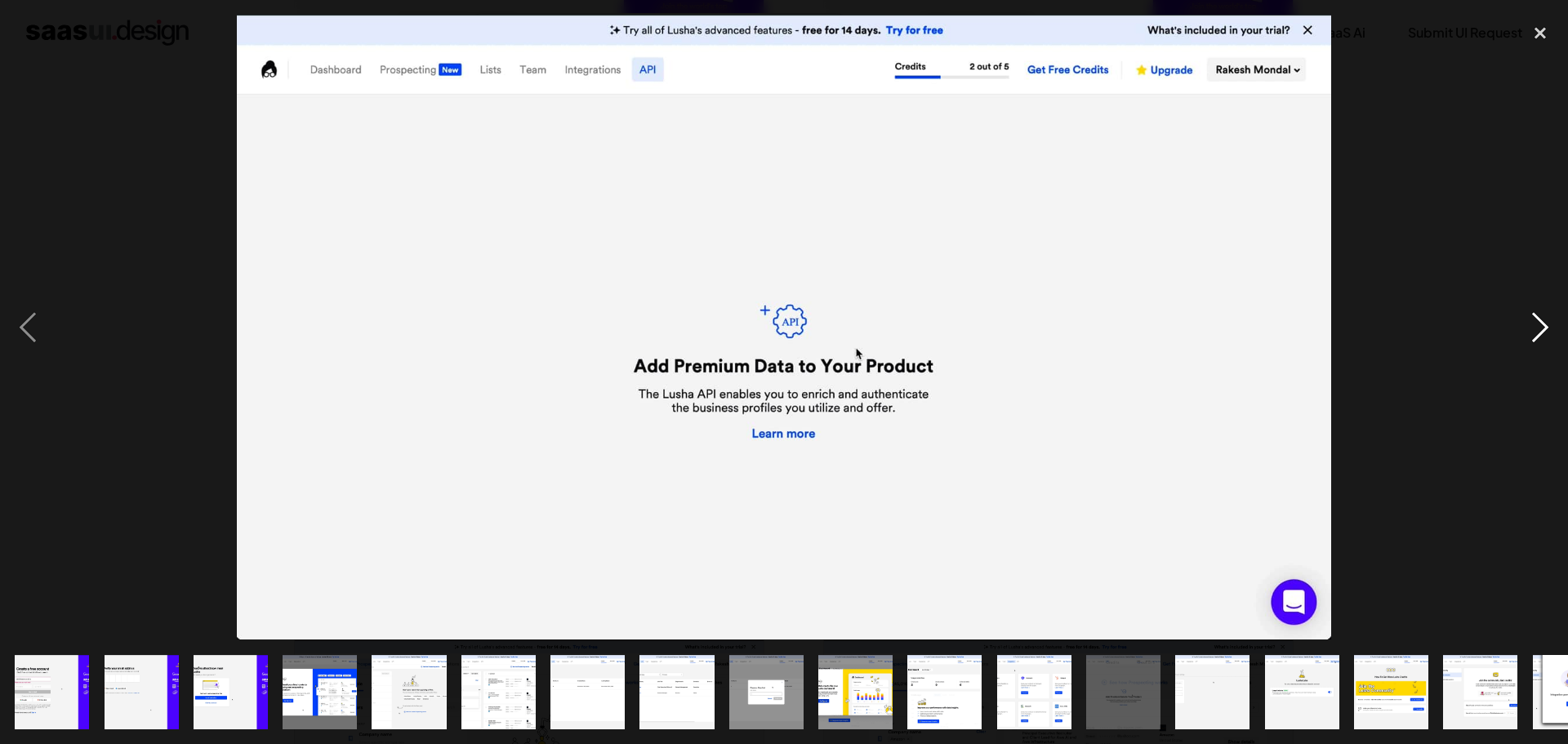
click at [1546, 325] on div "next image" at bounding box center [1540, 326] width 55 height 625
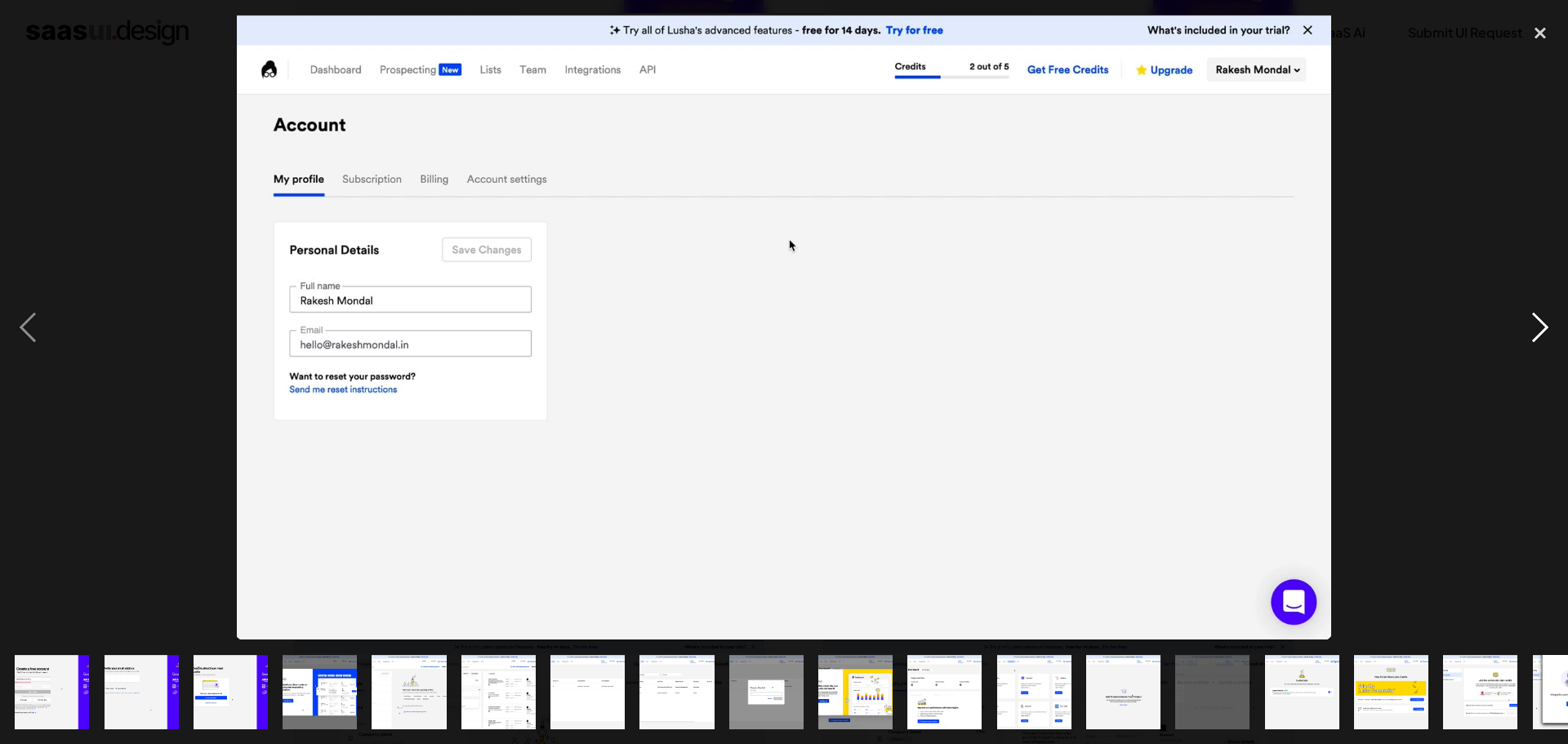
click at [1546, 325] on div "next image" at bounding box center [1540, 326] width 55 height 625
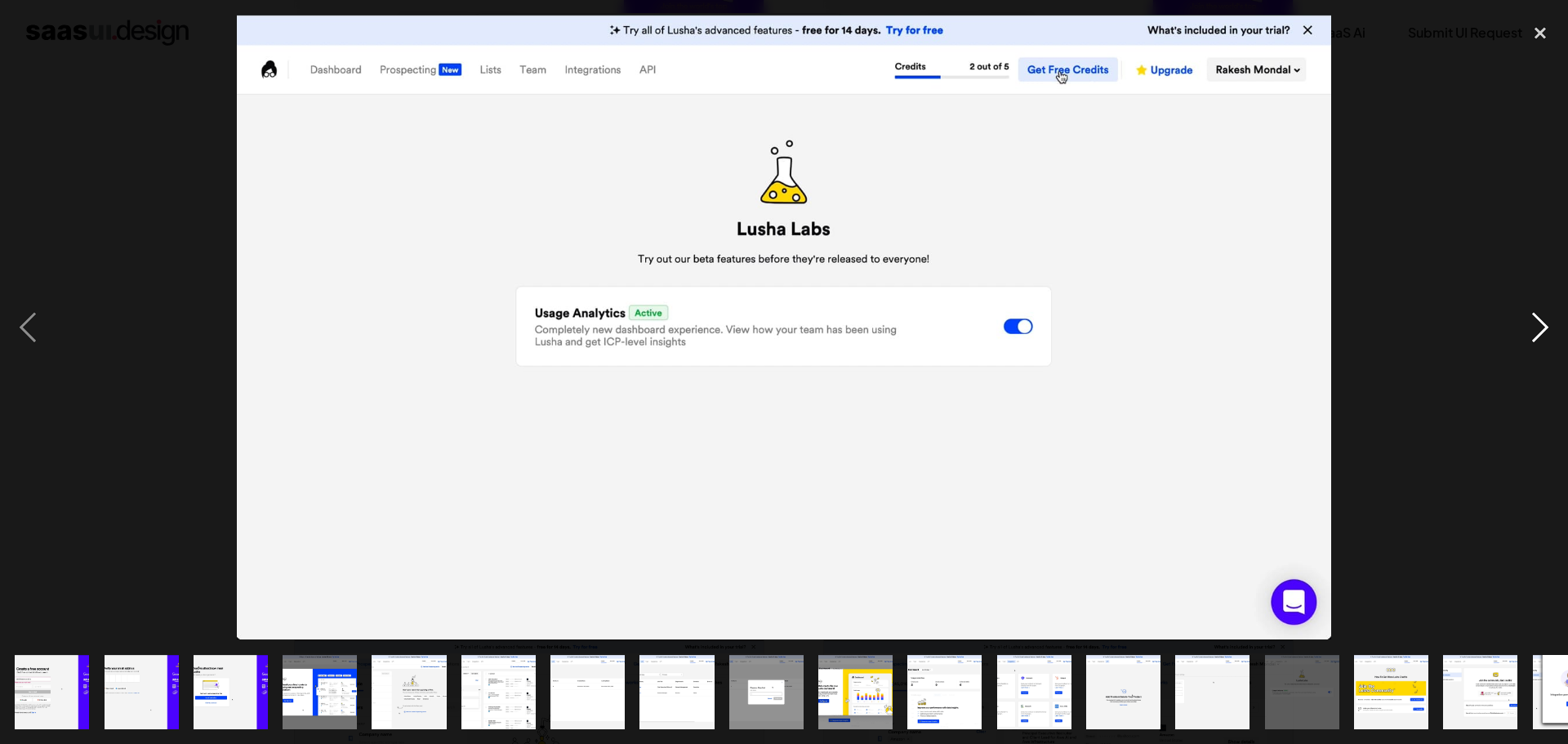
click at [1546, 325] on div "next image" at bounding box center [1540, 326] width 55 height 625
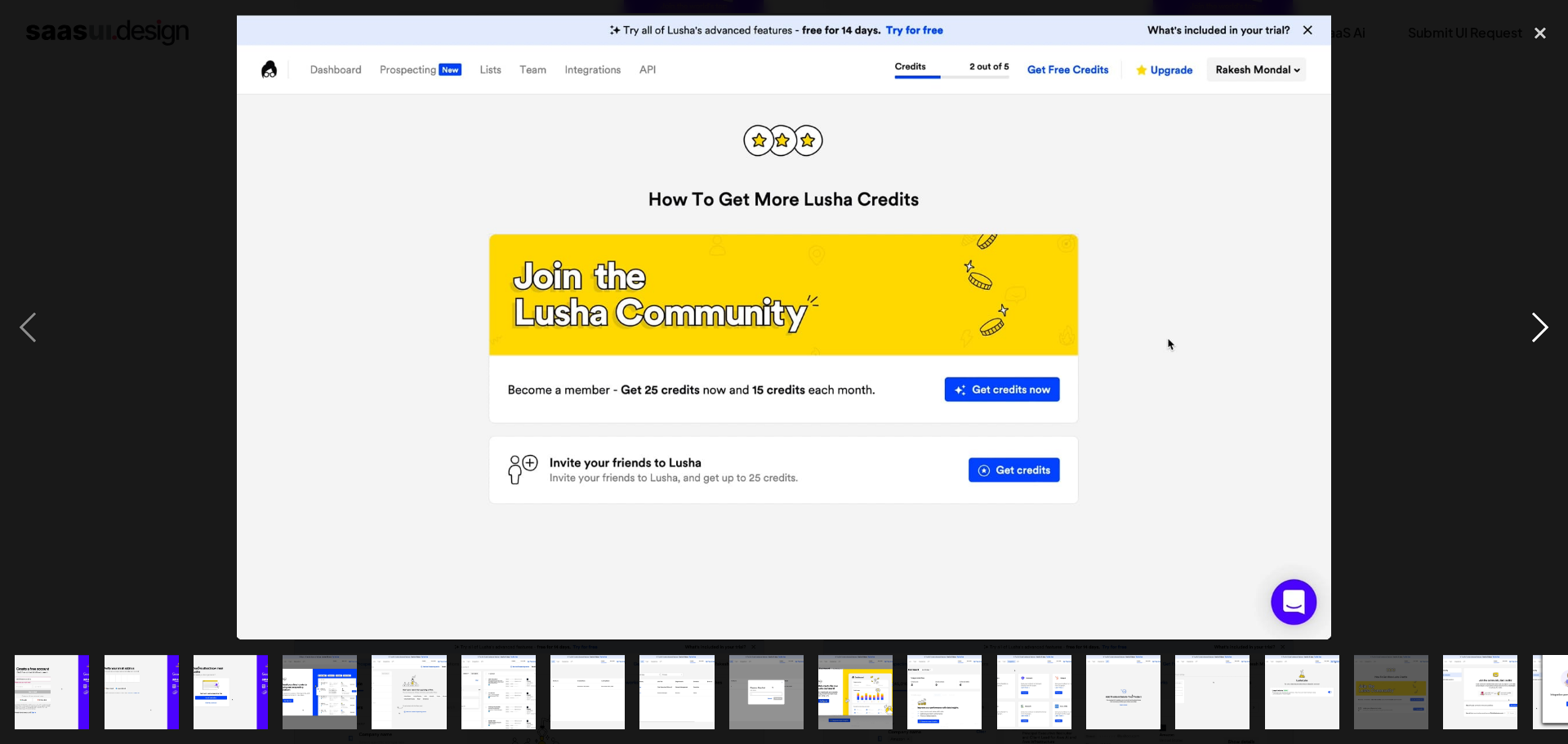
click at [1546, 325] on div "next image" at bounding box center [1540, 326] width 55 height 625
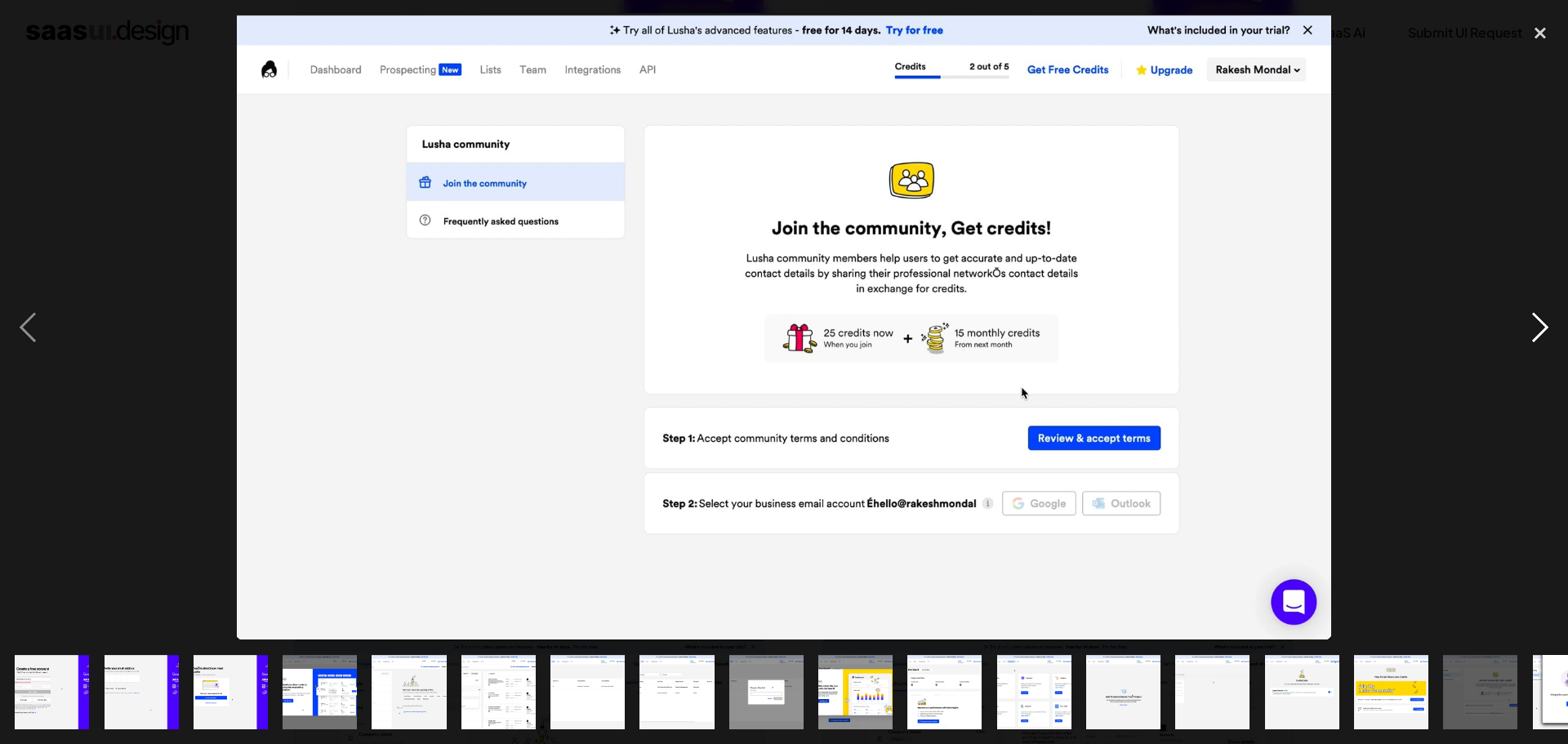
click at [1546, 325] on div "next image" at bounding box center [1540, 326] width 55 height 625
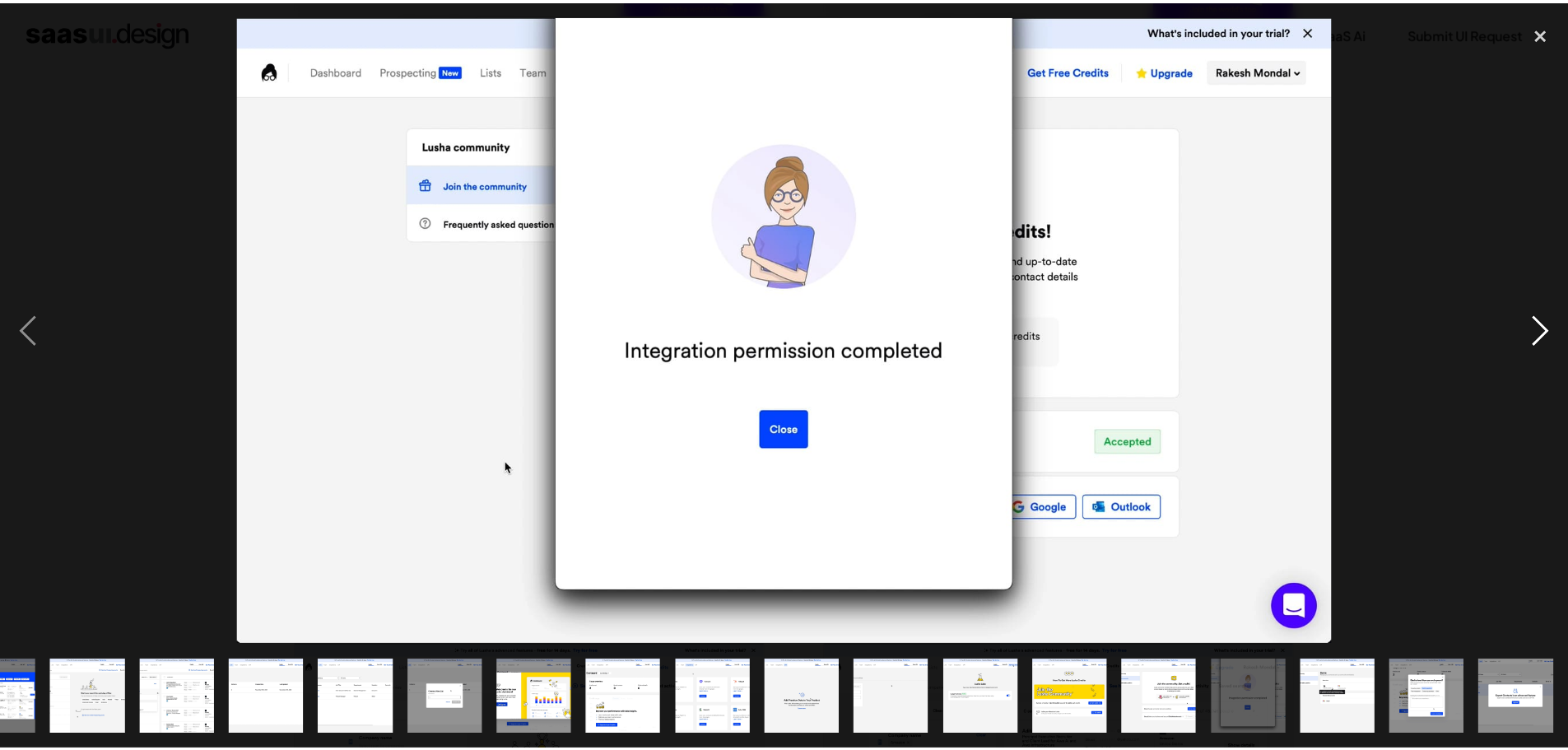
scroll to position [0, 325]
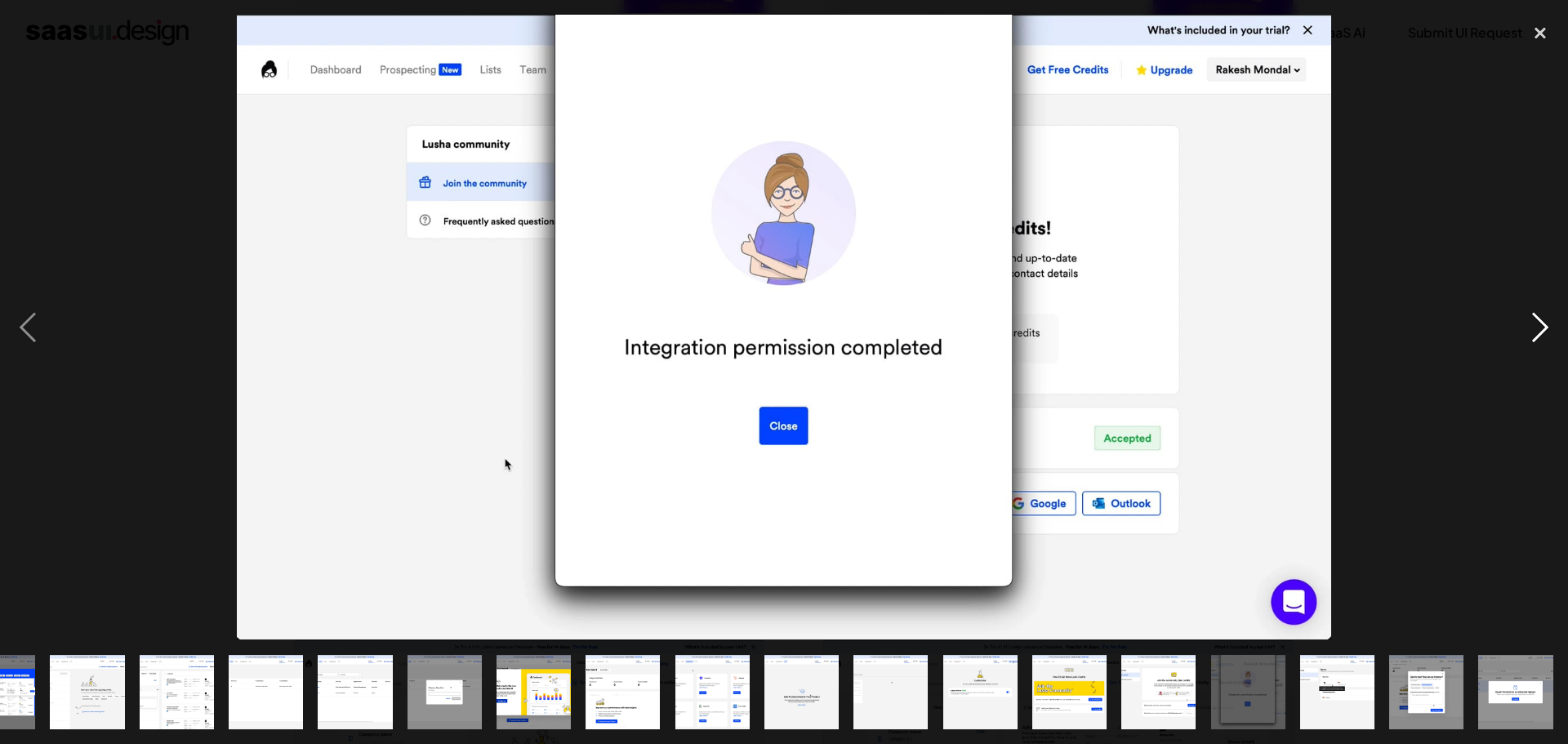
click at [1546, 325] on div "next image" at bounding box center [1540, 326] width 55 height 625
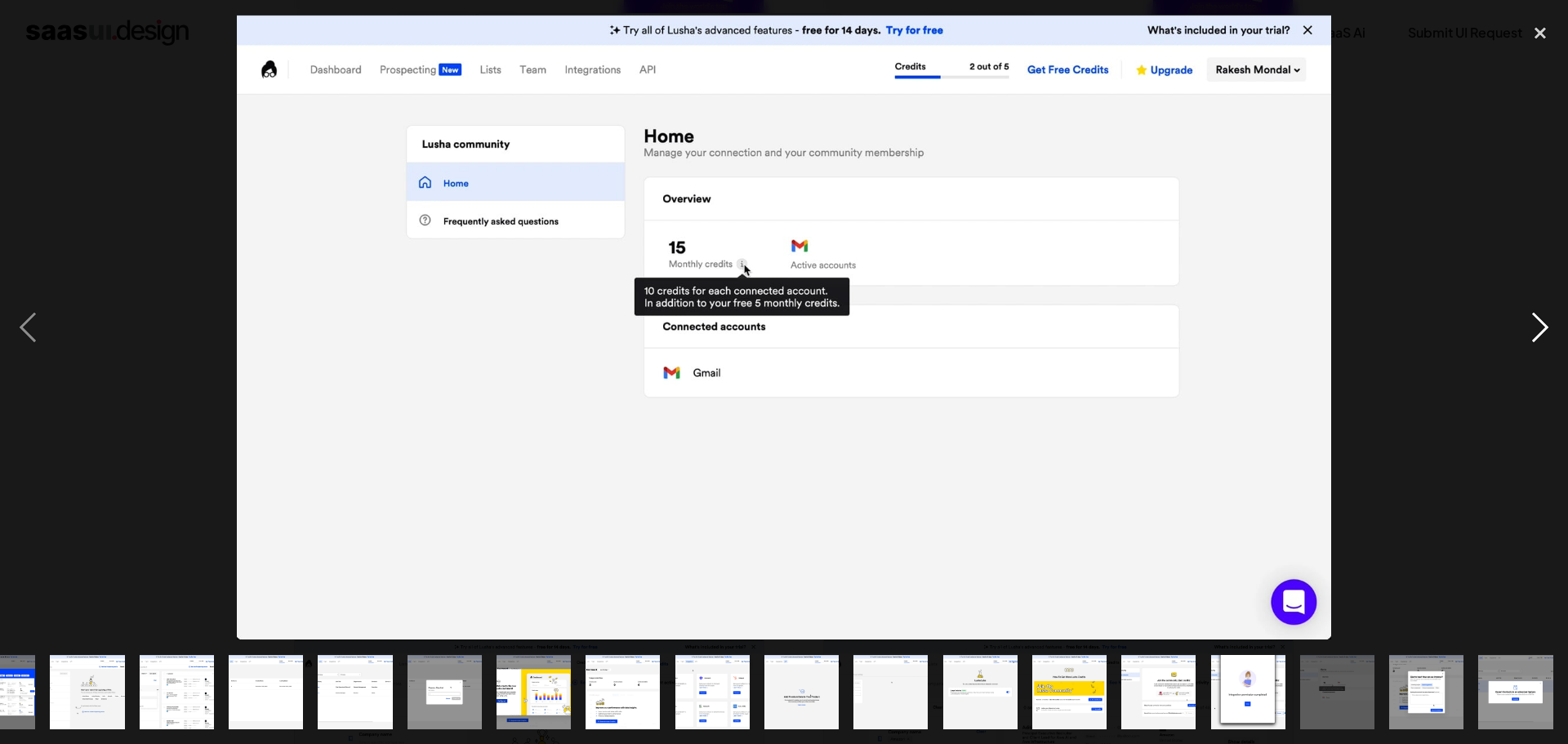
click at [1546, 325] on div "next image" at bounding box center [1540, 326] width 55 height 625
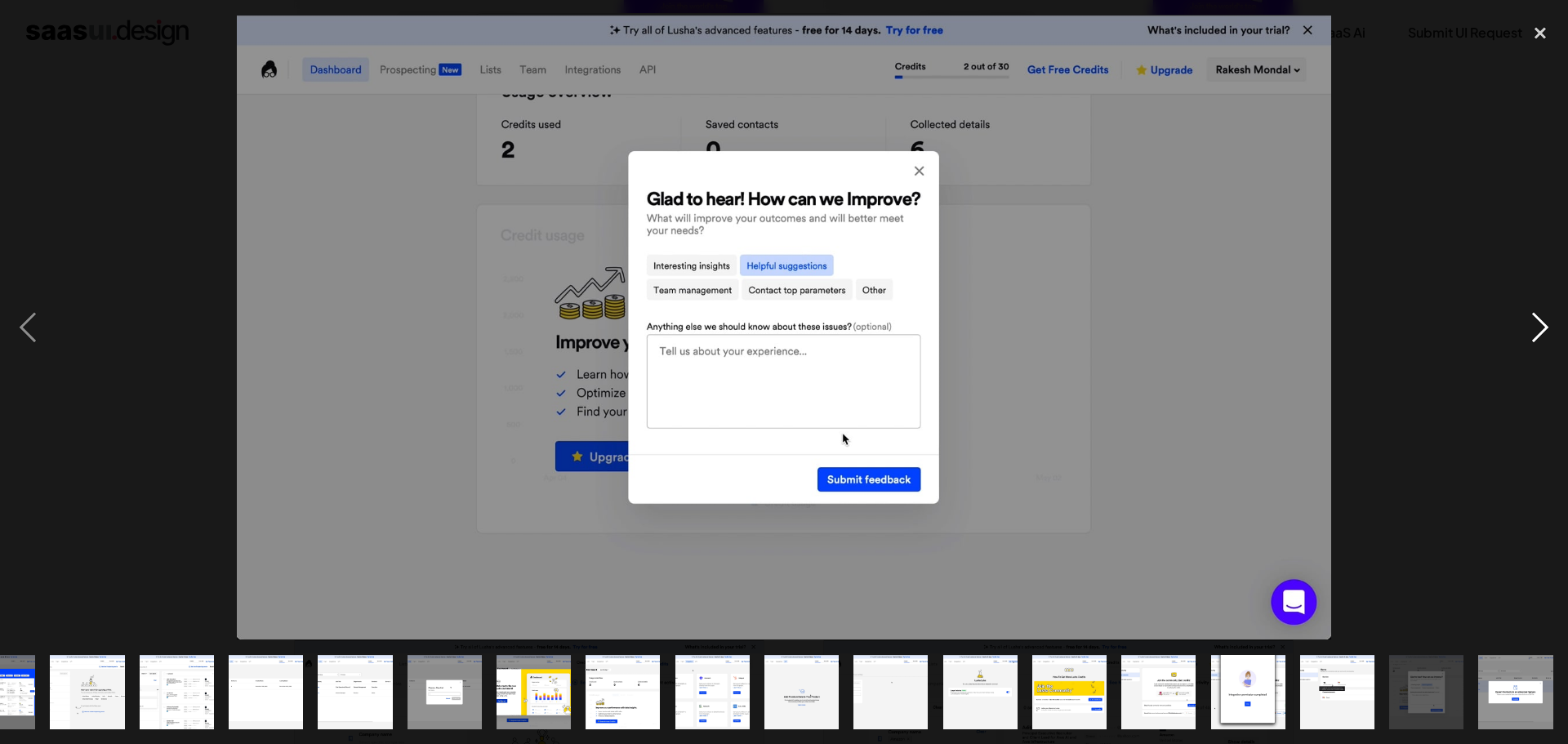
click at [1546, 325] on div "next image" at bounding box center [1540, 326] width 55 height 625
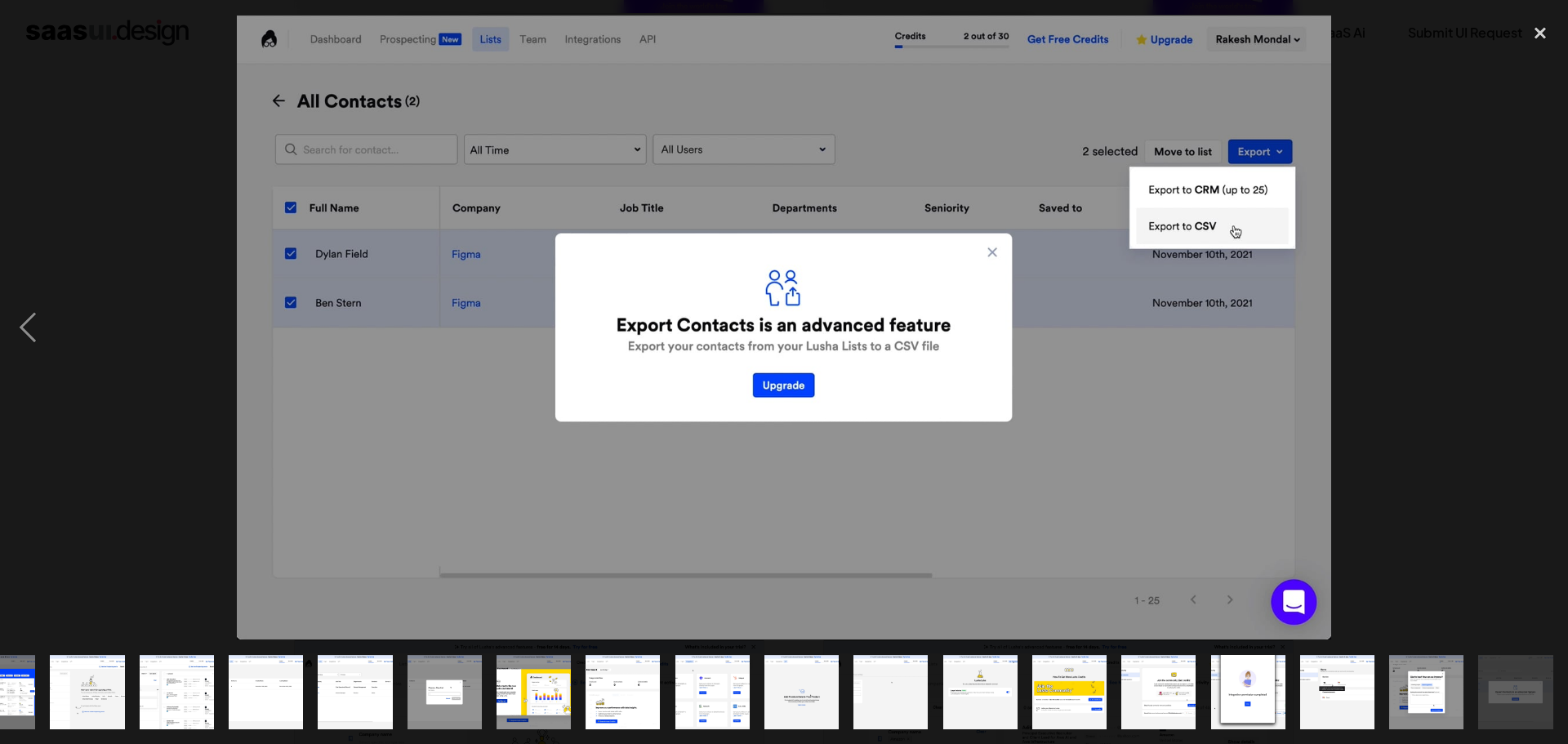
click at [1546, 325] on div "next image" at bounding box center [1540, 326] width 55 height 625
click at [1544, 34] on div "close lightbox" at bounding box center [1540, 33] width 55 height 36
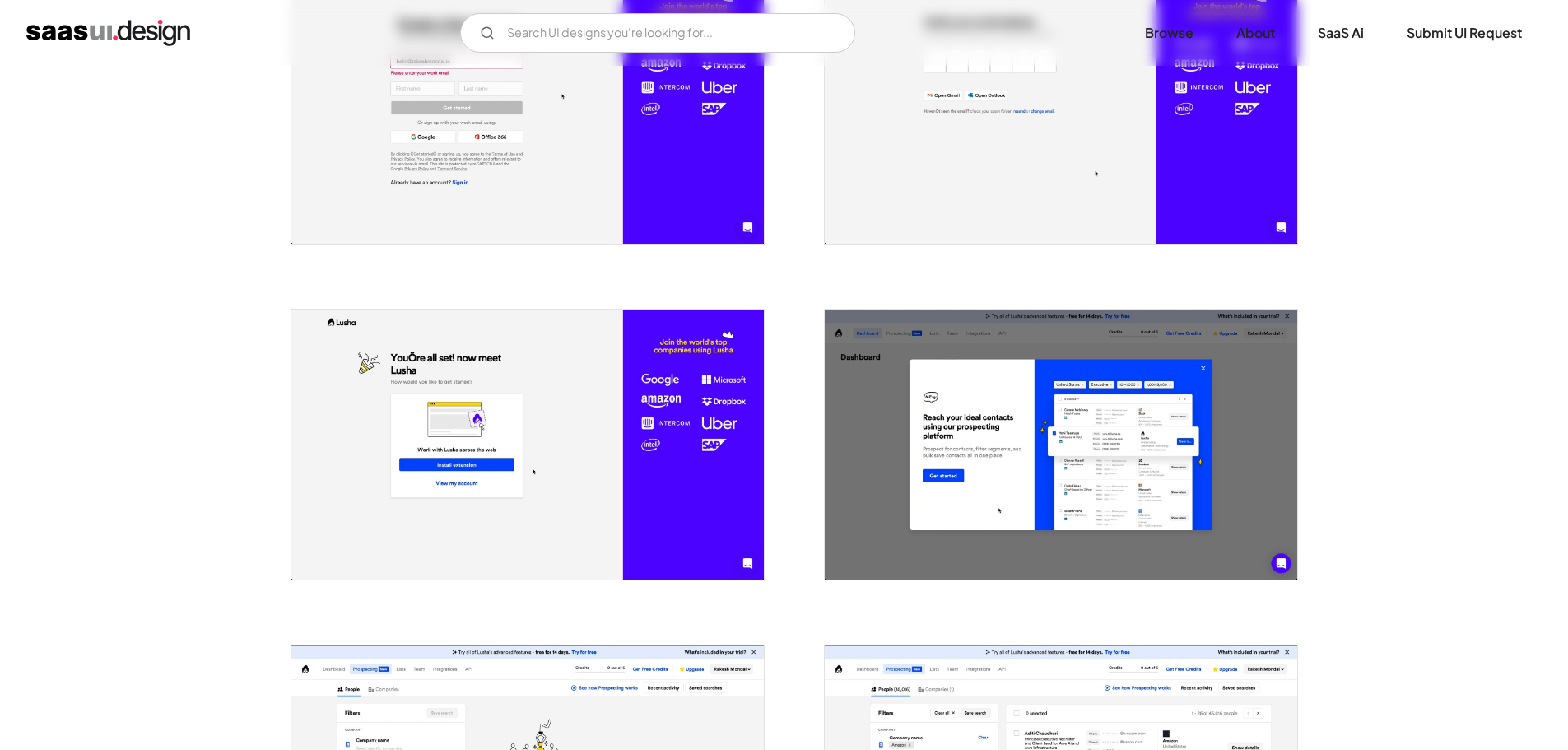
scroll to position [0, 0]
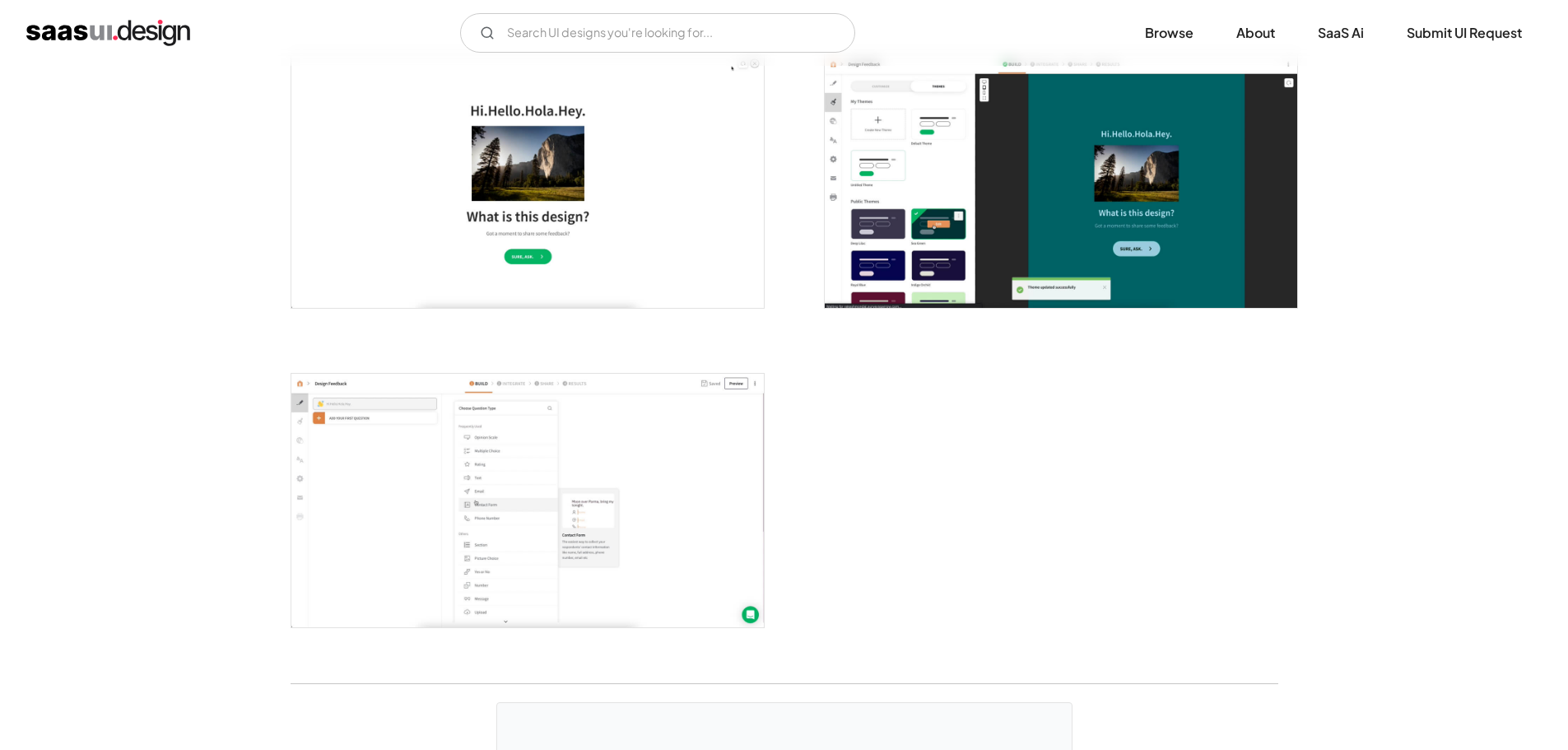
scroll to position [3868, 0]
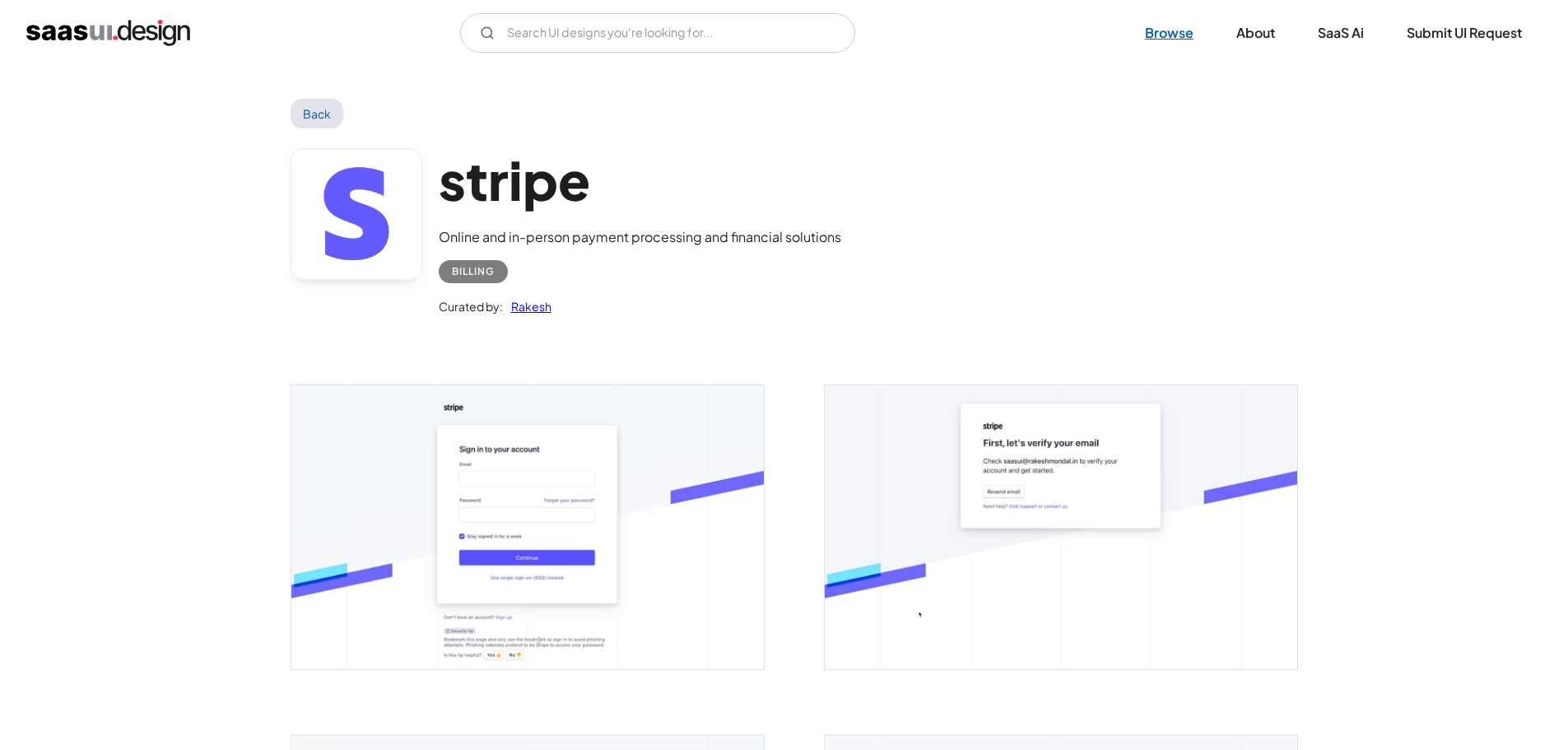
click at [1165, 36] on link "Browse" at bounding box center [1170, 33] width 88 height 36
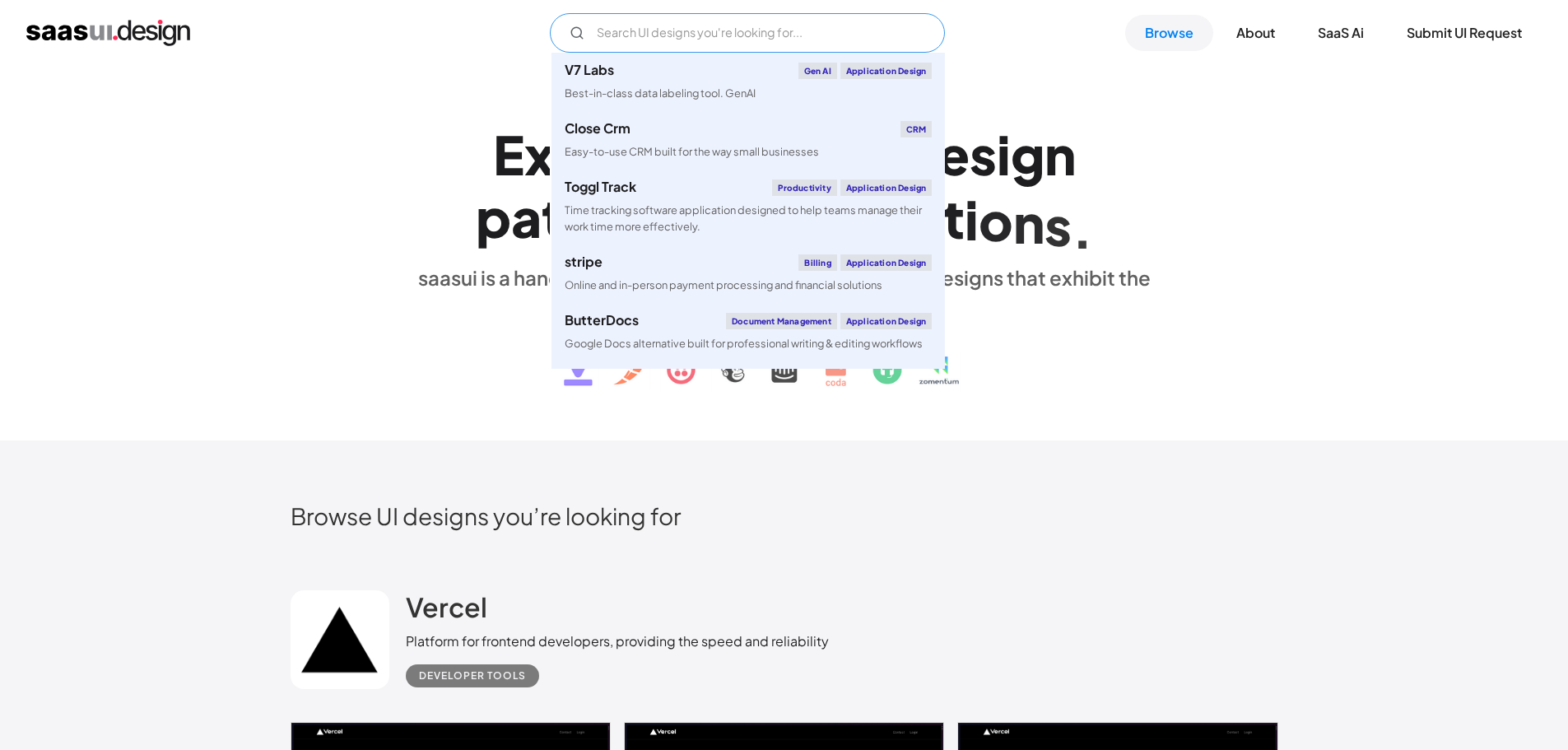
click at [765, 43] on input "Email Form" at bounding box center [747, 32] width 395 height 39
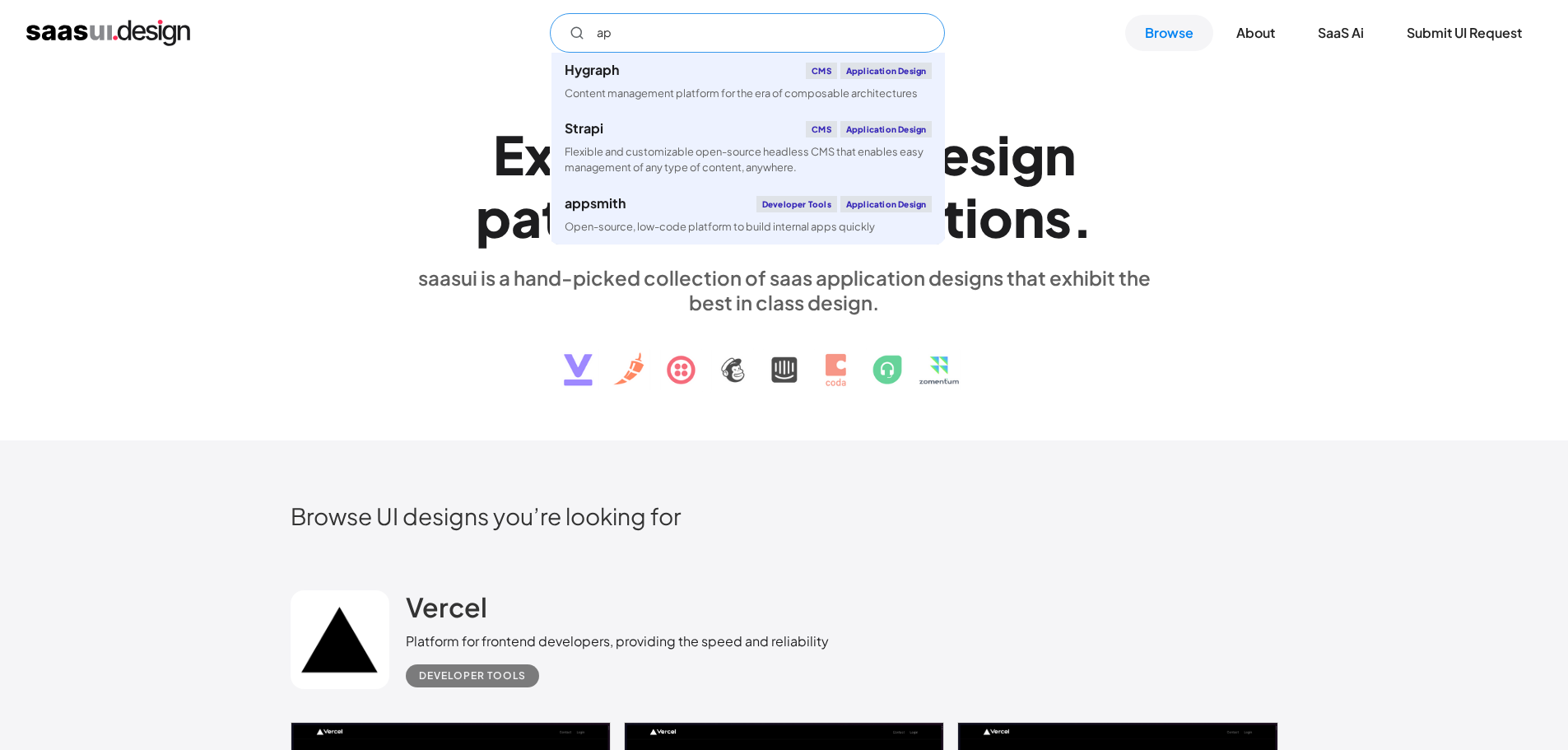
type input "a"
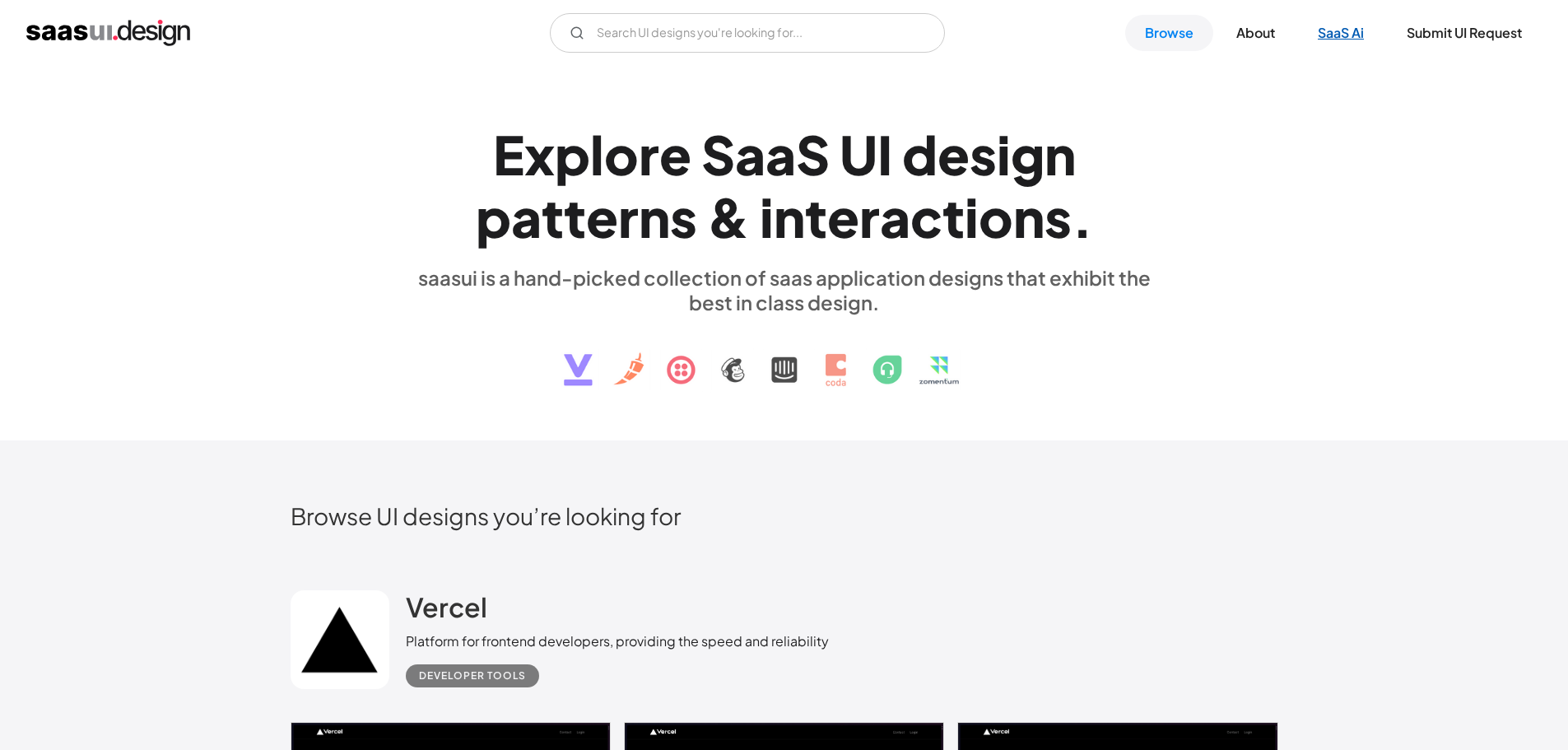
click at [1348, 32] on link "SaaS Ai" at bounding box center [1341, 33] width 86 height 36
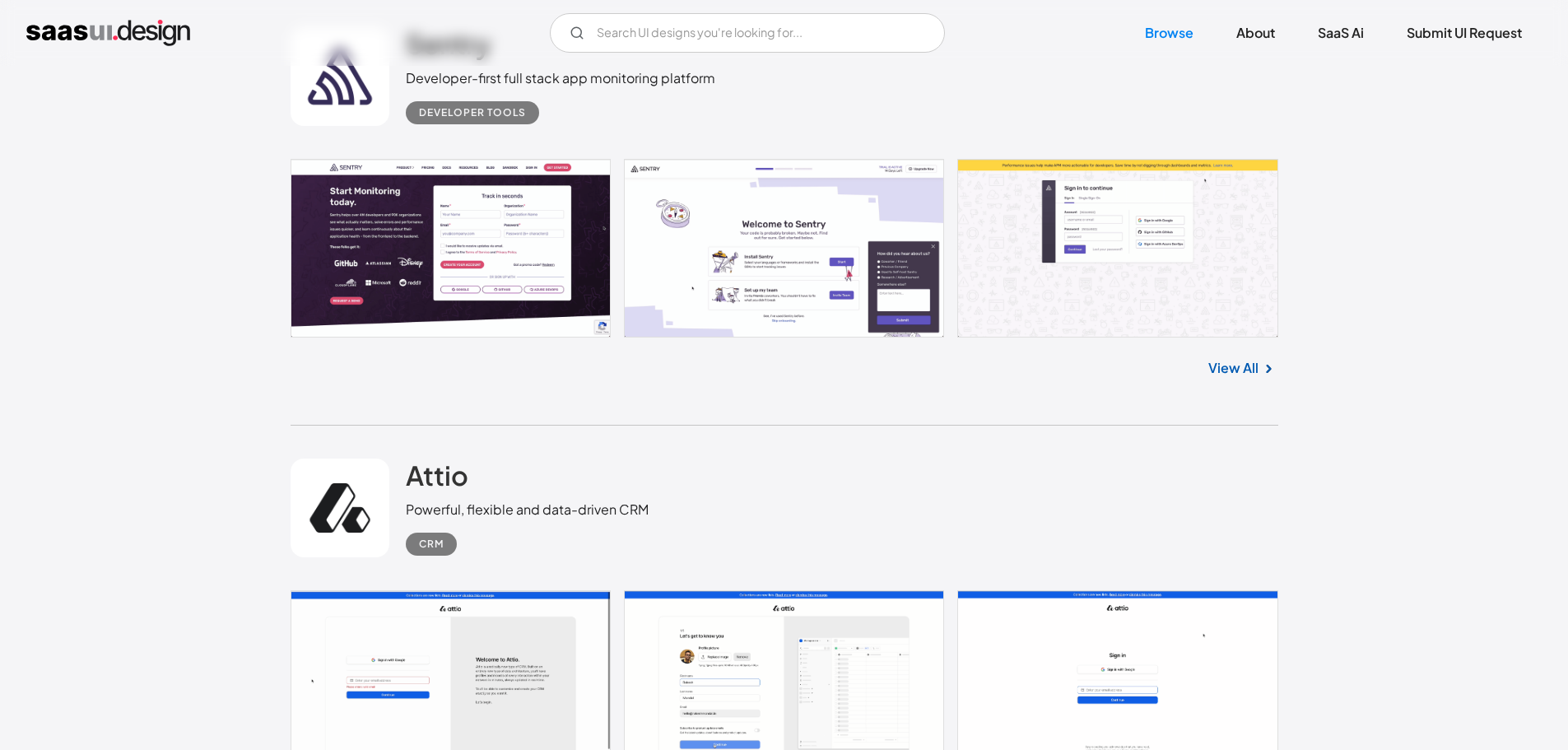
scroll to position [42478, 0]
